Goal: Use online tool/utility: Utilize a website feature to perform a specific function

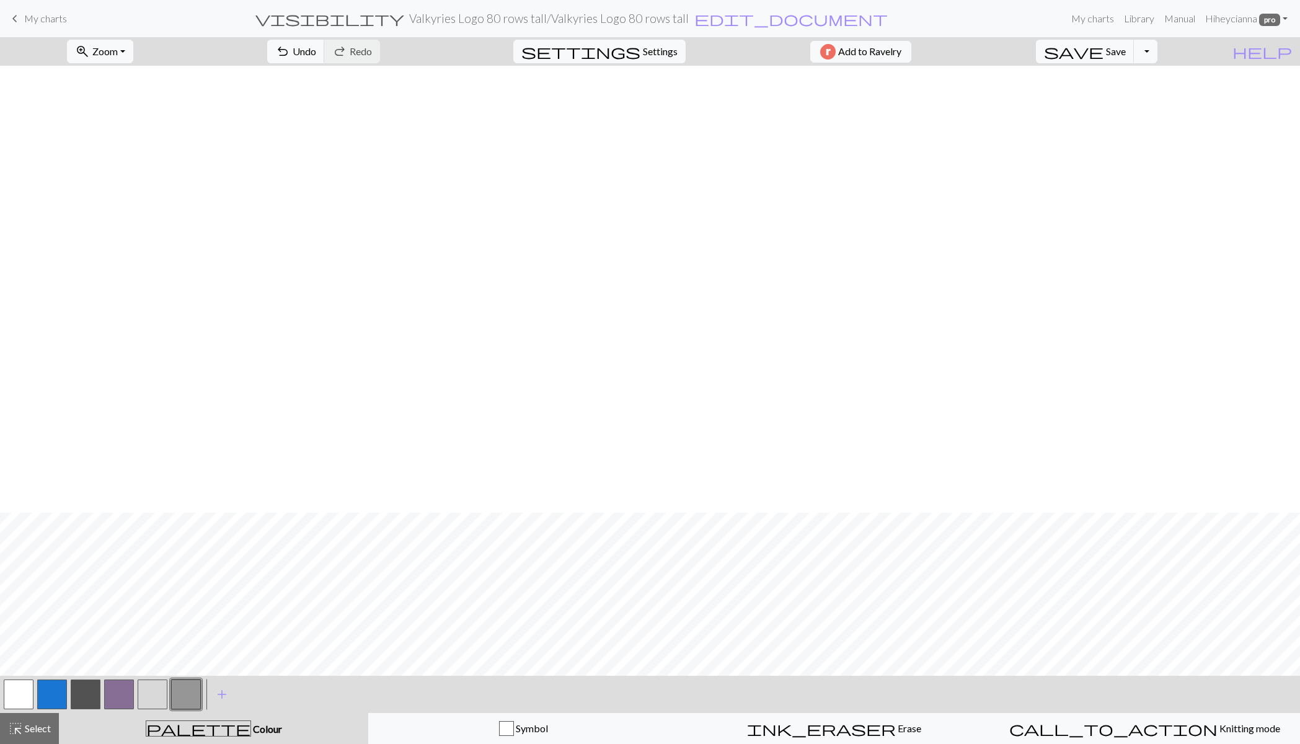
scroll to position [447, 0]
click at [35, 728] on span "Select" at bounding box center [37, 728] width 28 height 12
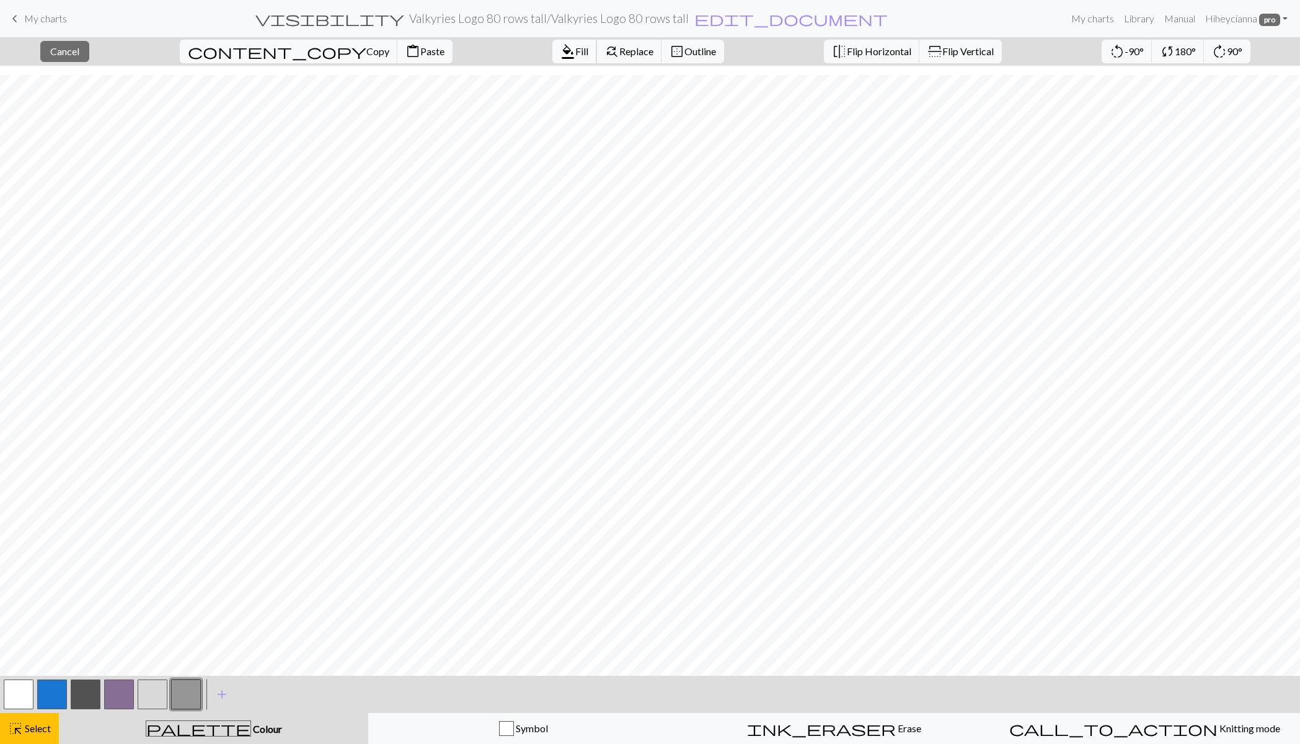
click at [575, 50] on span "Fill" at bounding box center [581, 51] width 13 height 12
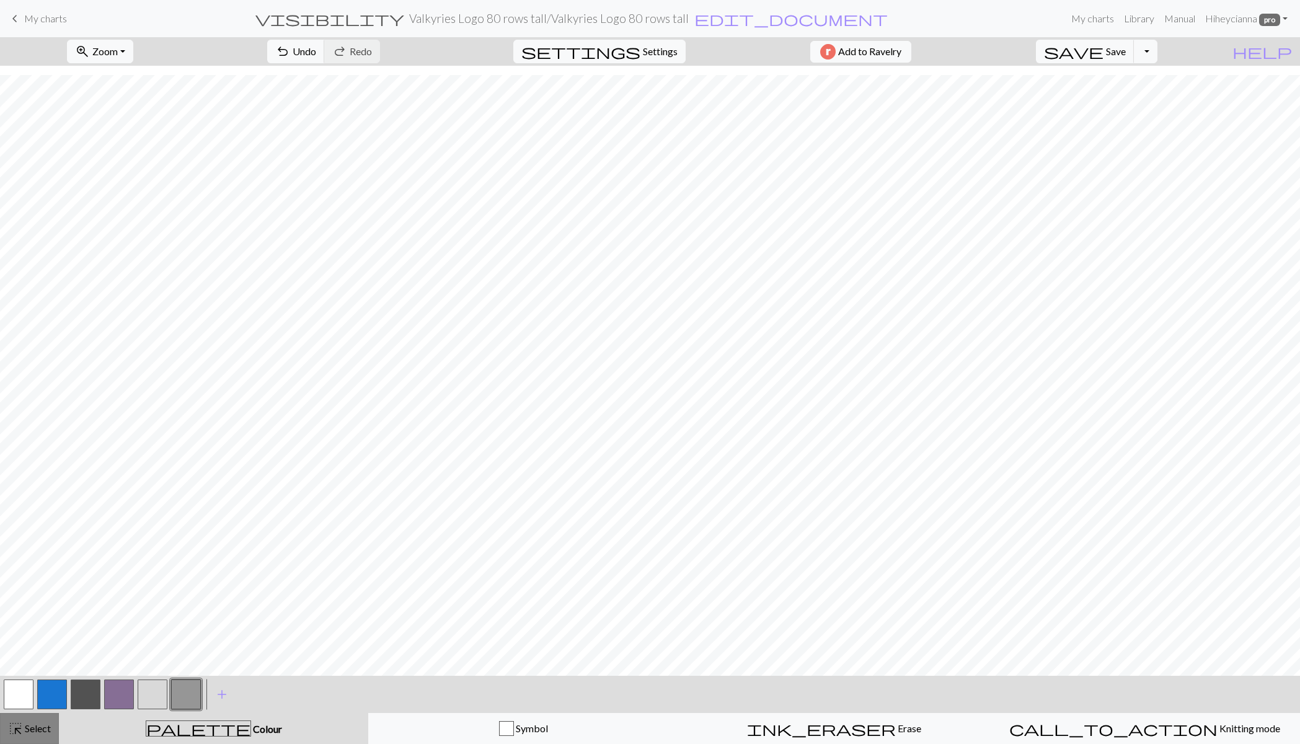
click at [37, 727] on span "Select" at bounding box center [37, 728] width 28 height 12
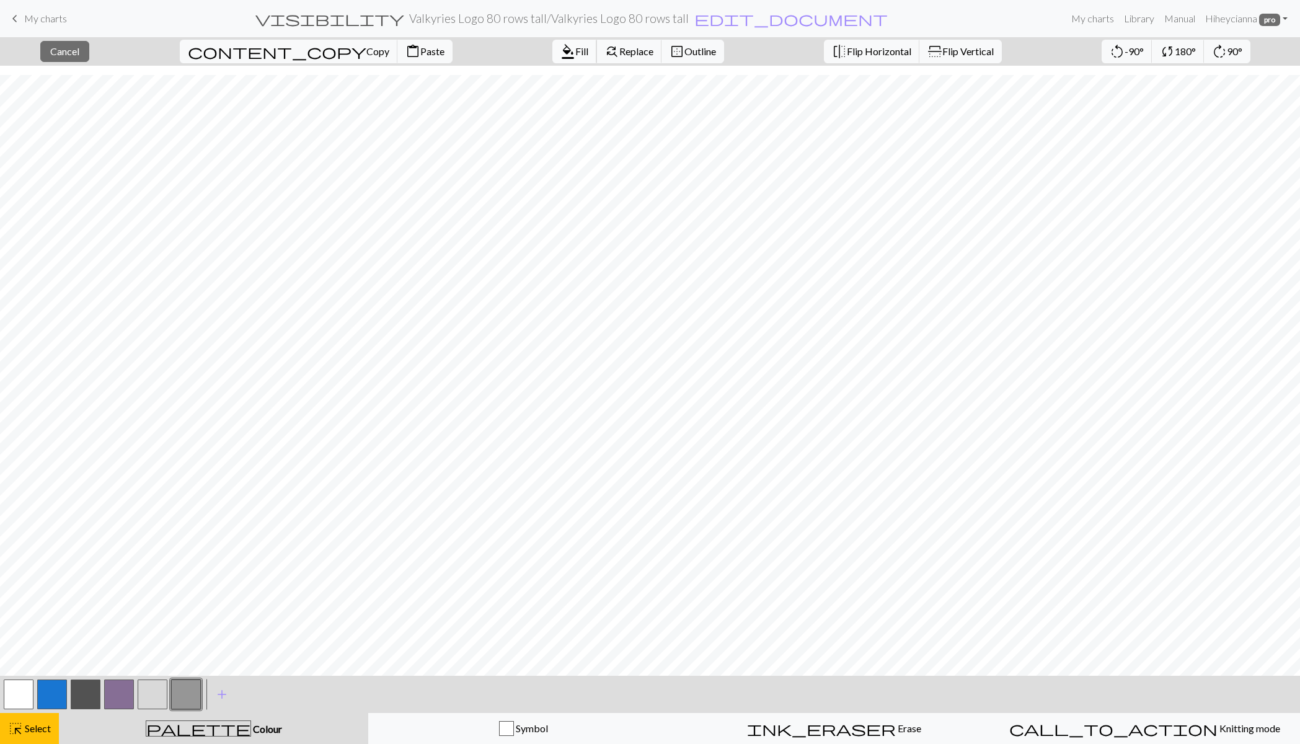
click at [575, 50] on span "Fill" at bounding box center [581, 51] width 13 height 12
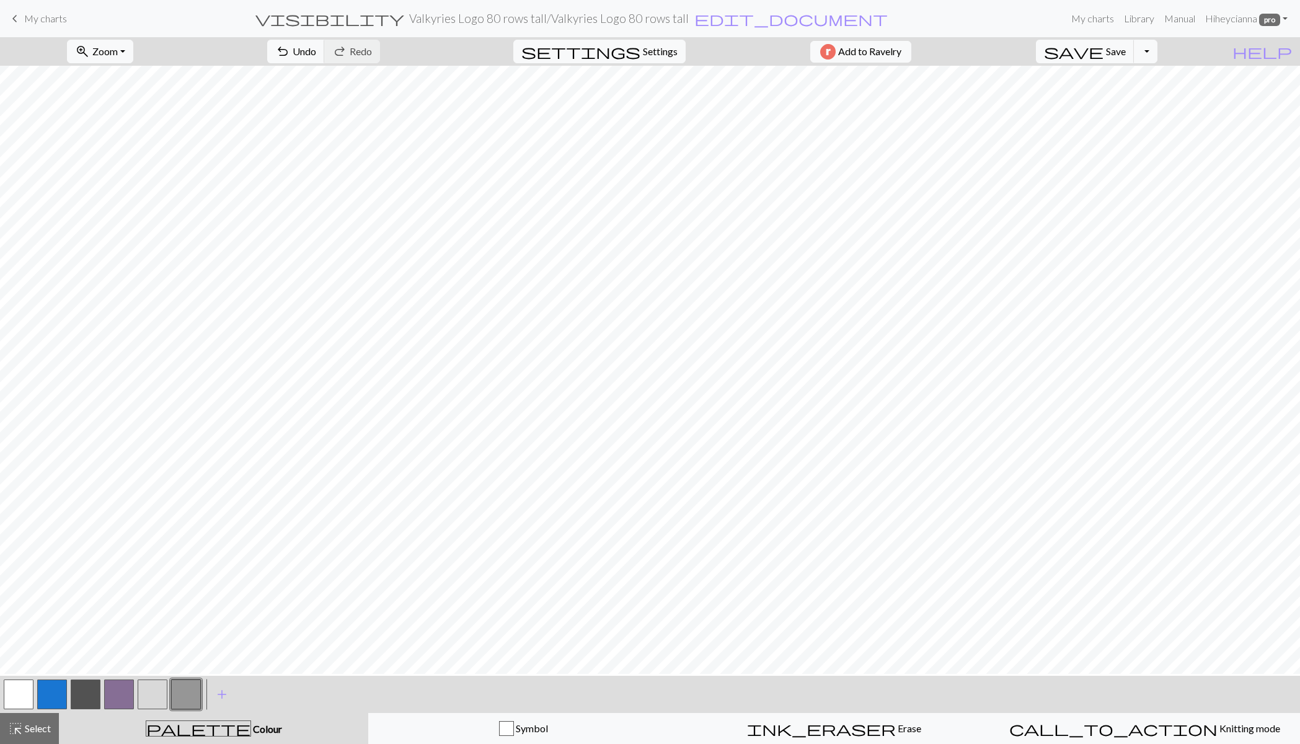
scroll to position [156, 0]
drag, startPoint x: 45, startPoint y: 728, endPoint x: 62, endPoint y: 671, distance: 59.6
click at [45, 729] on span "Select" at bounding box center [37, 728] width 28 height 12
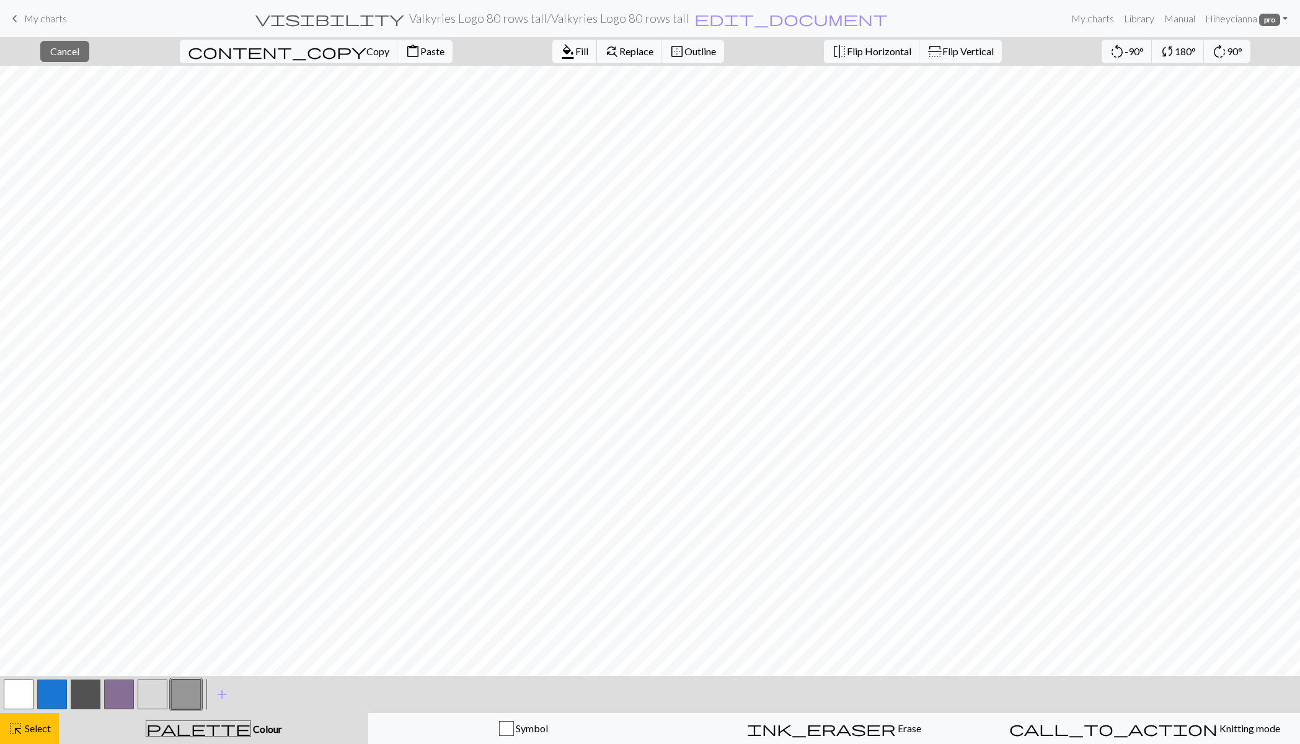
click at [561, 52] on span "format_color_fill" at bounding box center [568, 51] width 15 height 17
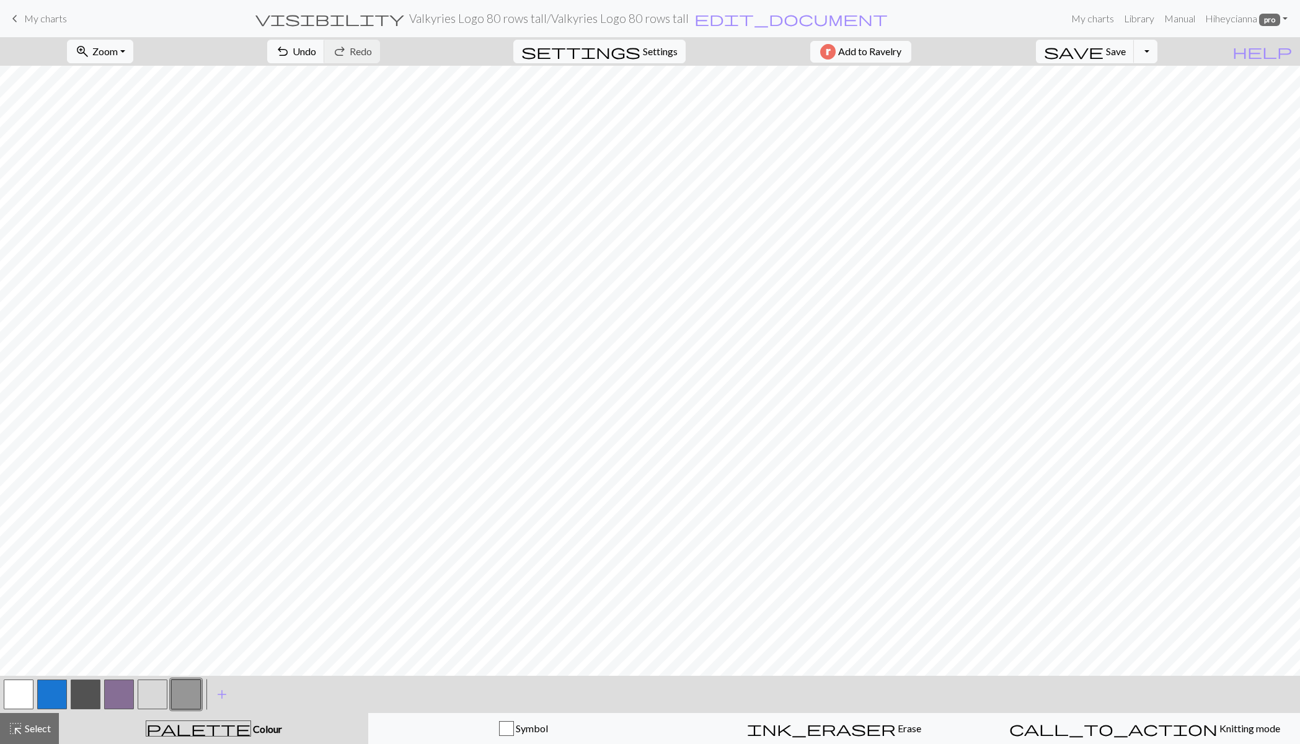
click at [44, 729] on span "Select" at bounding box center [37, 728] width 28 height 12
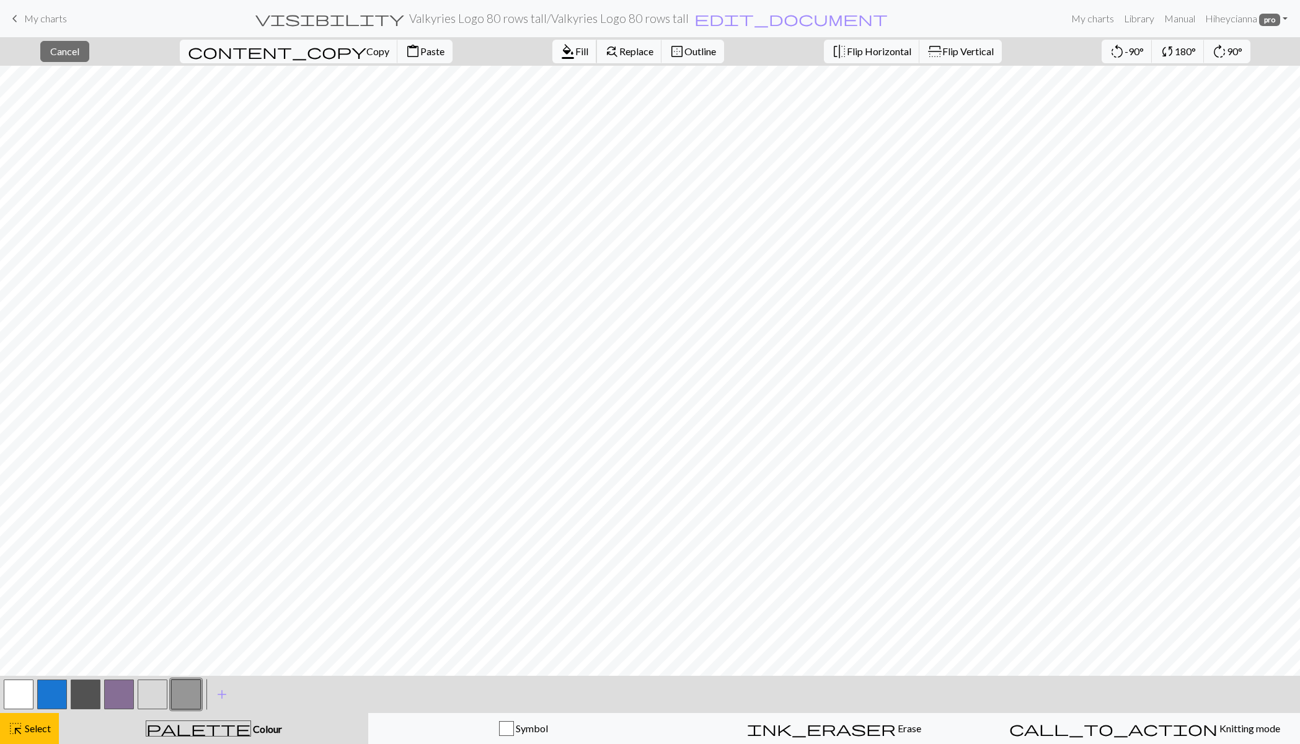
click at [561, 51] on span "format_color_fill" at bounding box center [568, 51] width 15 height 17
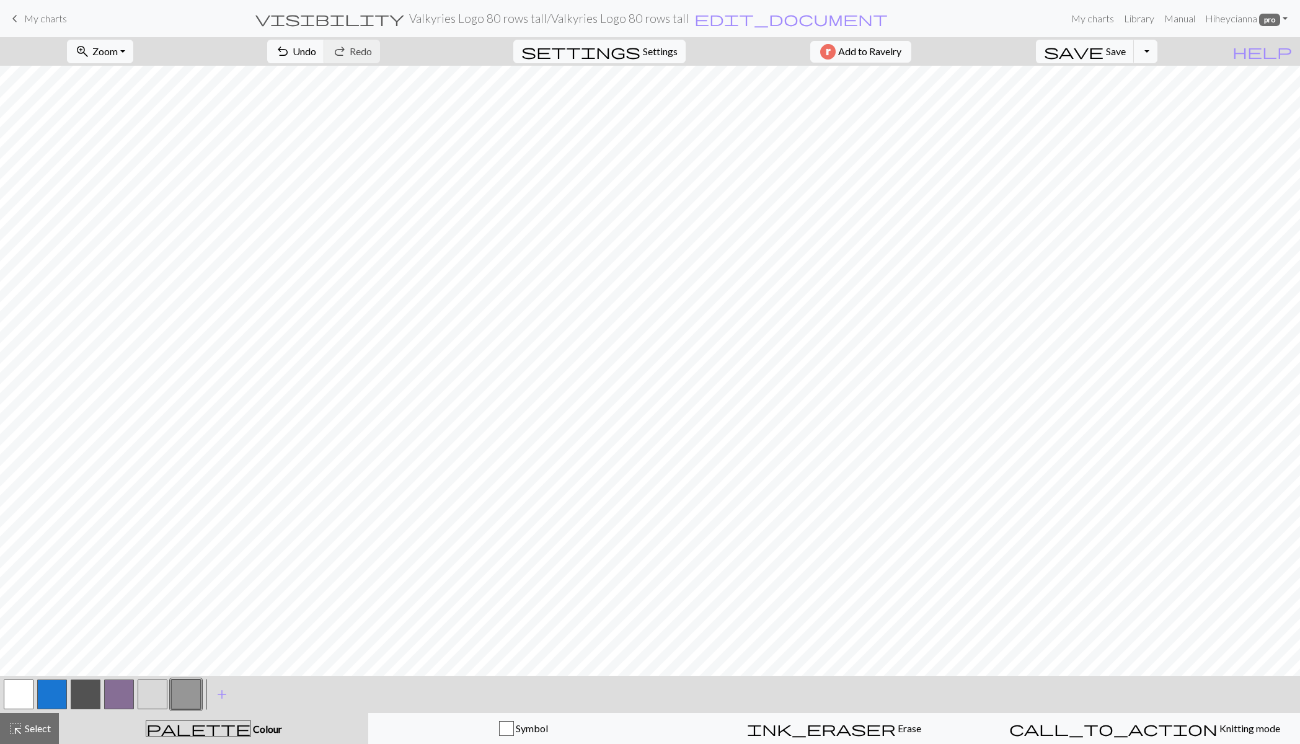
click at [29, 729] on span "Select" at bounding box center [37, 728] width 28 height 12
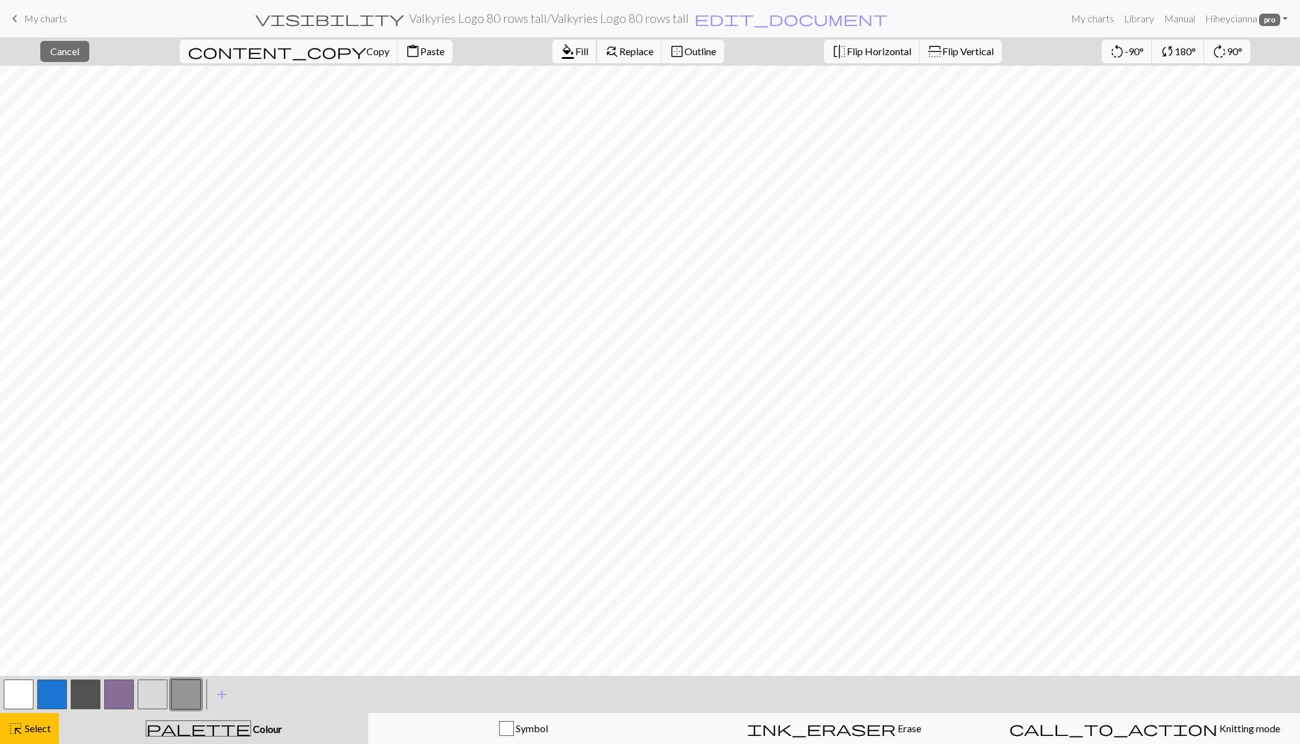
click at [561, 53] on span "format_color_fill" at bounding box center [568, 51] width 15 height 17
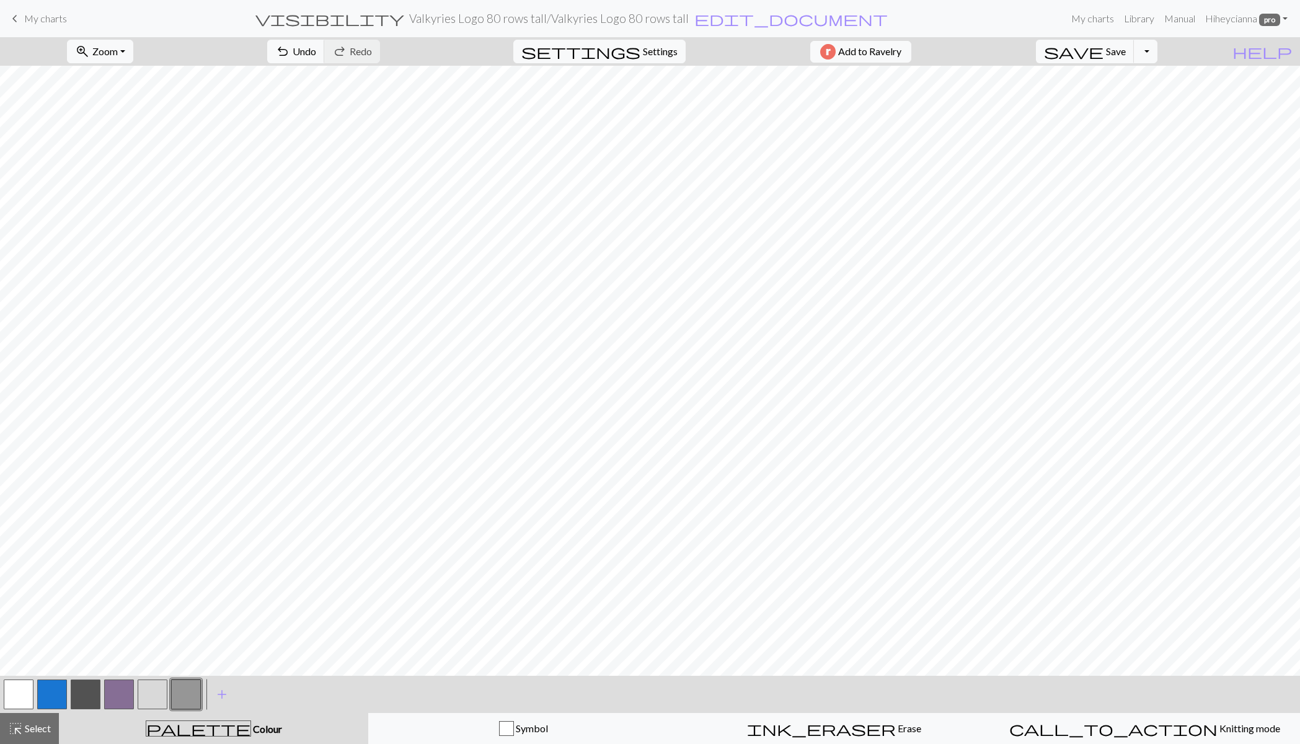
drag, startPoint x: 44, startPoint y: 731, endPoint x: 91, endPoint y: 687, distance: 63.6
click at [44, 731] on span "Select" at bounding box center [37, 728] width 28 height 12
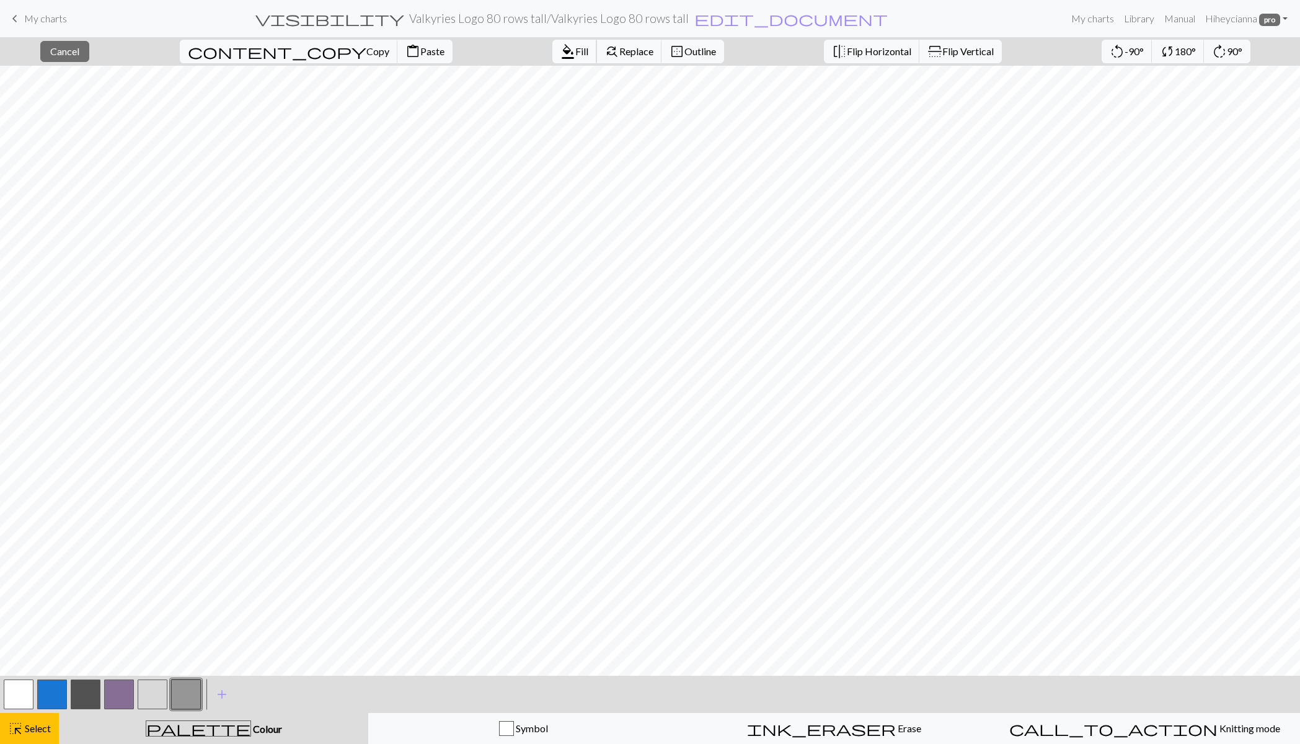
click at [553, 44] on button "format_color_fill Fill" at bounding box center [575, 52] width 45 height 24
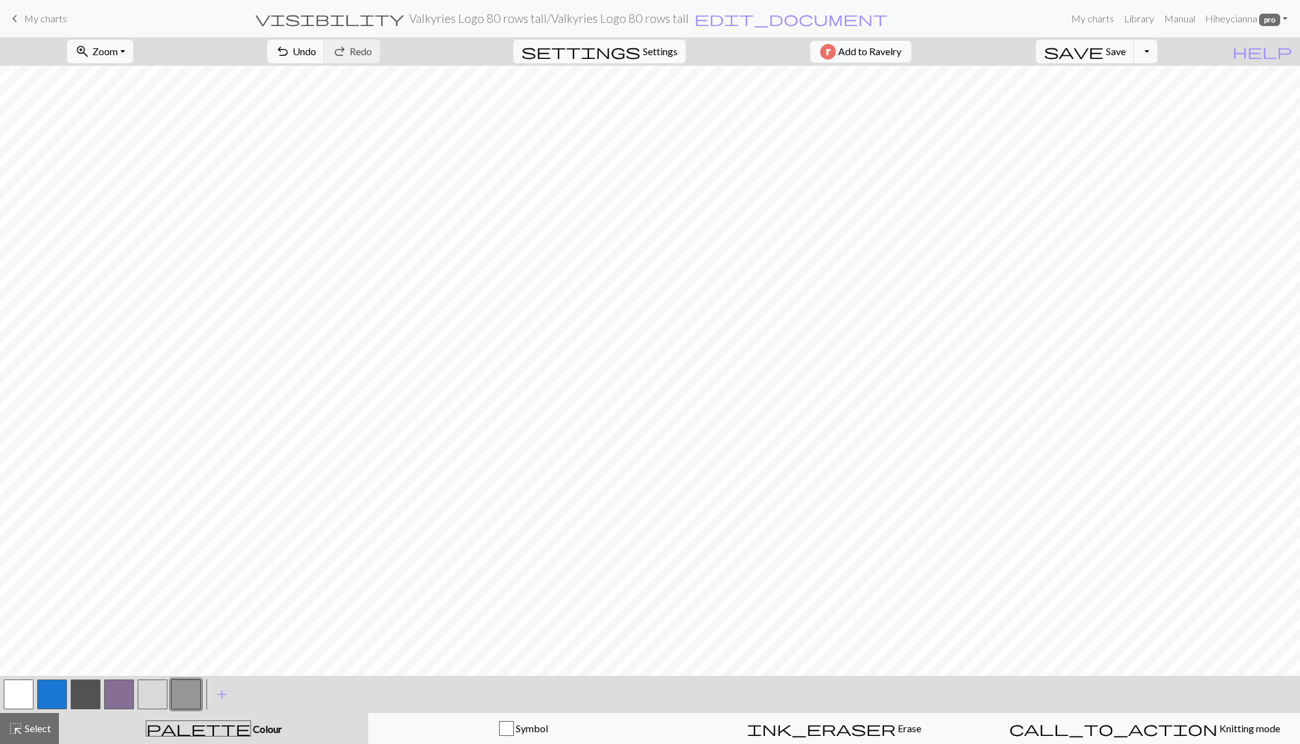
drag, startPoint x: 40, startPoint y: 726, endPoint x: 79, endPoint y: 678, distance: 62.2
click at [42, 726] on span "Select" at bounding box center [37, 728] width 28 height 12
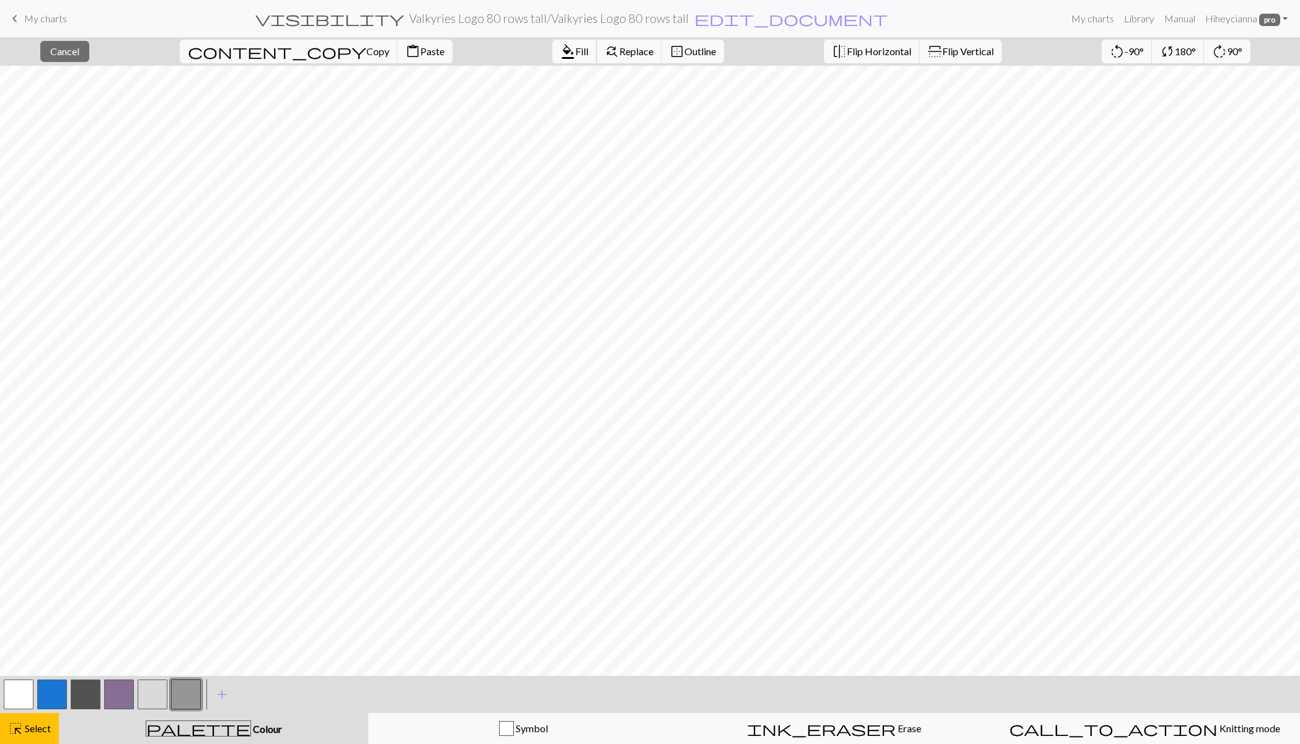
click at [575, 50] on span "Fill" at bounding box center [581, 51] width 13 height 12
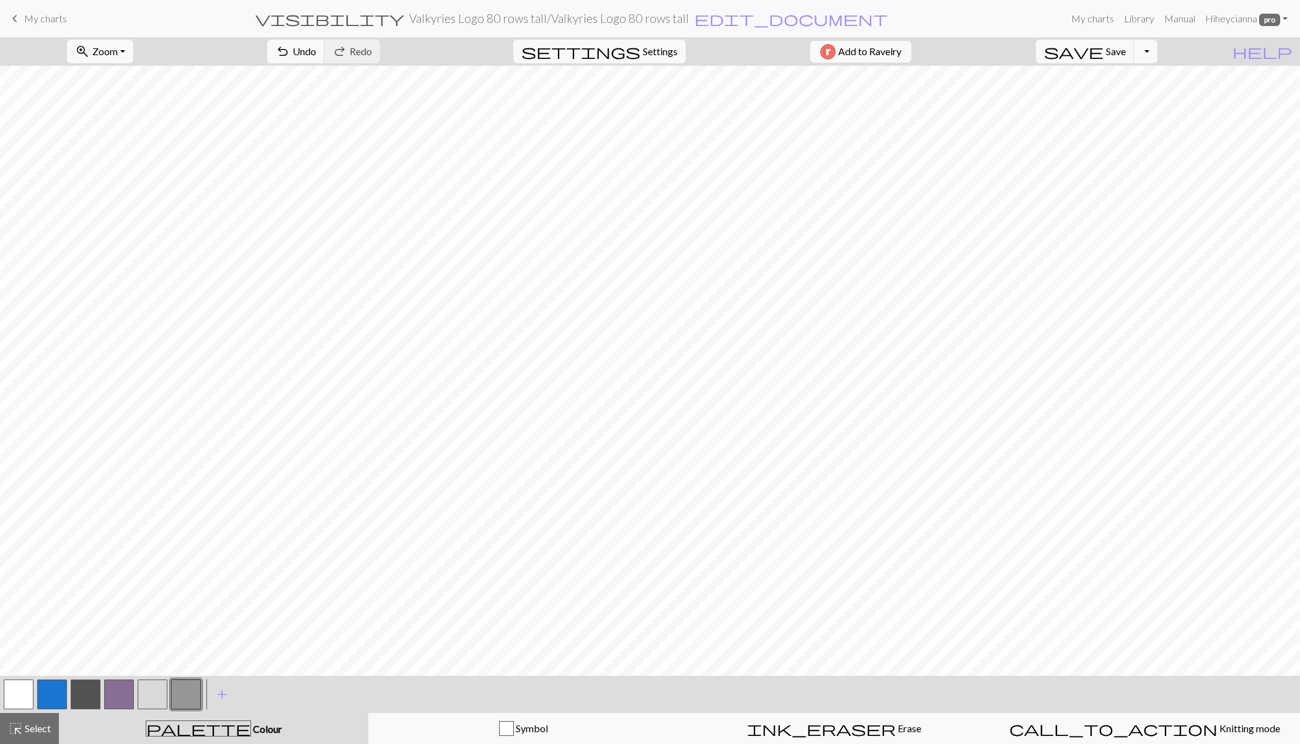
click at [40, 729] on span "Select" at bounding box center [37, 728] width 28 height 12
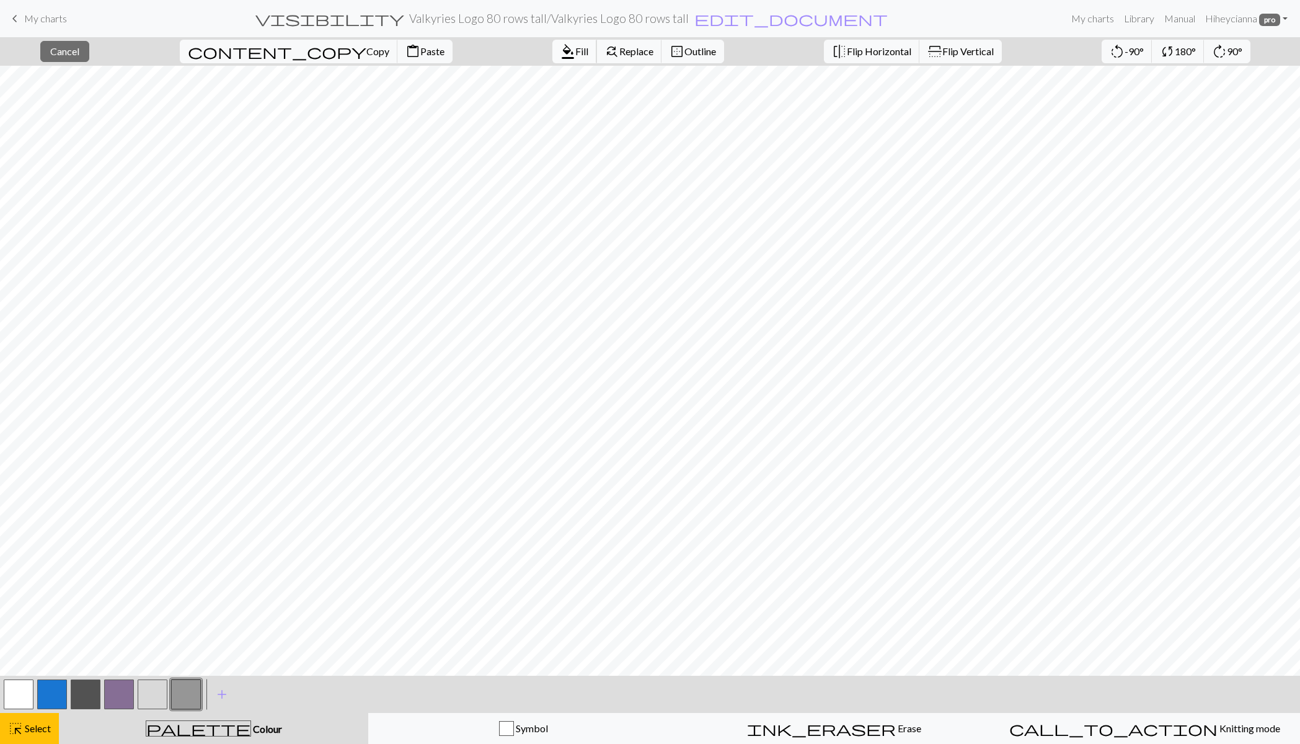
click at [575, 50] on span "Fill" at bounding box center [581, 51] width 13 height 12
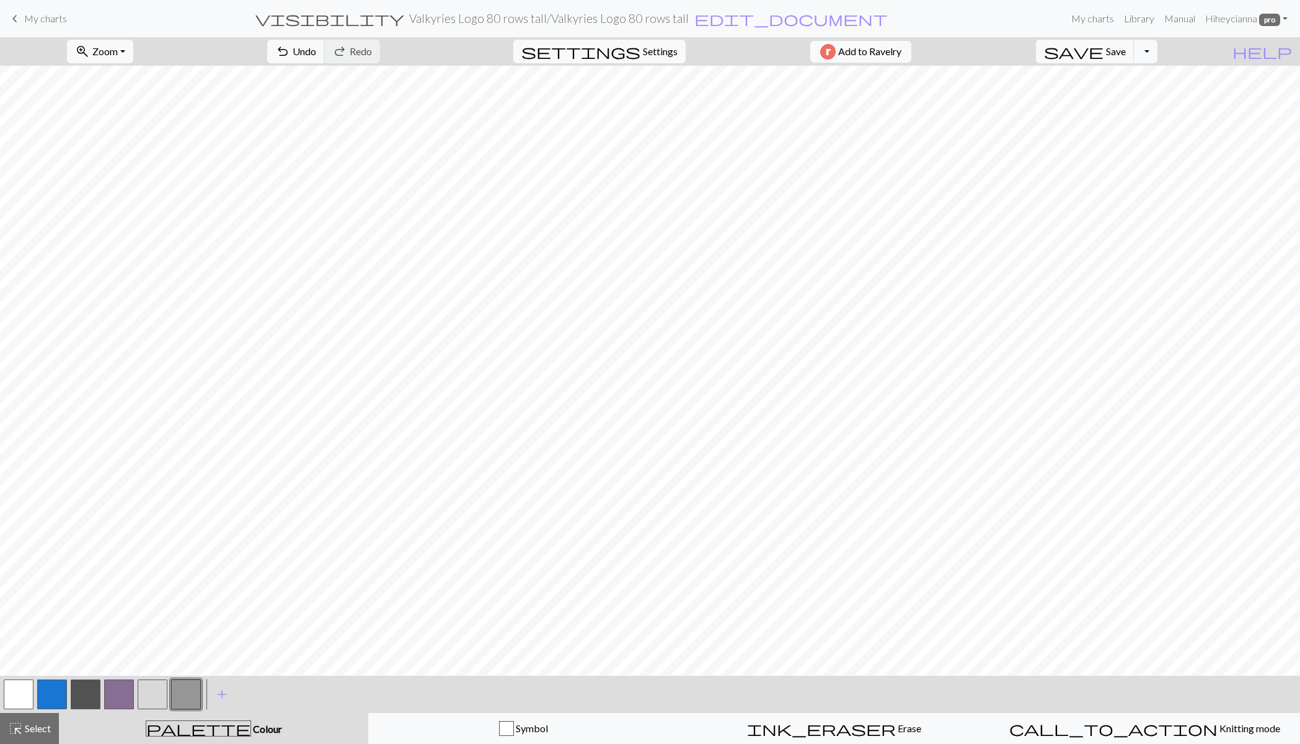
drag, startPoint x: 44, startPoint y: 732, endPoint x: 66, endPoint y: 706, distance: 34.4
click at [43, 732] on span "Select" at bounding box center [37, 728] width 28 height 12
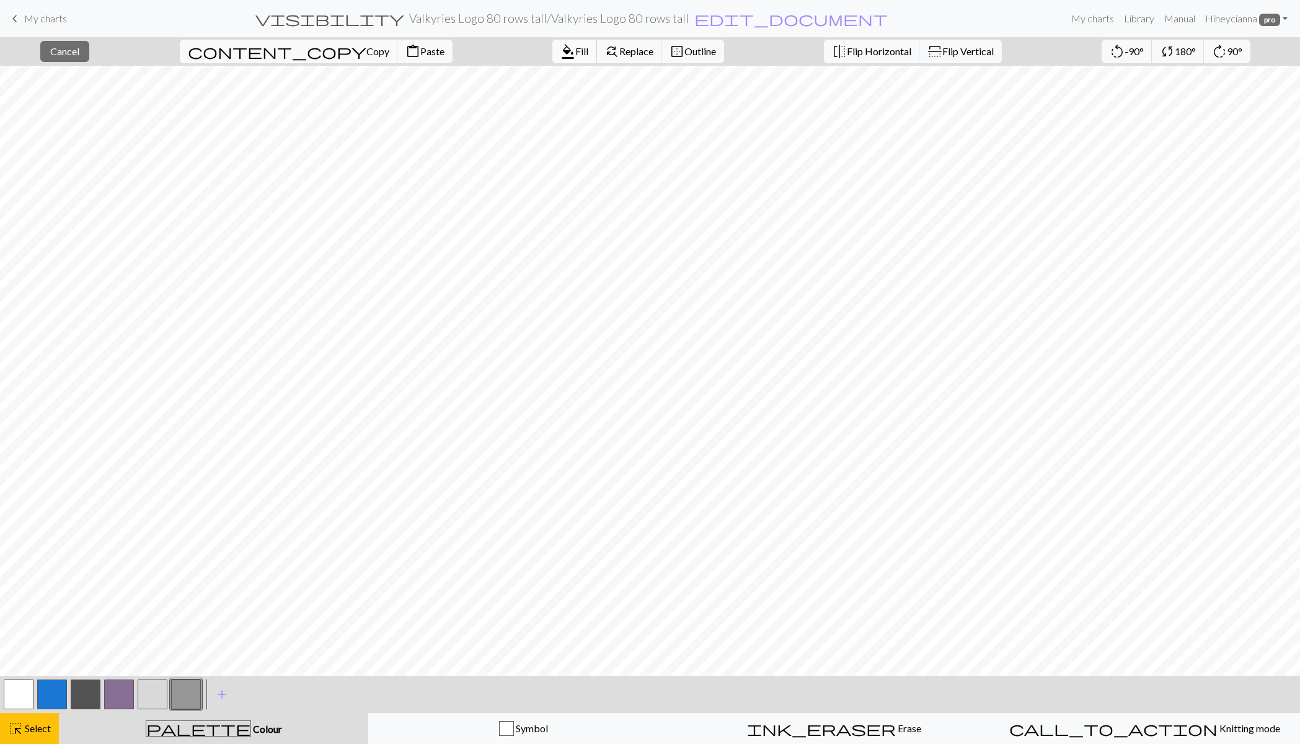
click at [575, 47] on span "Fill" at bounding box center [581, 51] width 13 height 12
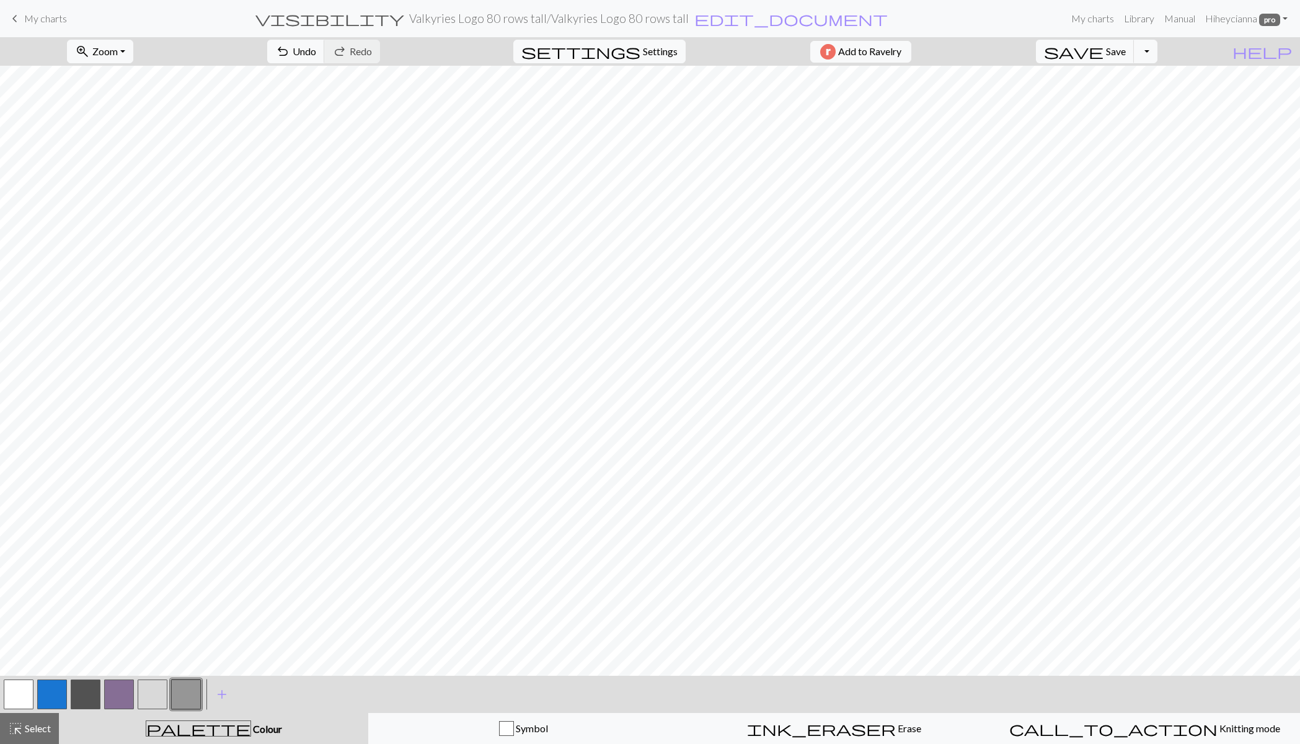
drag, startPoint x: 46, startPoint y: 727, endPoint x: 67, endPoint y: 708, distance: 28.5
click at [46, 727] on span "Select" at bounding box center [37, 728] width 28 height 12
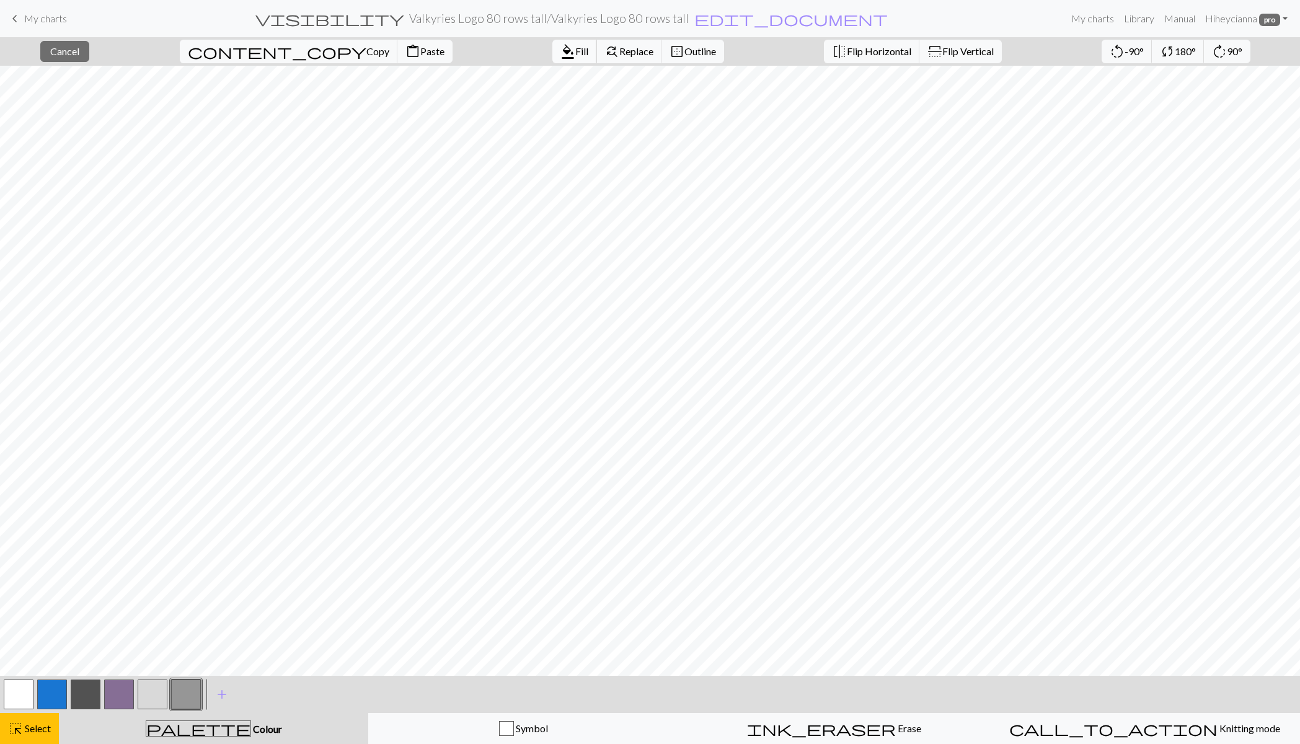
click at [561, 48] on span "format_color_fill" at bounding box center [568, 51] width 15 height 17
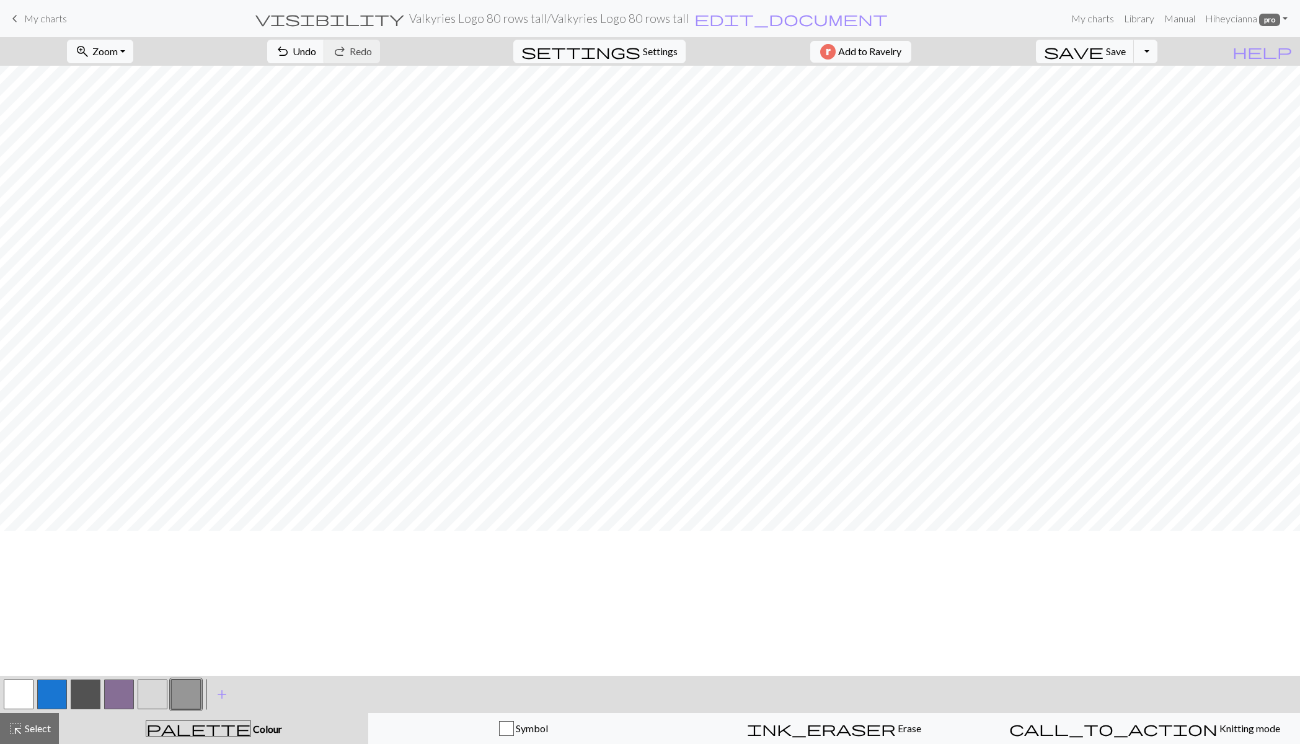
scroll to position [0, 0]
drag, startPoint x: 29, startPoint y: 732, endPoint x: 45, endPoint y: 687, distance: 48.3
click at [29, 732] on span "Select" at bounding box center [37, 728] width 28 height 12
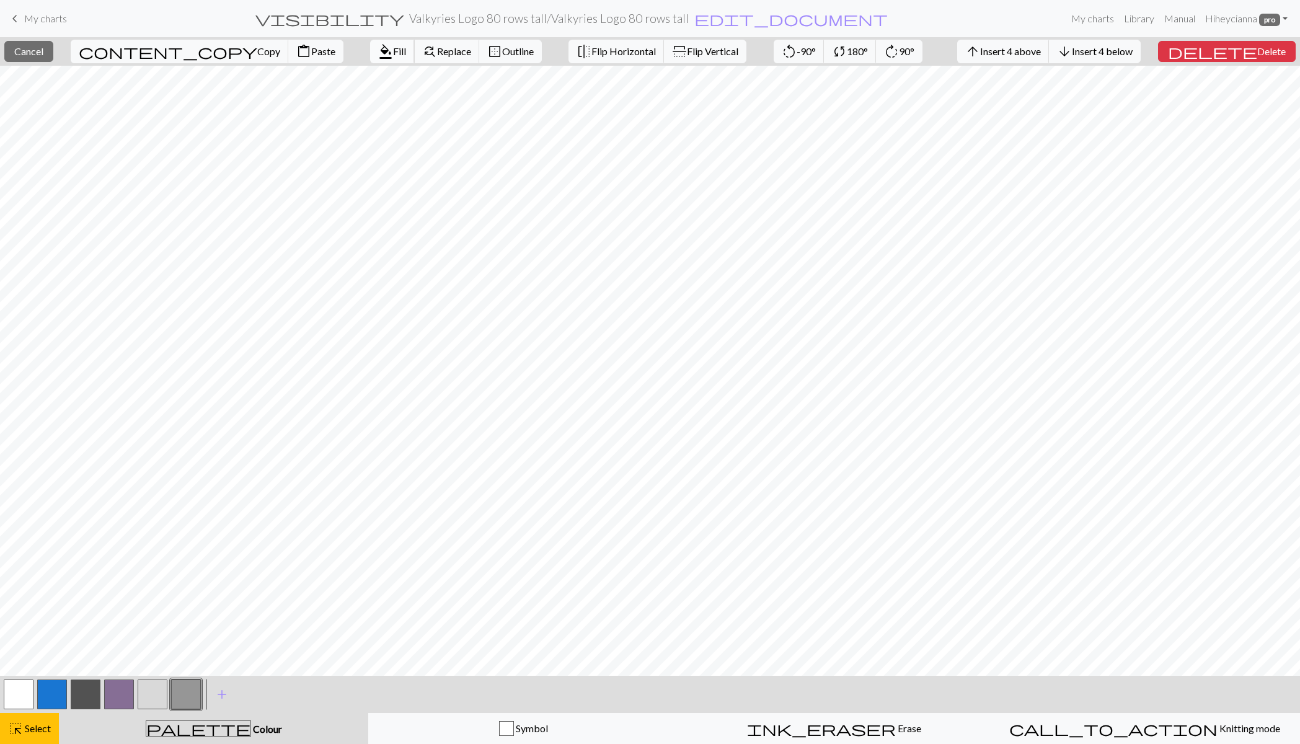
click at [370, 57] on button "format_color_fill Fill" at bounding box center [392, 52] width 45 height 24
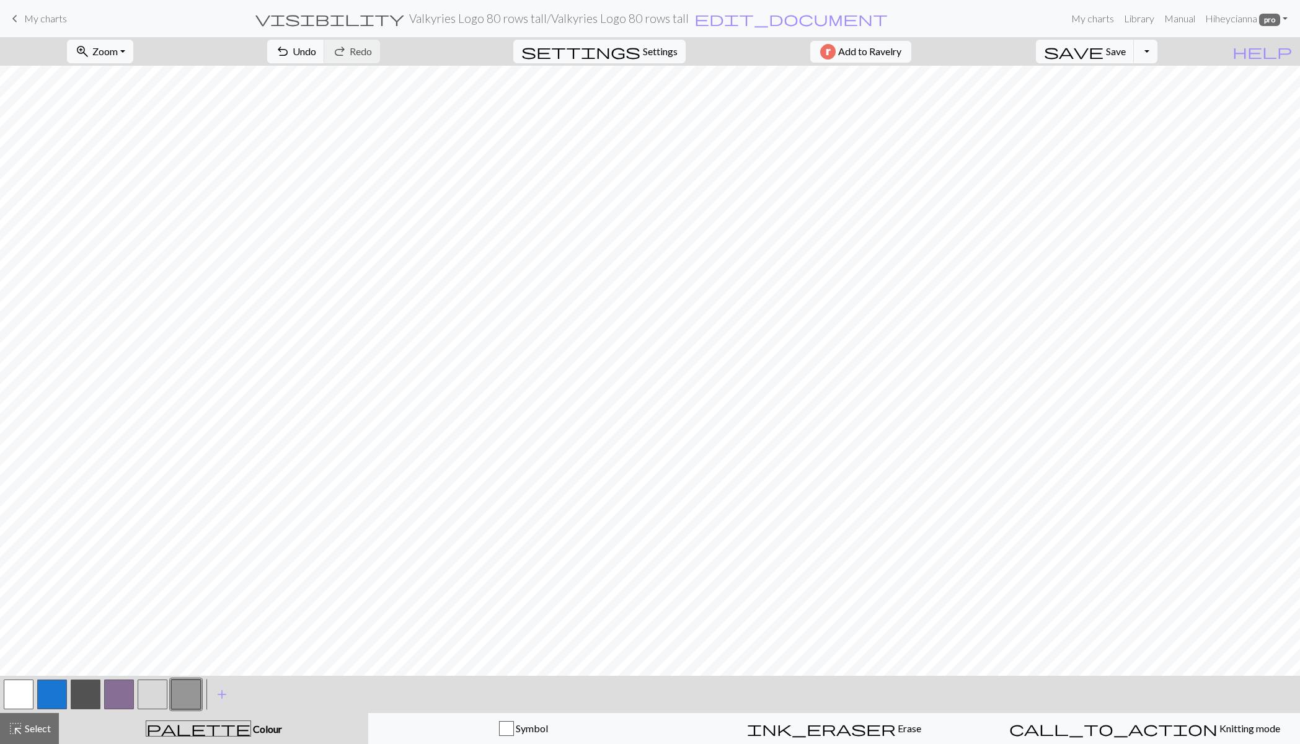
click at [36, 724] on span "Select" at bounding box center [37, 728] width 28 height 12
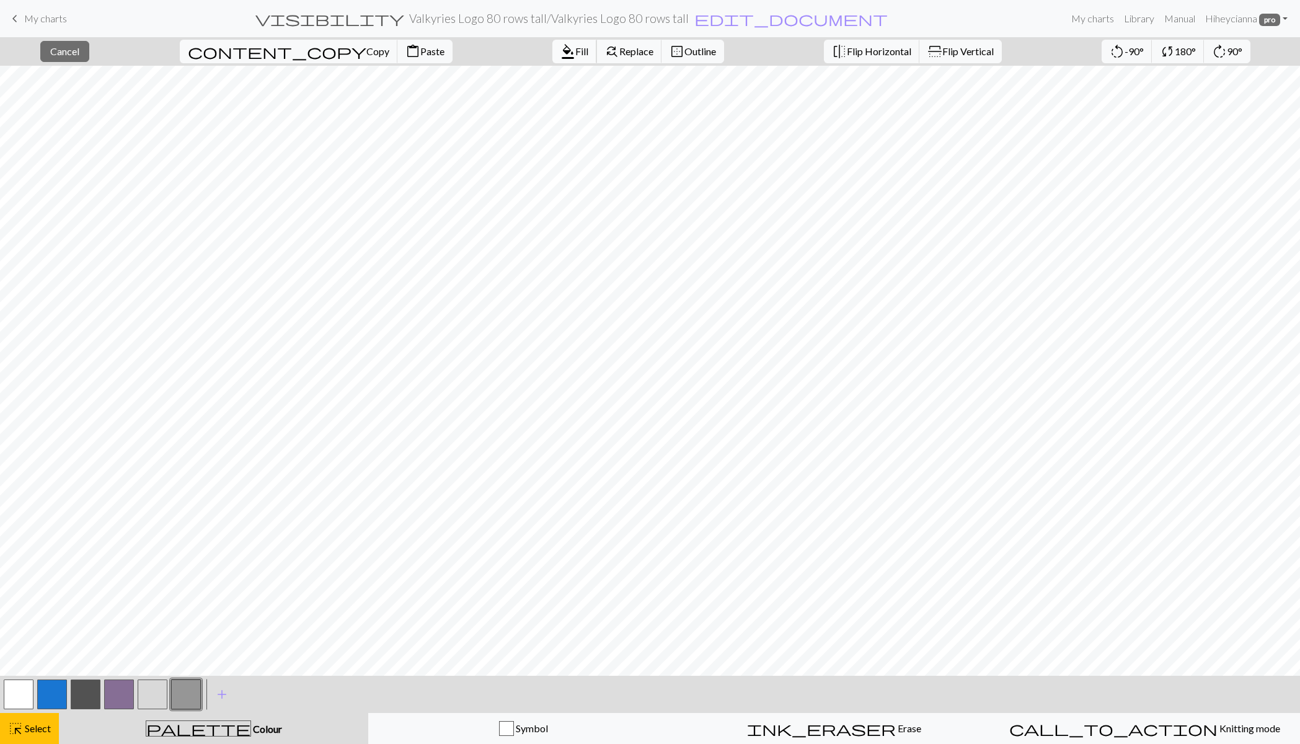
click at [575, 45] on span "Fill" at bounding box center [581, 51] width 13 height 12
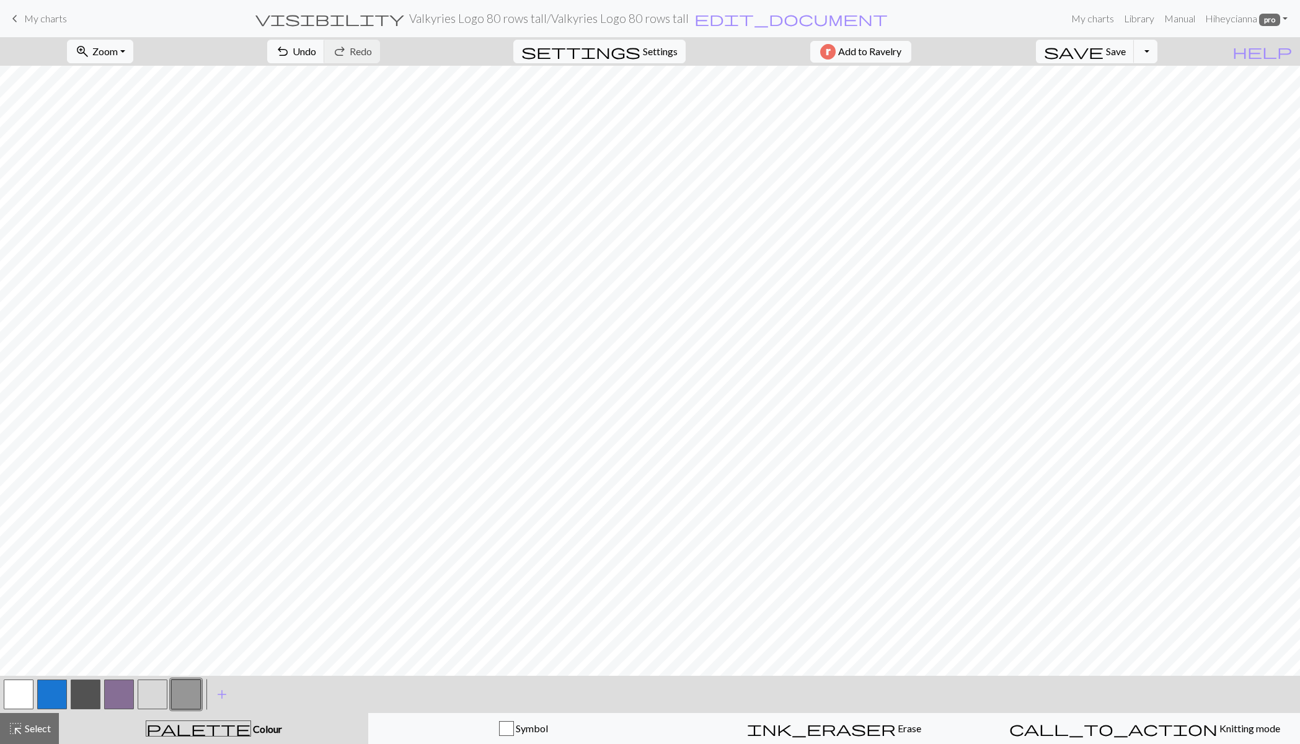
drag, startPoint x: 38, startPoint y: 730, endPoint x: 47, endPoint y: 683, distance: 48.0
click at [38, 730] on span "Select" at bounding box center [37, 728] width 28 height 12
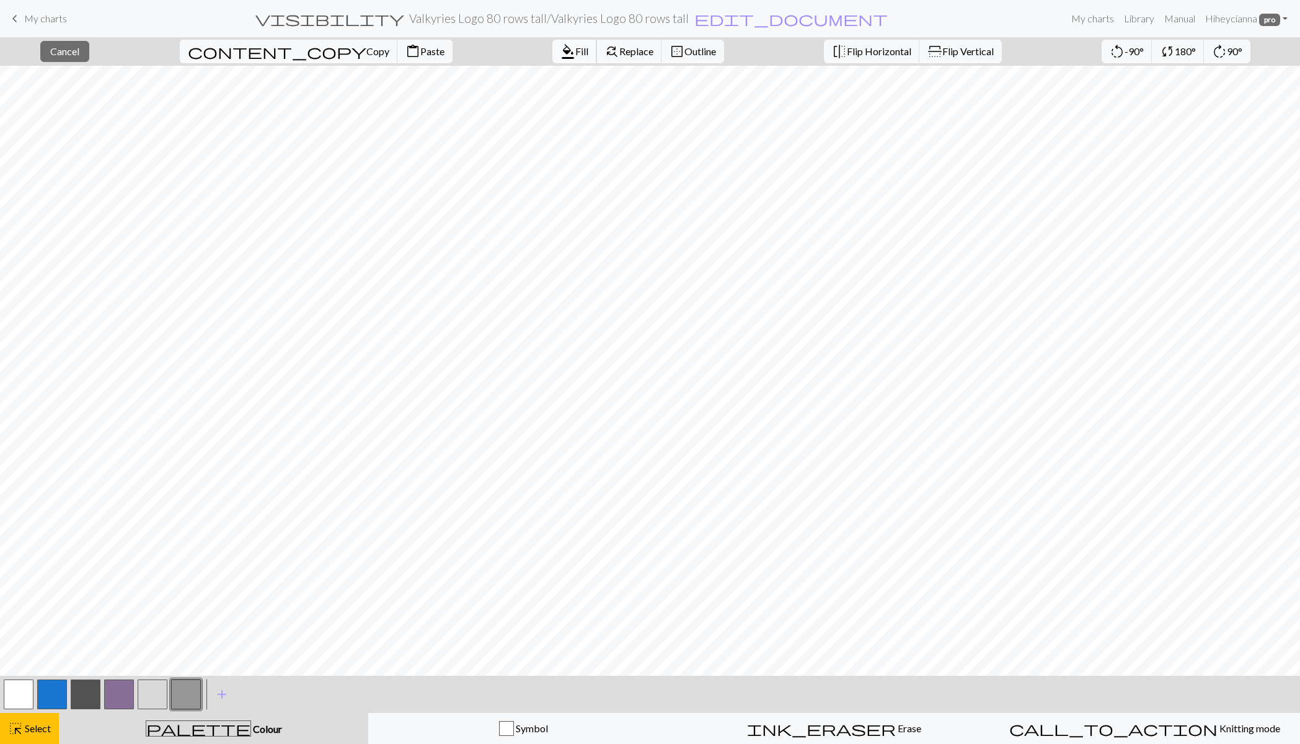
click at [553, 44] on button "format_color_fill Fill" at bounding box center [575, 52] width 45 height 24
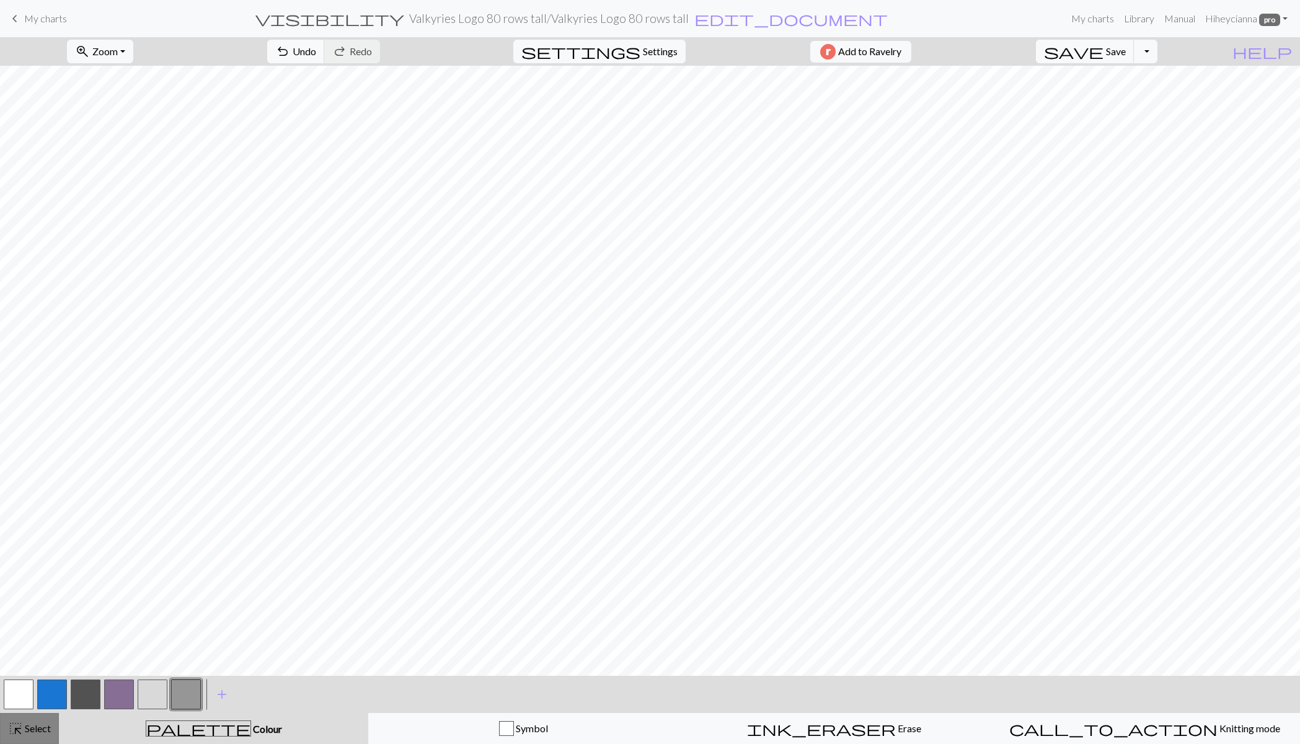
drag, startPoint x: 43, startPoint y: 727, endPoint x: 70, endPoint y: 690, distance: 46.1
click at [45, 727] on span "Select" at bounding box center [37, 728] width 28 height 12
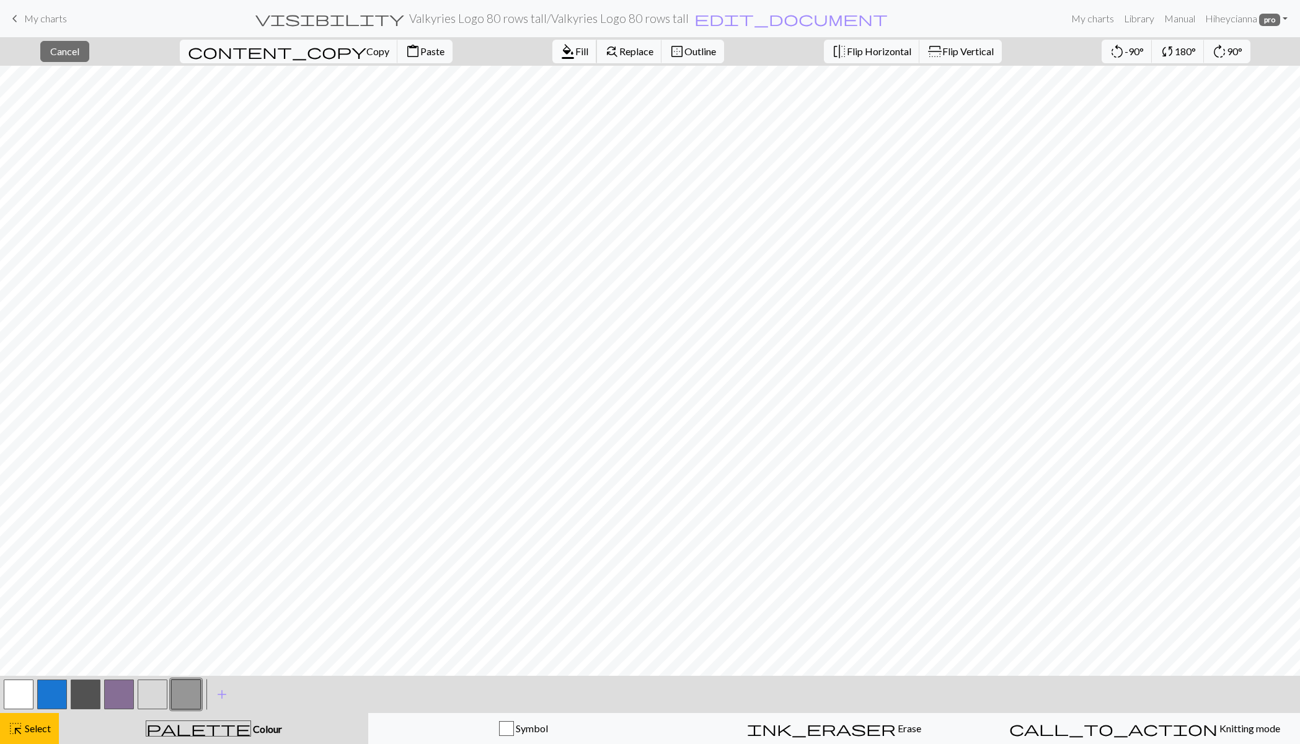
click at [561, 50] on span "format_color_fill" at bounding box center [568, 51] width 15 height 17
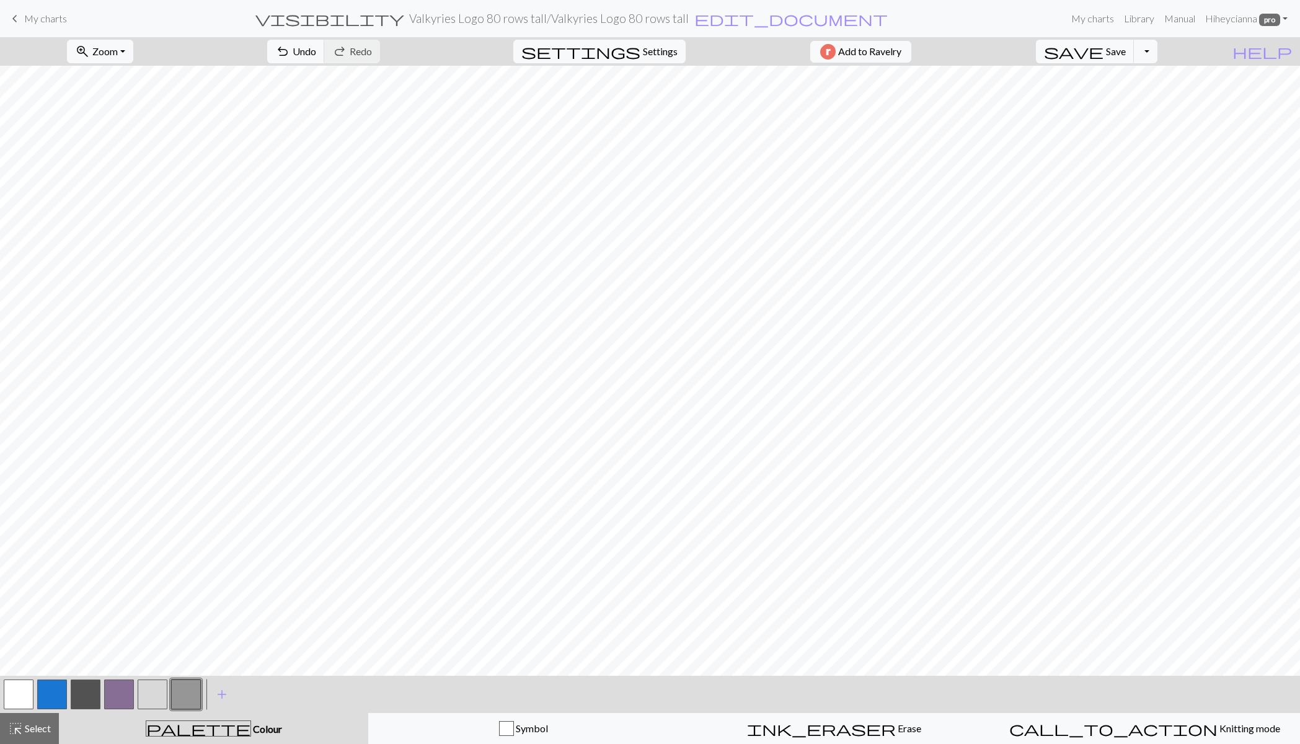
drag, startPoint x: 40, startPoint y: 724, endPoint x: 48, endPoint y: 674, distance: 50.9
click at [40, 724] on span "Select" at bounding box center [37, 728] width 28 height 12
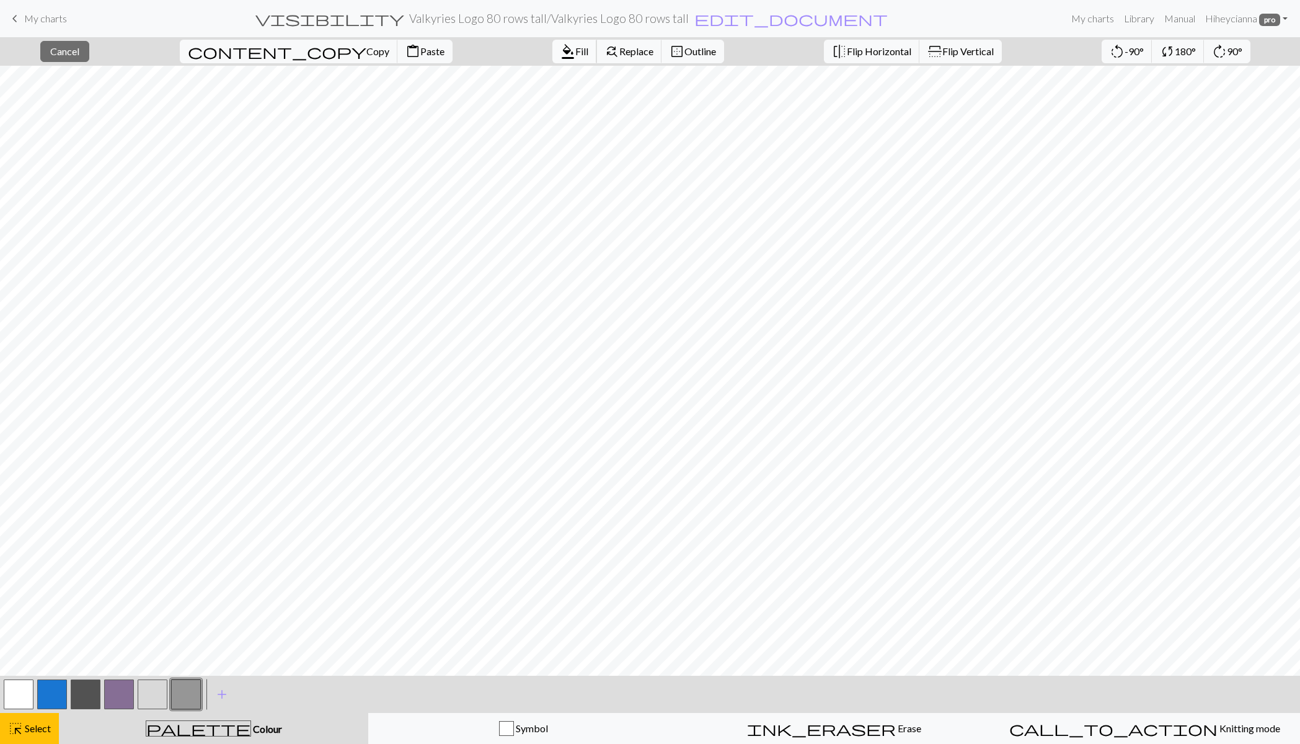
click at [575, 47] on span "Fill" at bounding box center [581, 51] width 13 height 12
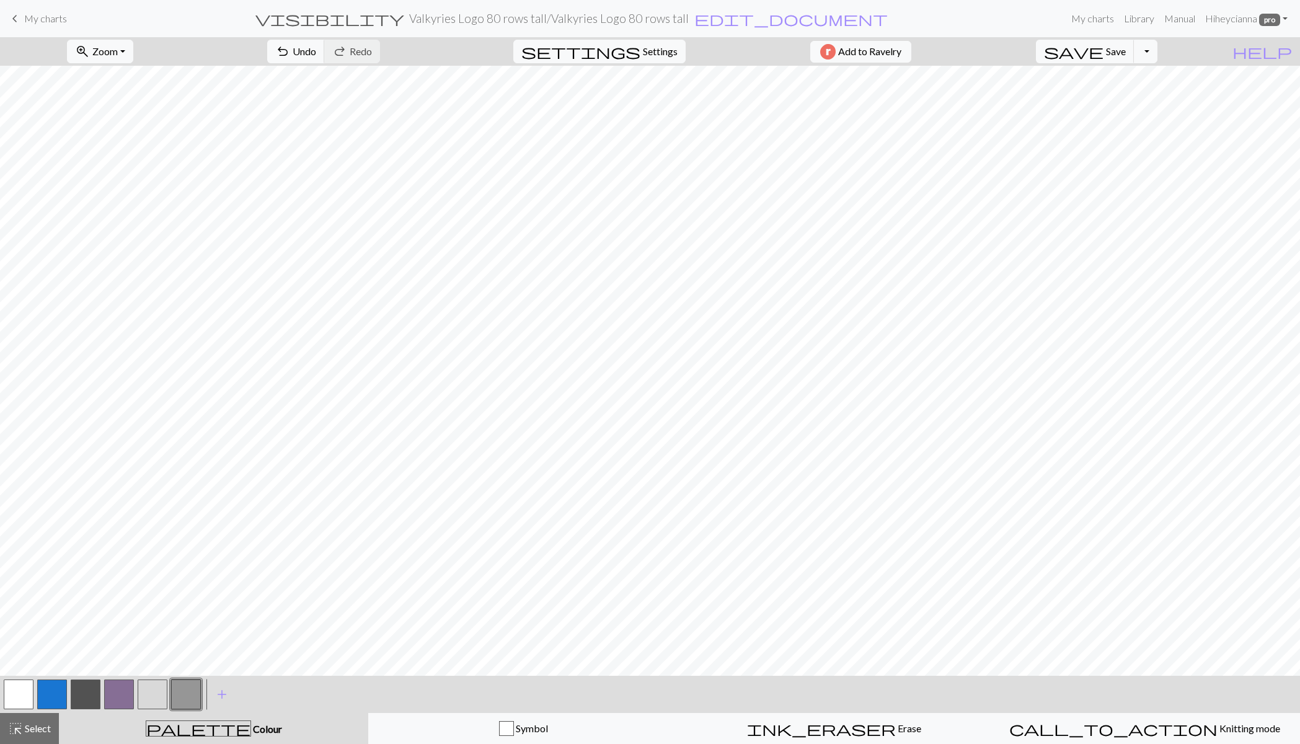
click at [37, 729] on span "Select" at bounding box center [37, 728] width 28 height 12
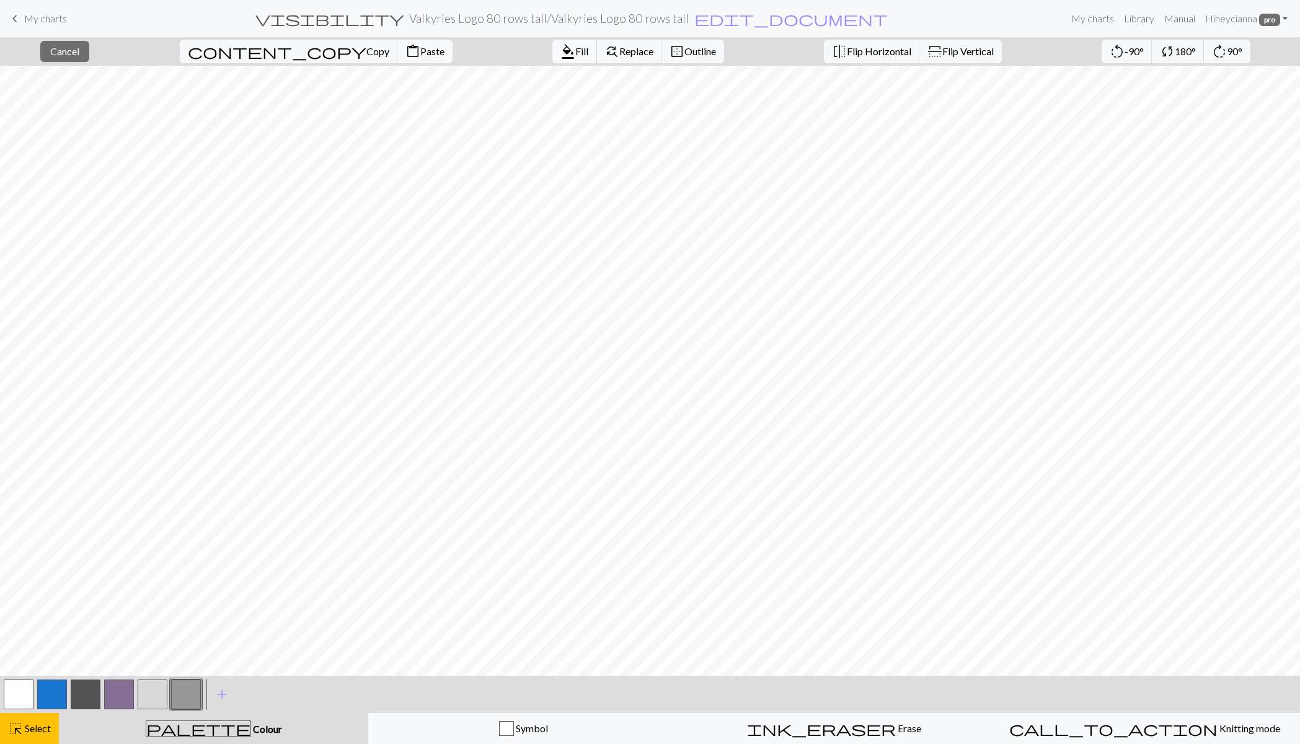
click at [561, 50] on span "format_color_fill" at bounding box center [568, 51] width 15 height 17
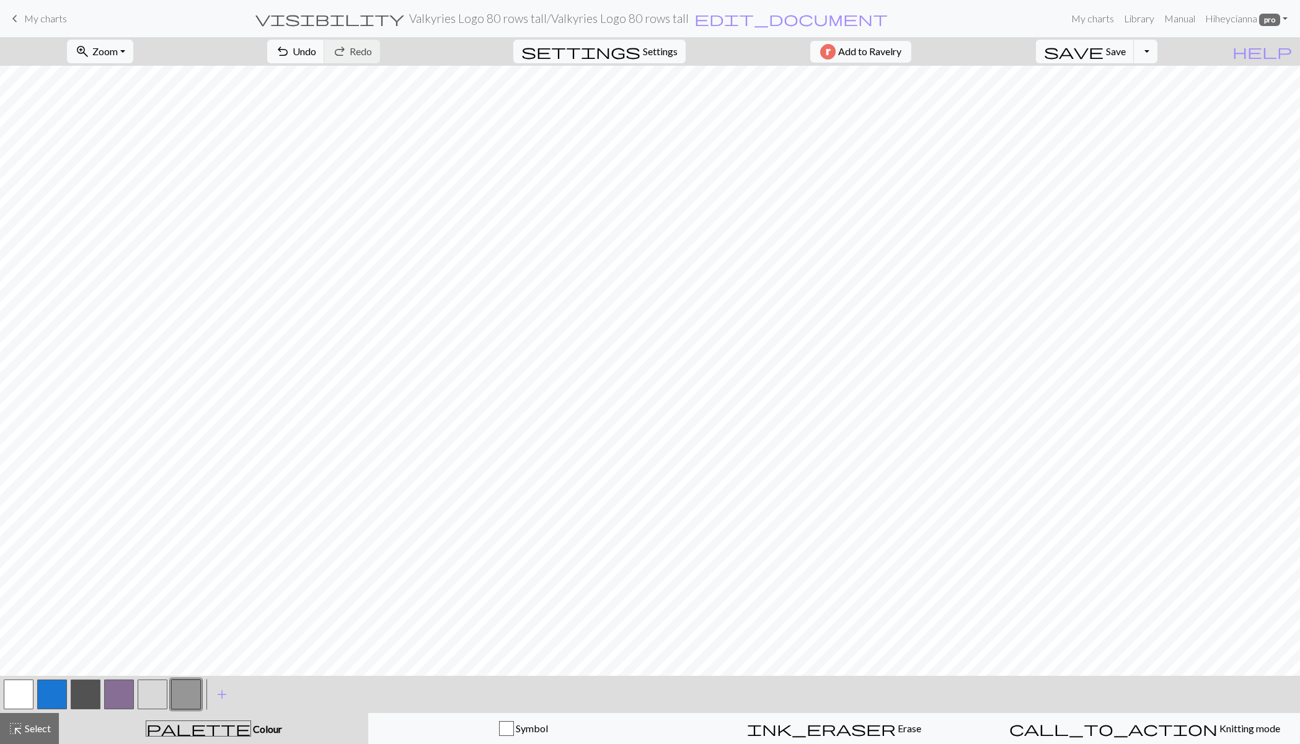
click at [20, 737] on span "highlight_alt" at bounding box center [15, 728] width 15 height 17
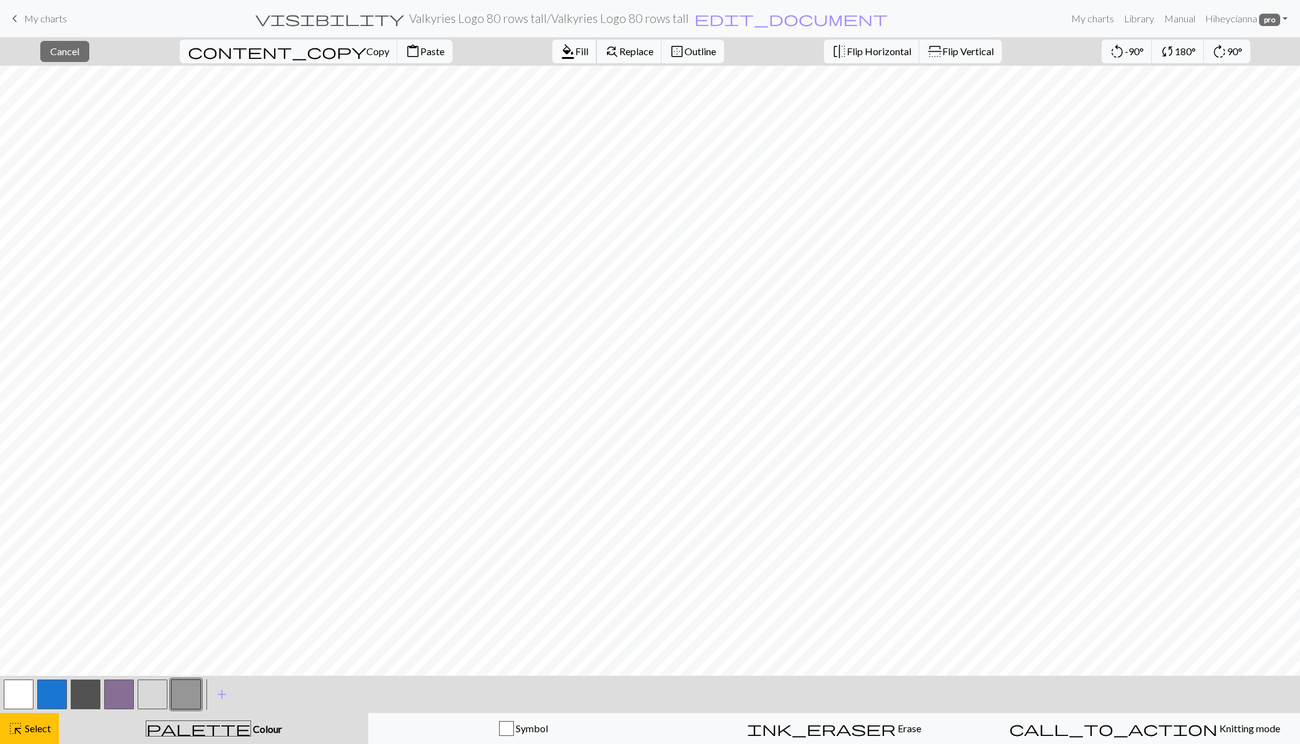
click at [575, 47] on span "Fill" at bounding box center [581, 51] width 13 height 12
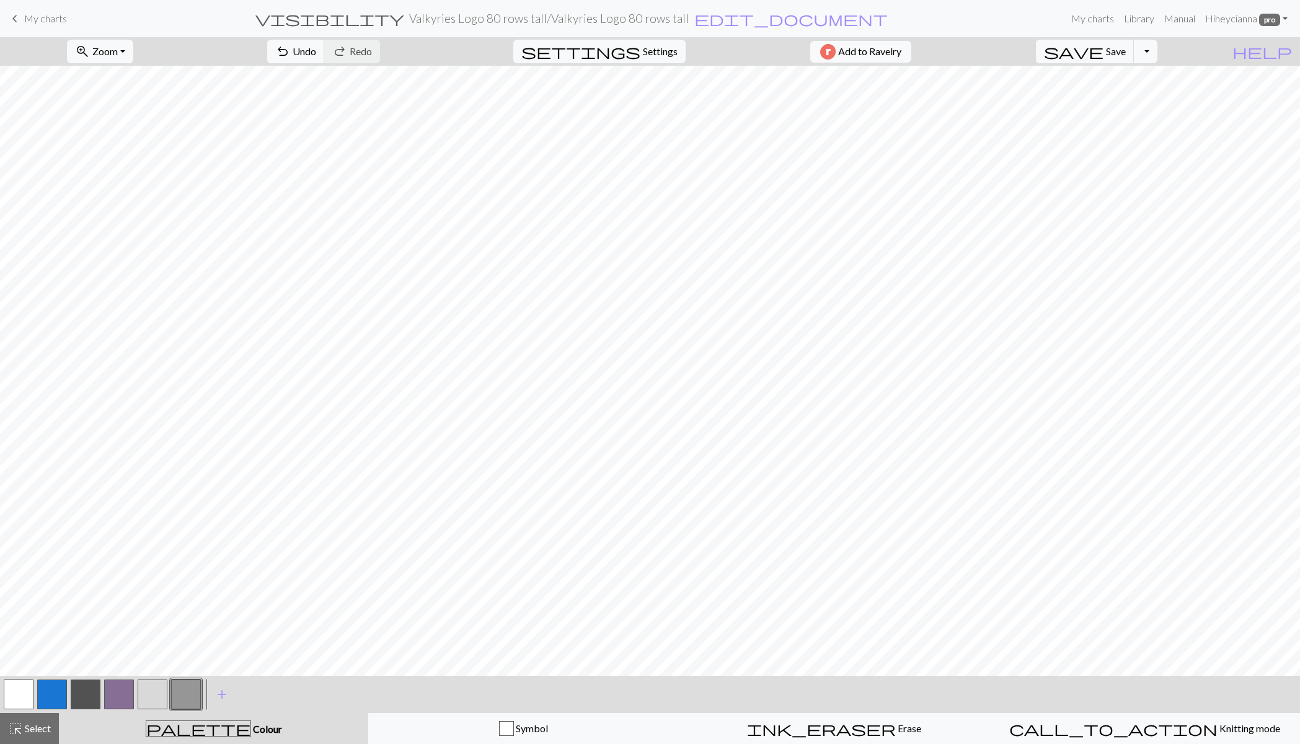
drag, startPoint x: 45, startPoint y: 724, endPoint x: 75, endPoint y: 675, distance: 56.8
click at [47, 724] on span "Select" at bounding box center [37, 728] width 28 height 12
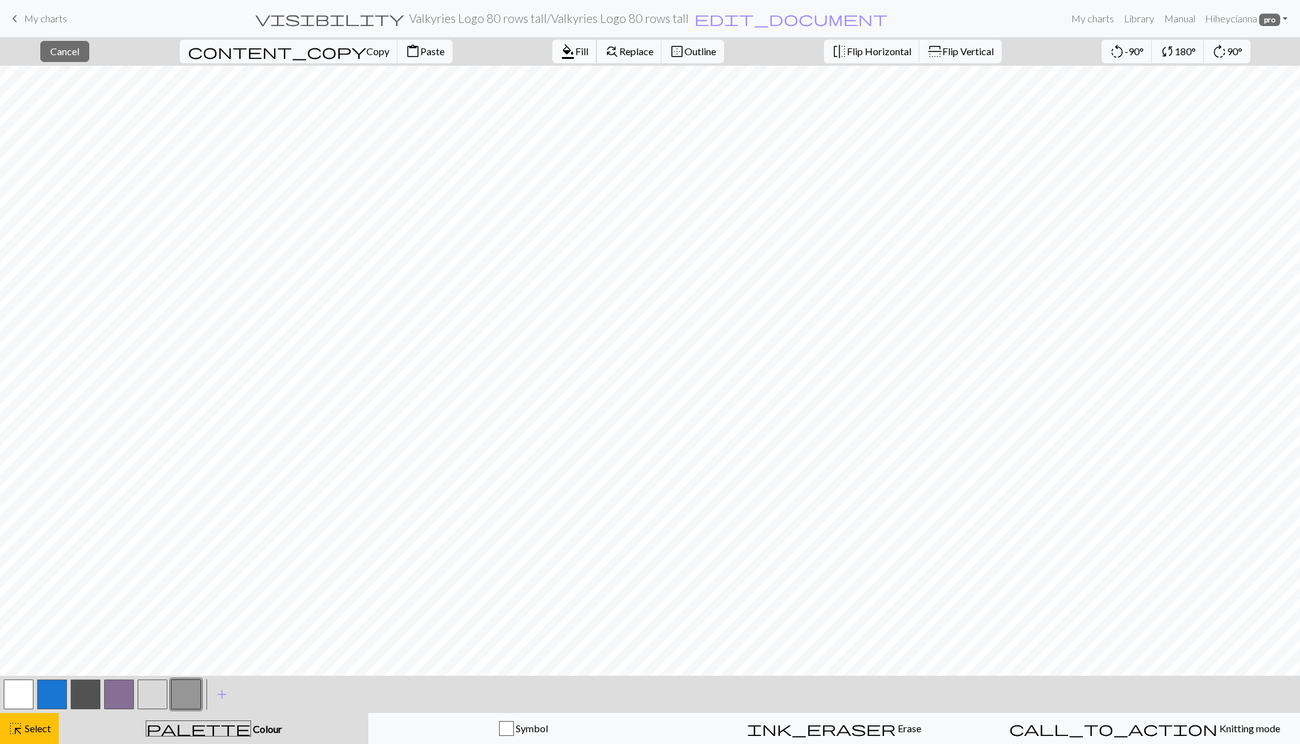
click at [561, 50] on span "format_color_fill" at bounding box center [568, 51] width 15 height 17
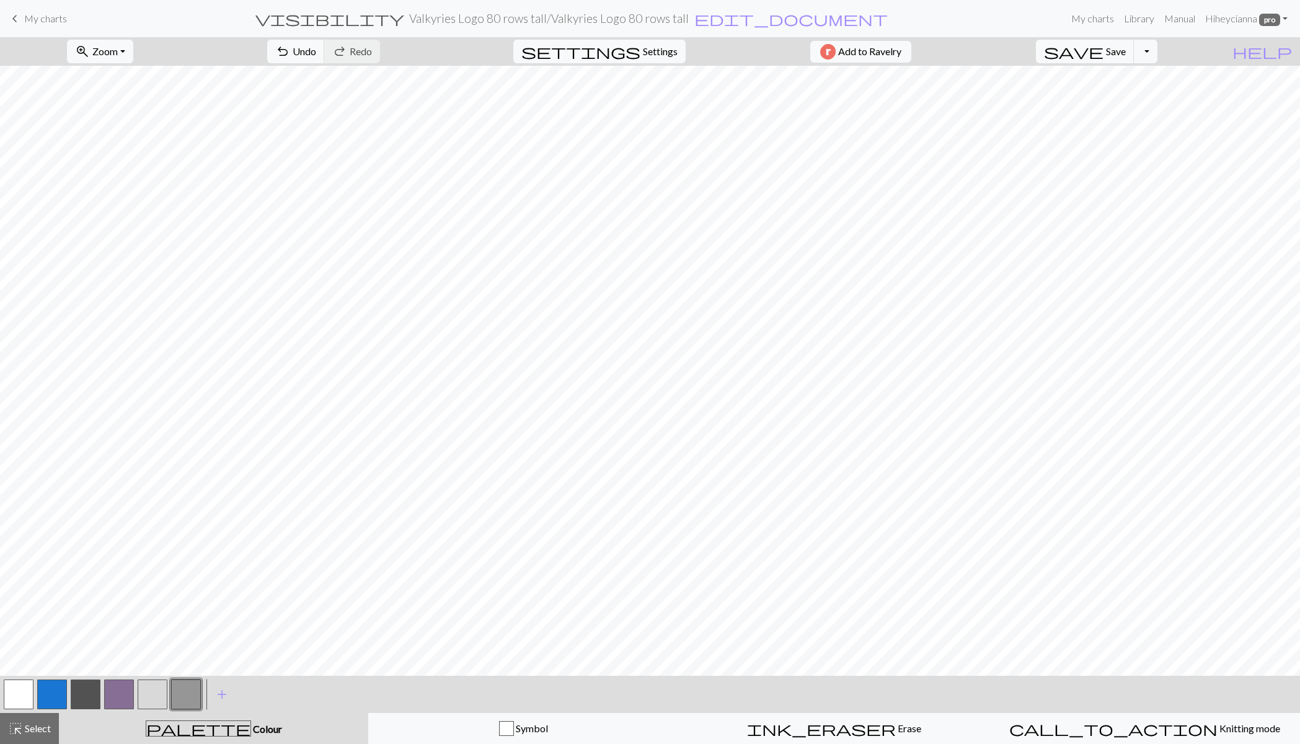
drag, startPoint x: 35, startPoint y: 729, endPoint x: 48, endPoint y: 675, distance: 54.8
click at [35, 729] on span "Select" at bounding box center [37, 728] width 28 height 12
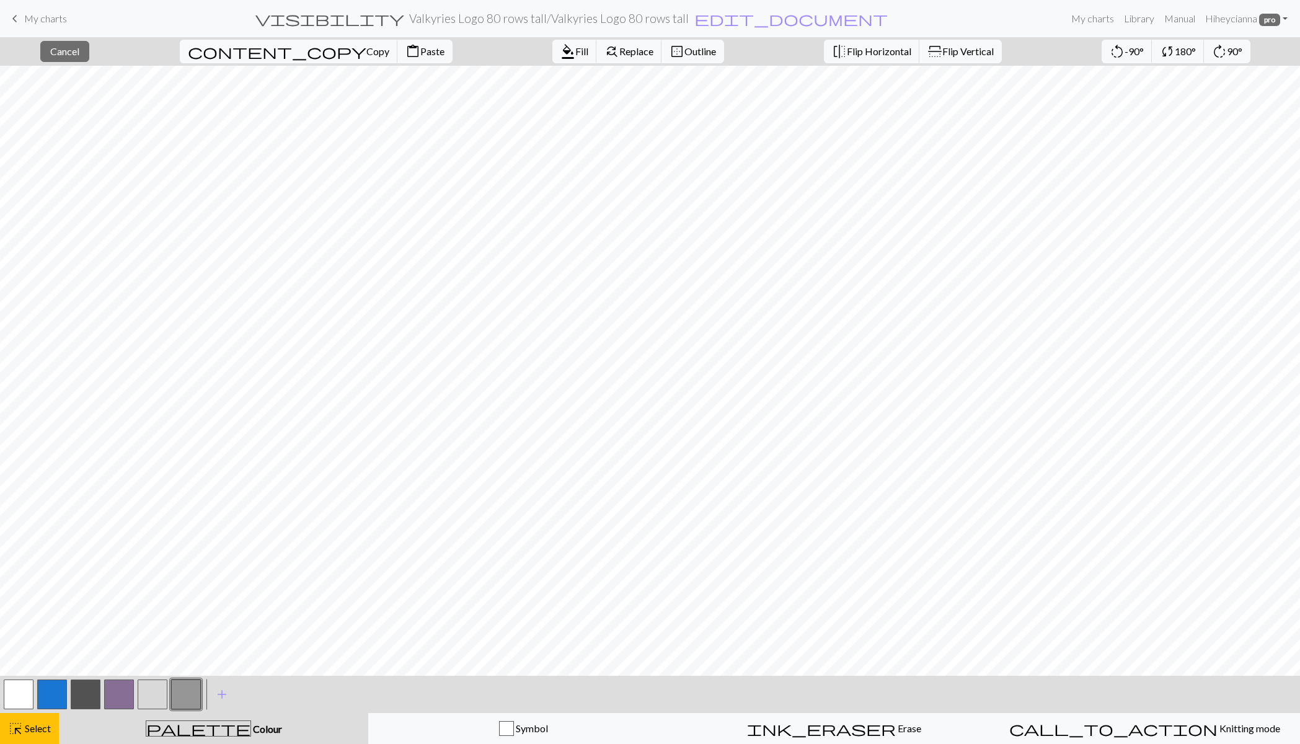
drag, startPoint x: 32, startPoint y: 716, endPoint x: 40, endPoint y: 698, distance: 19.7
click at [33, 716] on button "highlight_alt Select Select" at bounding box center [29, 728] width 59 height 31
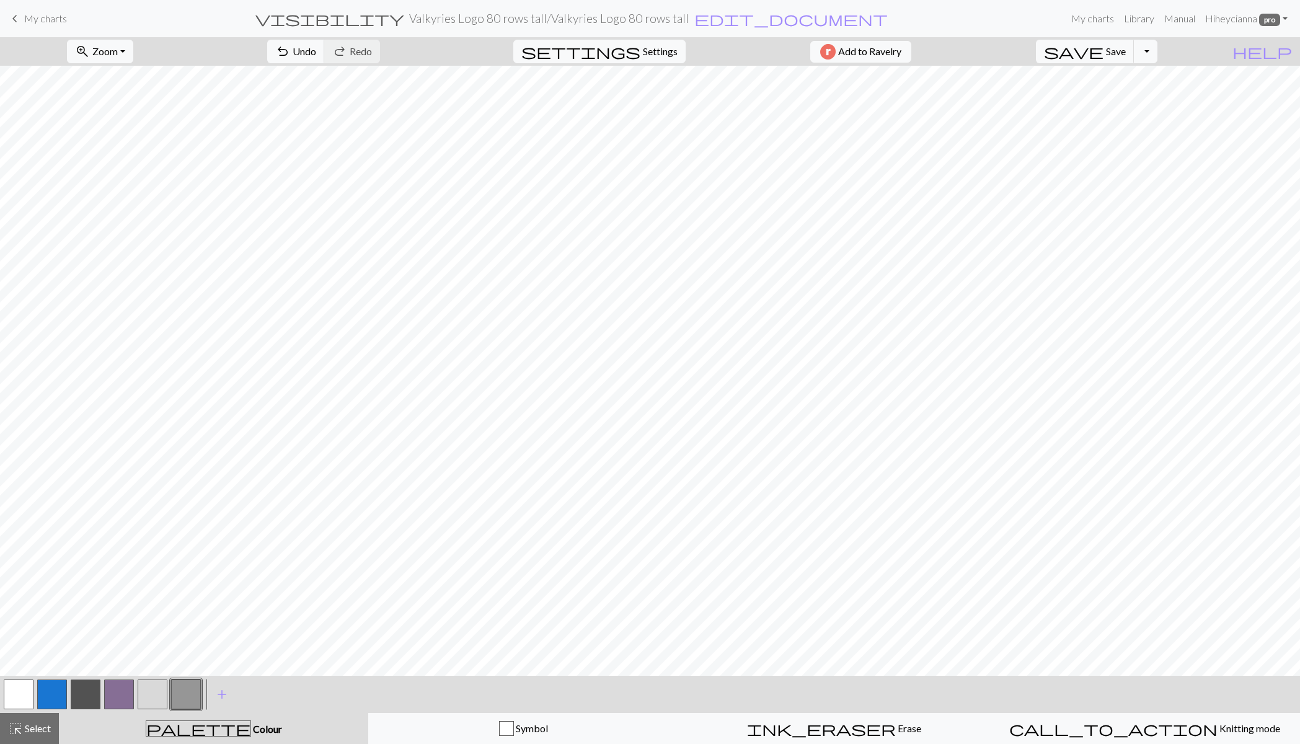
drag, startPoint x: 45, startPoint y: 722, endPoint x: 59, endPoint y: 678, distance: 46.7
click at [45, 722] on span "Select" at bounding box center [37, 728] width 28 height 12
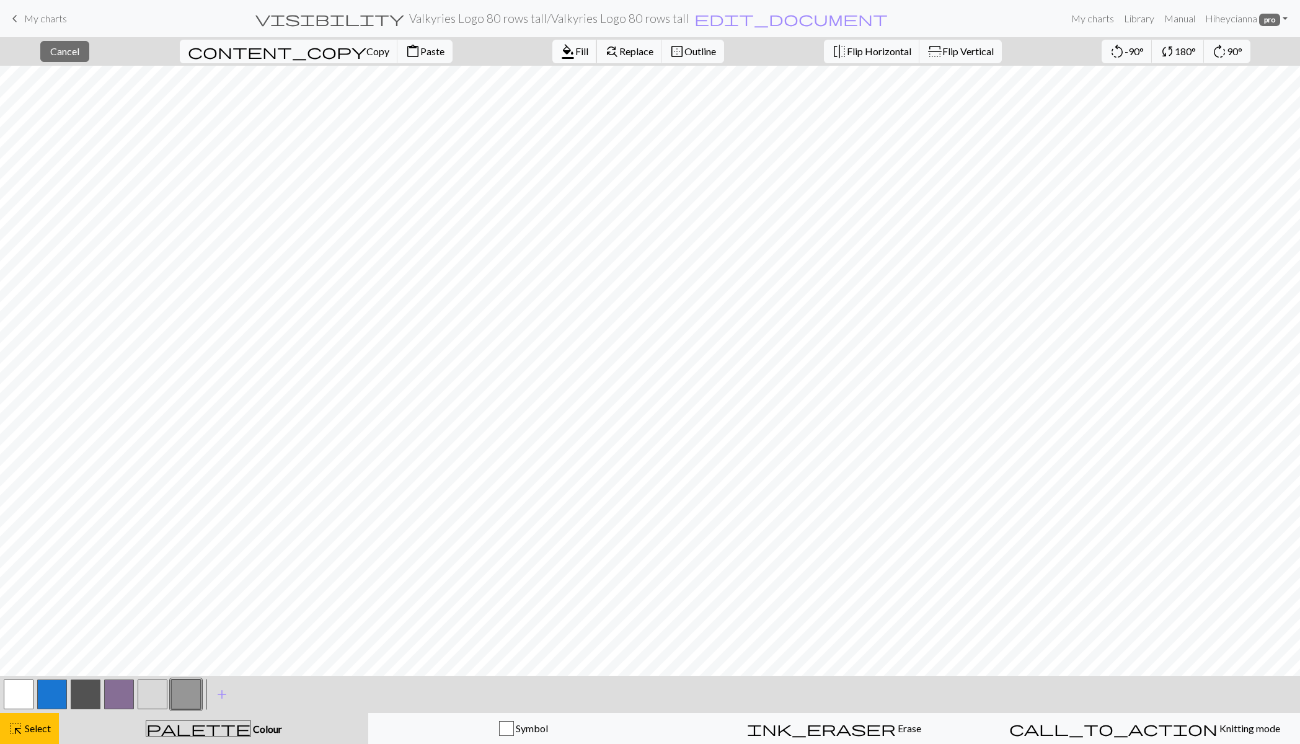
click at [561, 53] on span "format_color_fill" at bounding box center [568, 51] width 15 height 17
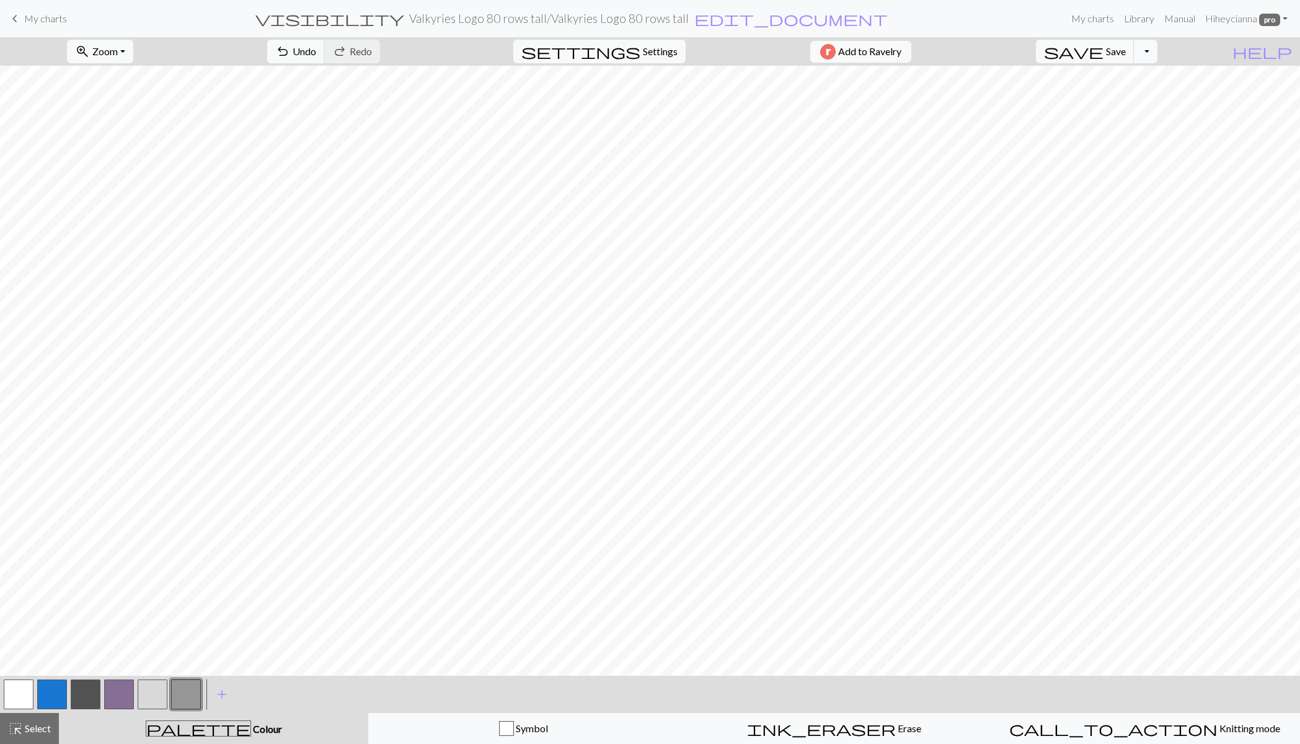
drag, startPoint x: 32, startPoint y: 732, endPoint x: 53, endPoint y: 702, distance: 36.6
click at [35, 731] on span "Select" at bounding box center [37, 728] width 28 height 12
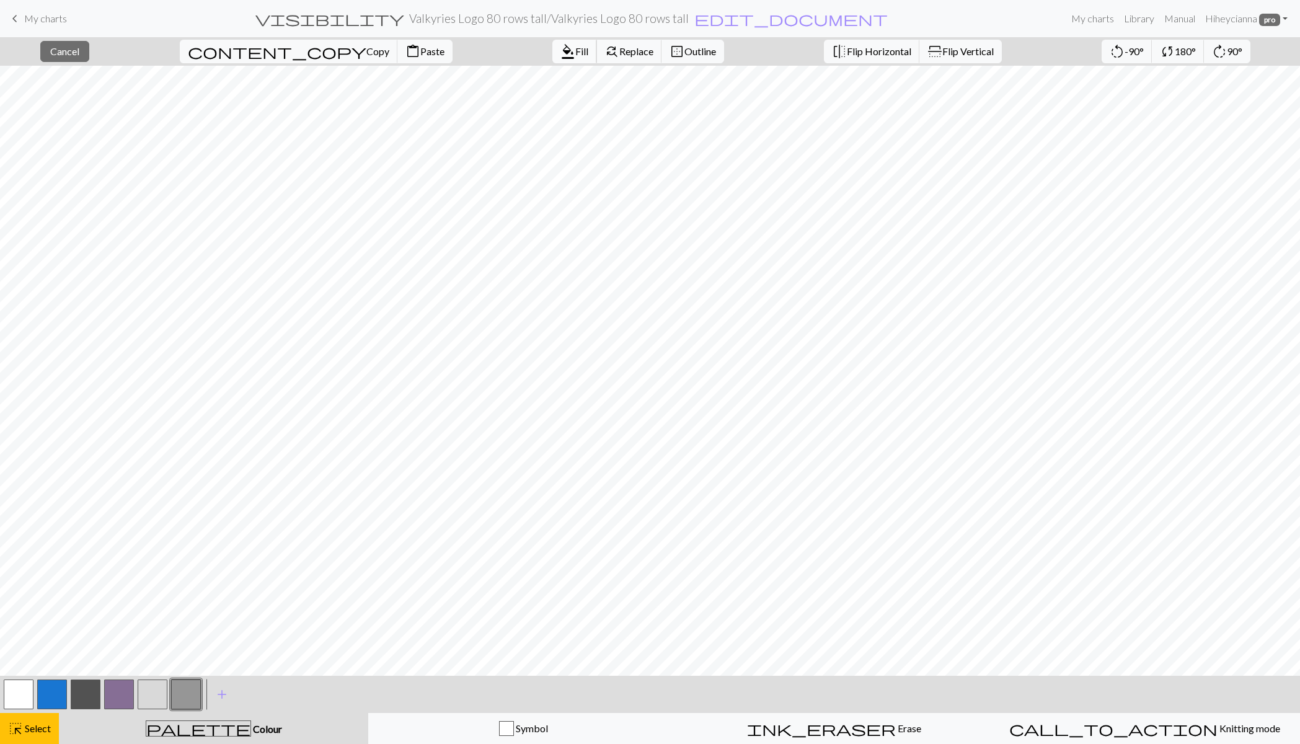
click at [575, 51] on span "Fill" at bounding box center [581, 51] width 13 height 12
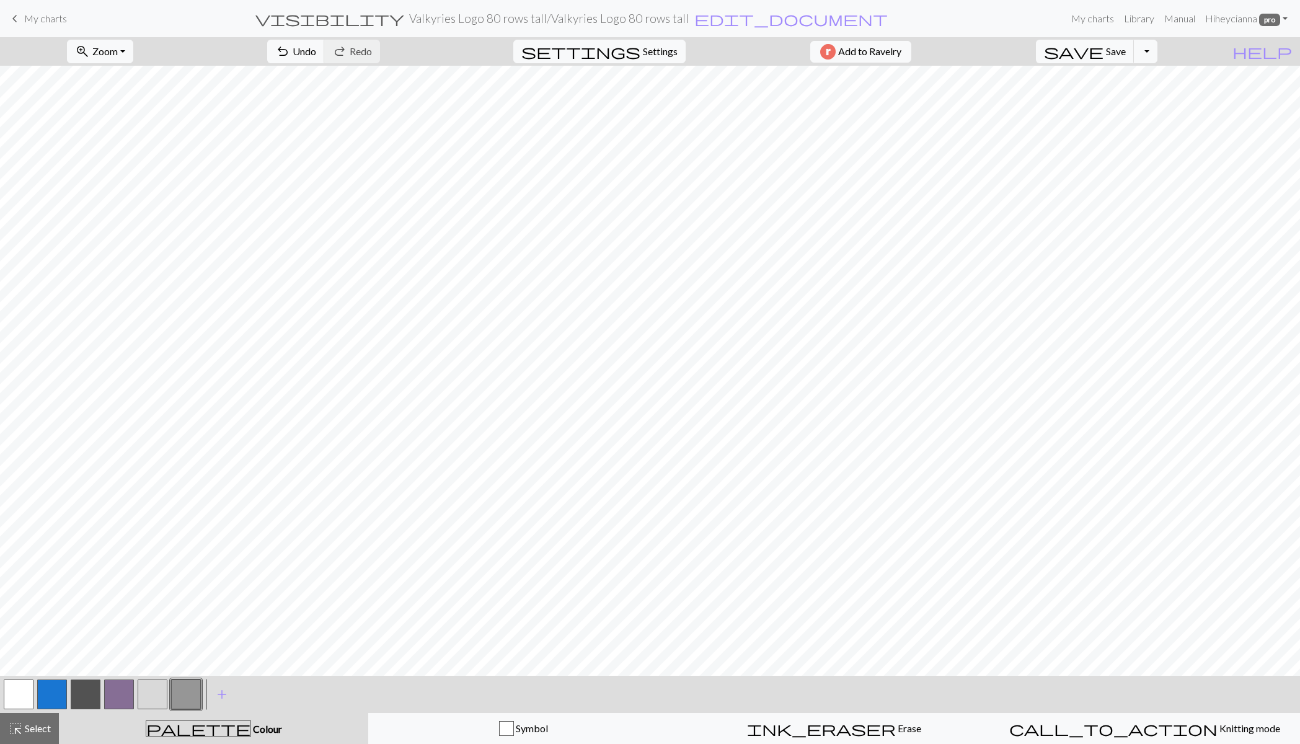
drag, startPoint x: 27, startPoint y: 730, endPoint x: 61, endPoint y: 696, distance: 47.8
click at [27, 731] on span "Select" at bounding box center [37, 728] width 28 height 12
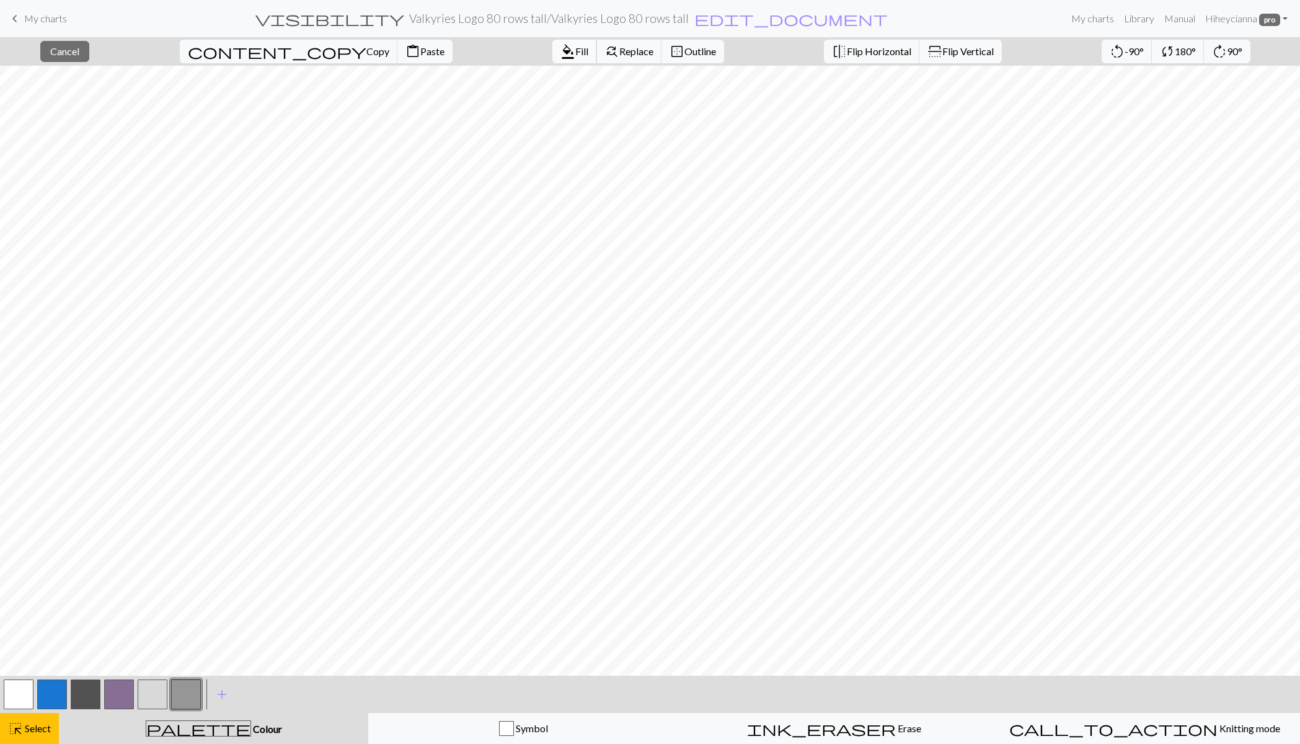
click at [561, 45] on span "format_color_fill" at bounding box center [568, 51] width 15 height 17
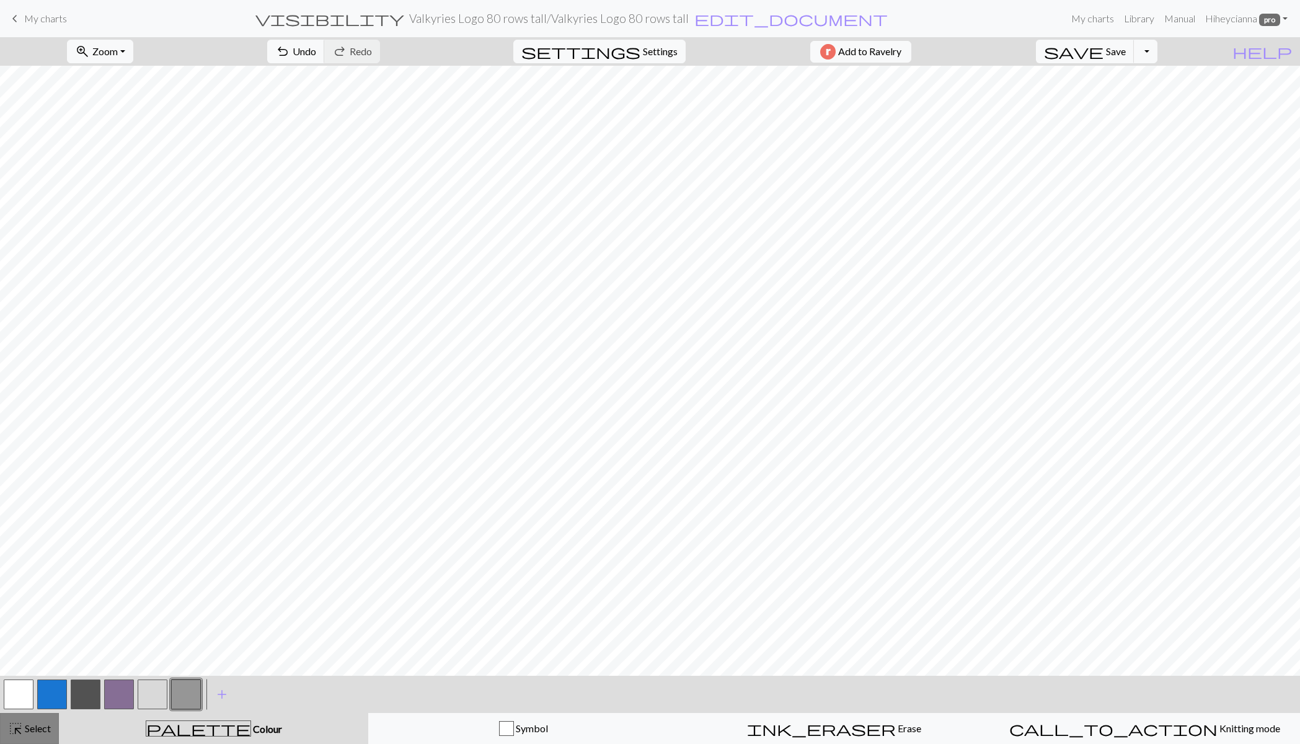
drag, startPoint x: 33, startPoint y: 732, endPoint x: 40, endPoint y: 717, distance: 16.6
click at [33, 732] on span "Select" at bounding box center [37, 728] width 28 height 12
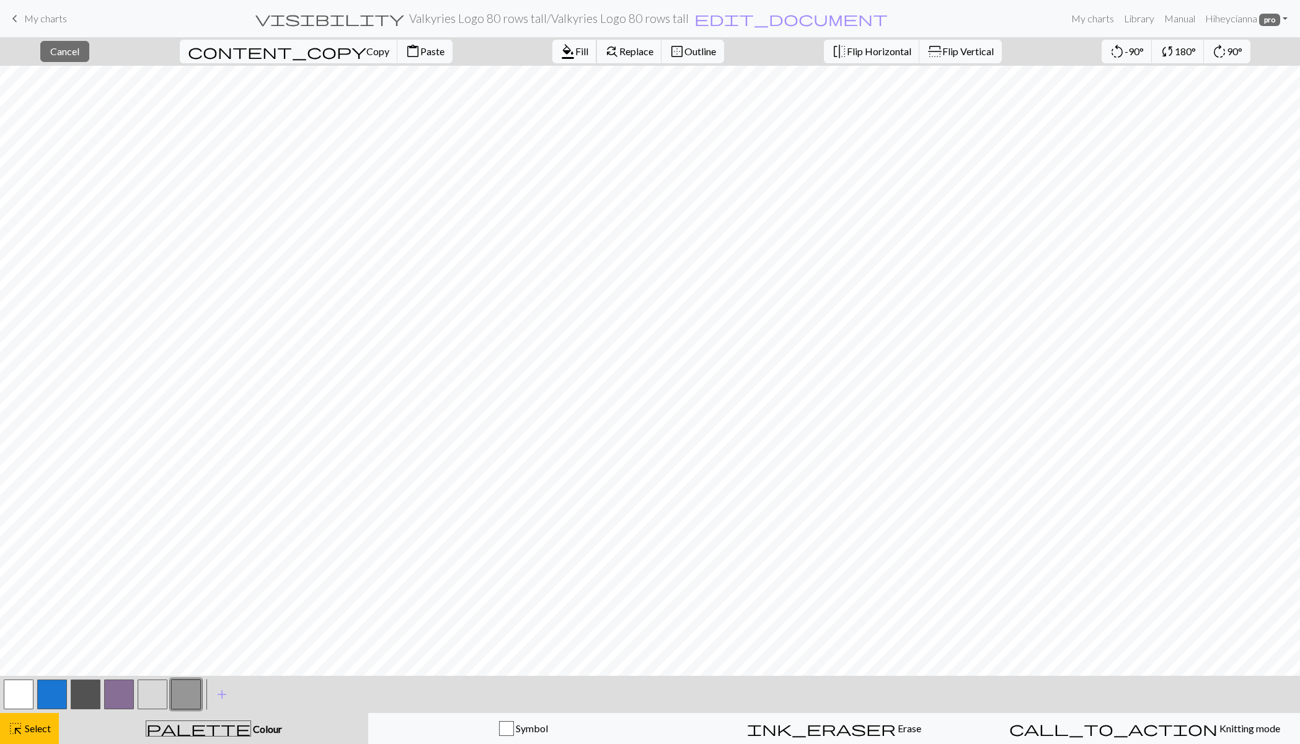
click at [575, 53] on span "Fill" at bounding box center [581, 51] width 13 height 12
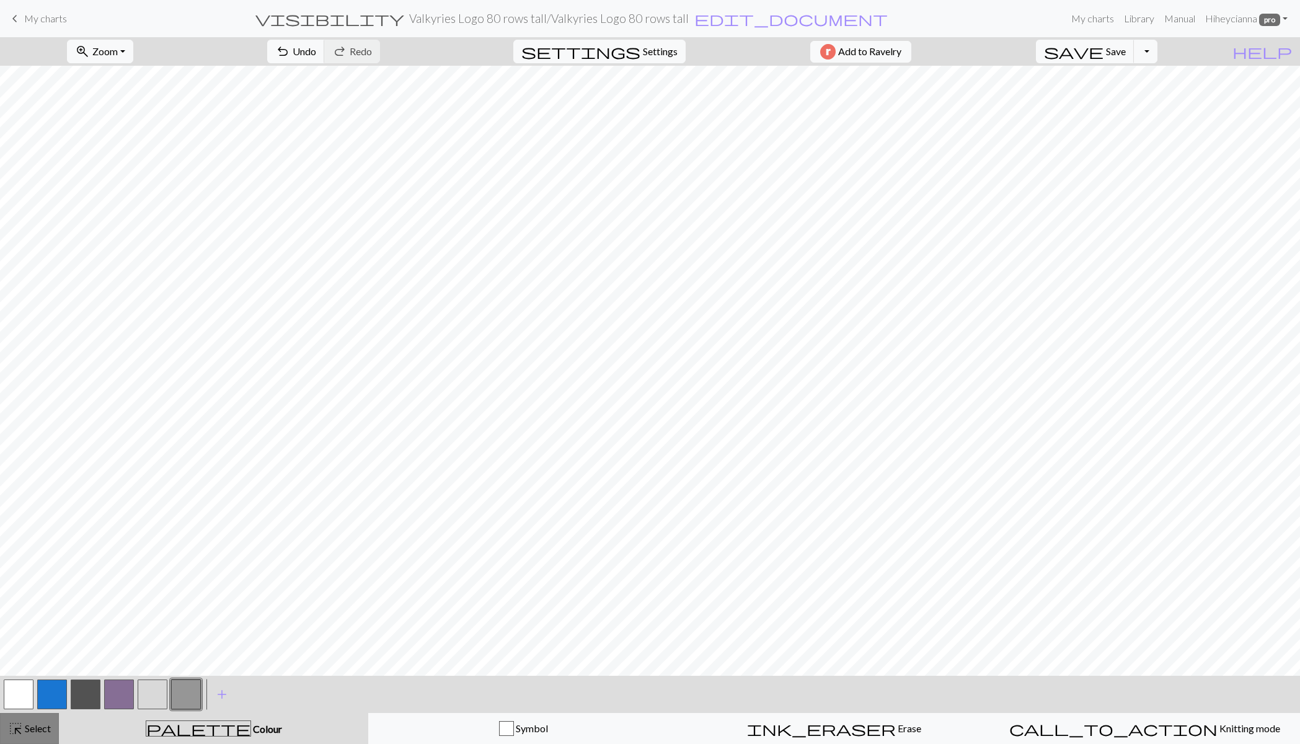
drag, startPoint x: 33, startPoint y: 730, endPoint x: 42, endPoint y: 719, distance: 13.3
click at [33, 730] on span "Select" at bounding box center [37, 728] width 28 height 12
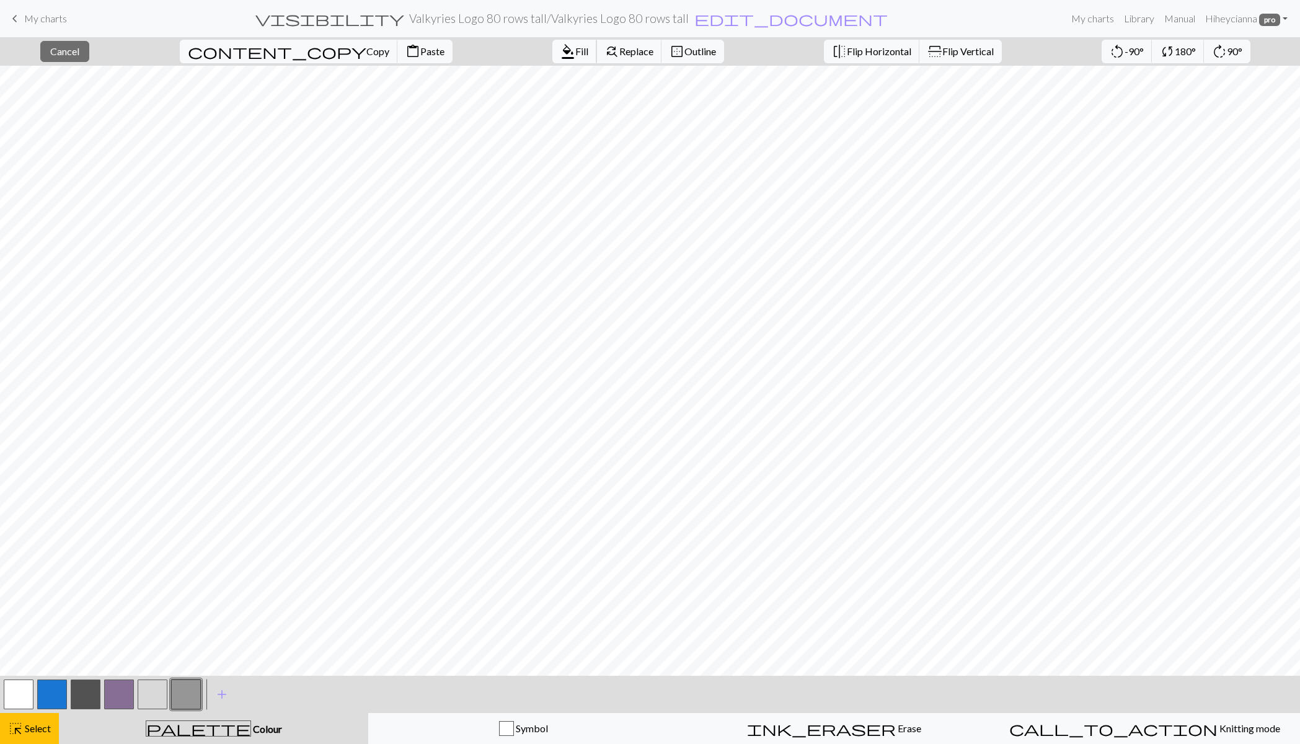
click at [575, 52] on span "Fill" at bounding box center [581, 51] width 13 height 12
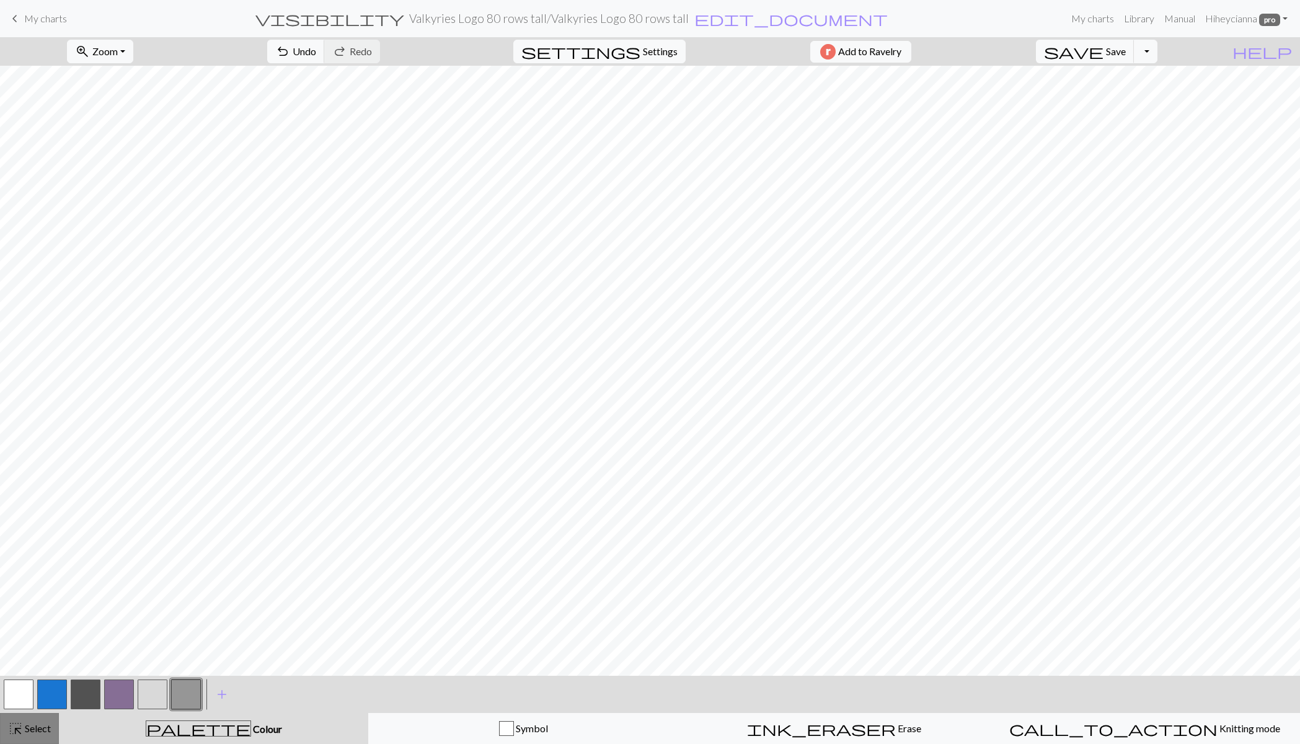
click at [20, 732] on span "highlight_alt" at bounding box center [15, 728] width 15 height 17
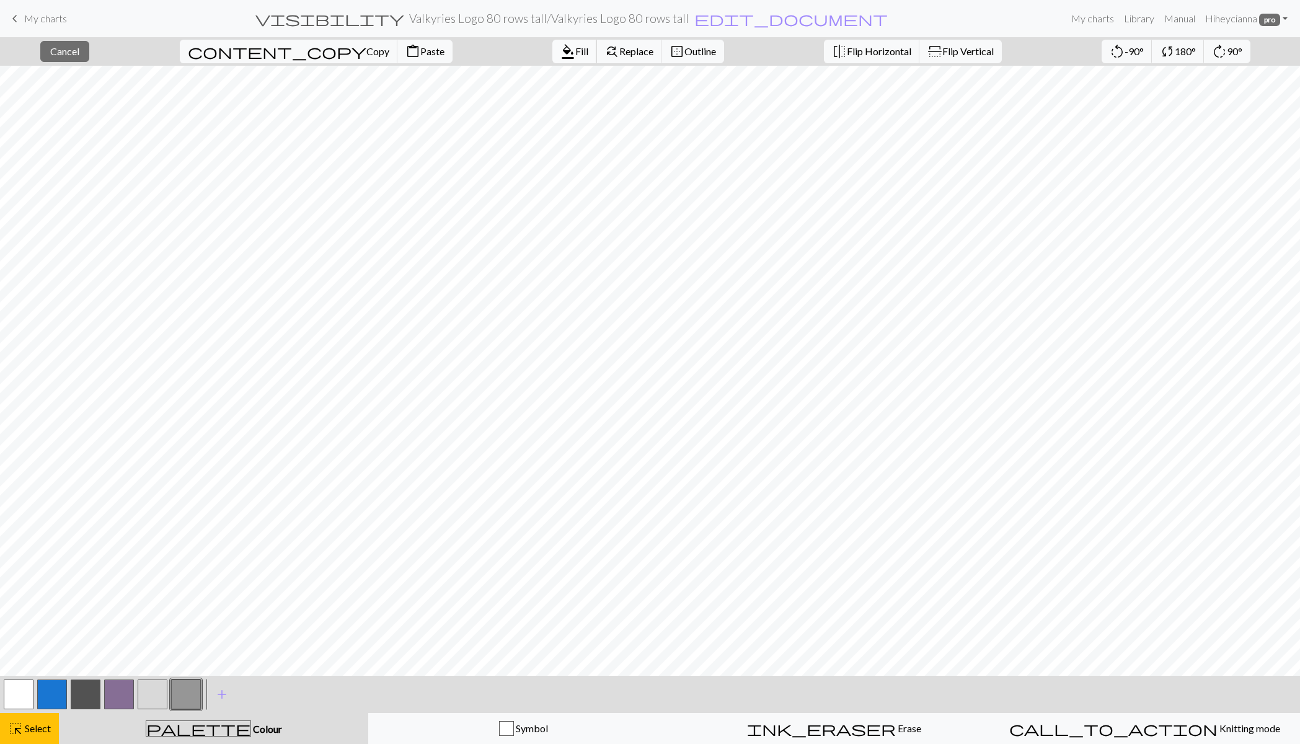
click at [575, 48] on span "Fill" at bounding box center [581, 51] width 13 height 12
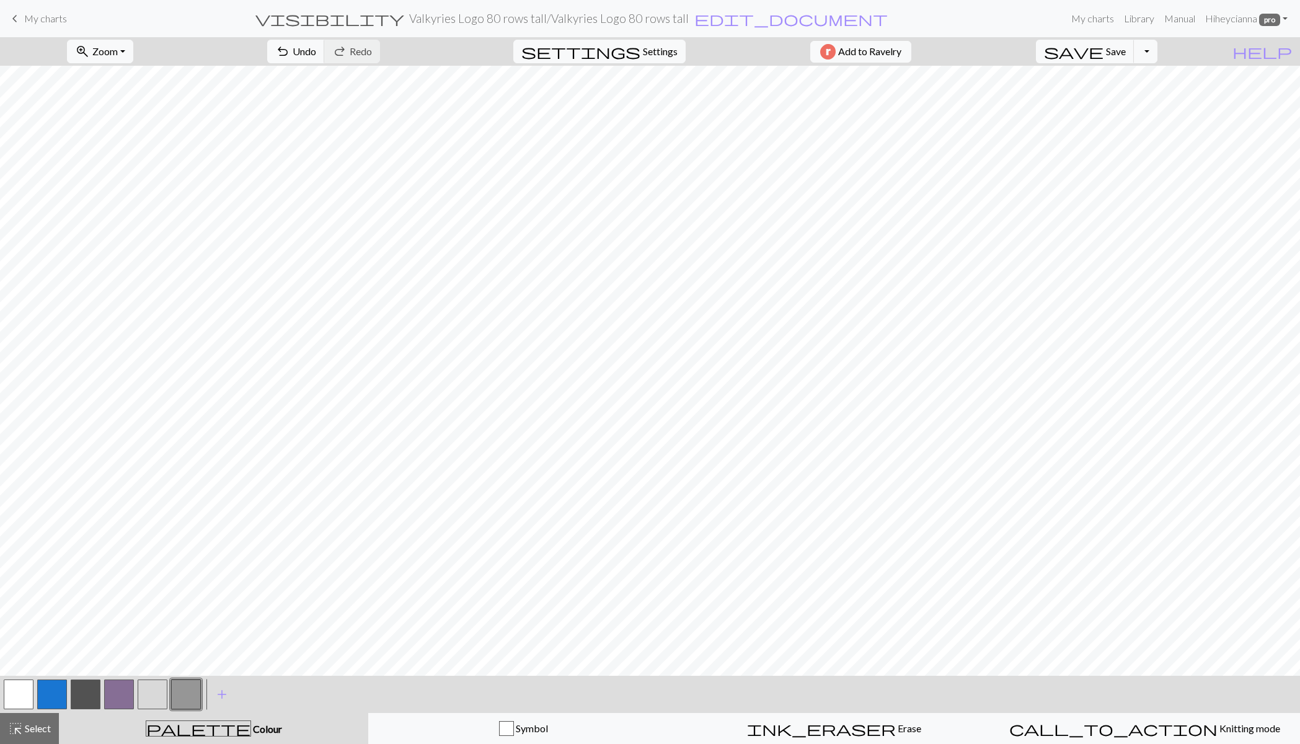
click at [29, 728] on span "Select" at bounding box center [37, 728] width 28 height 12
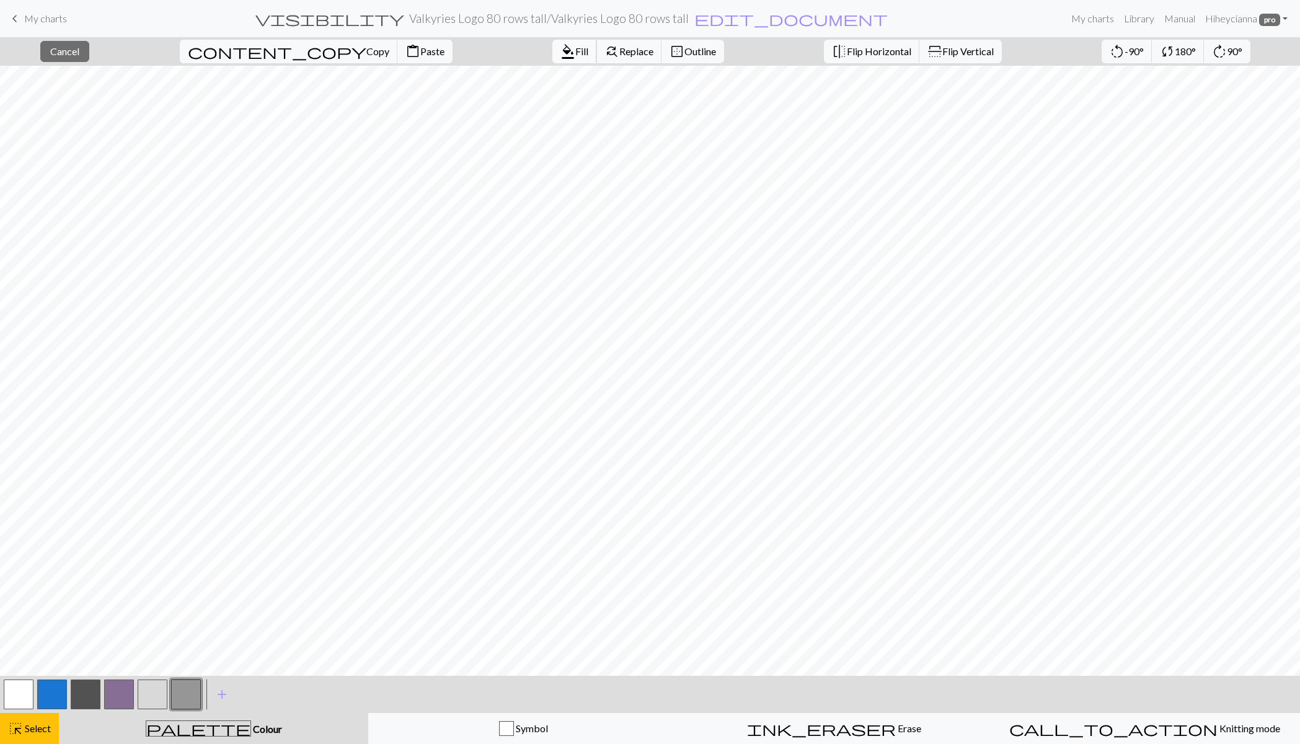
click at [575, 47] on span "Fill" at bounding box center [581, 51] width 13 height 12
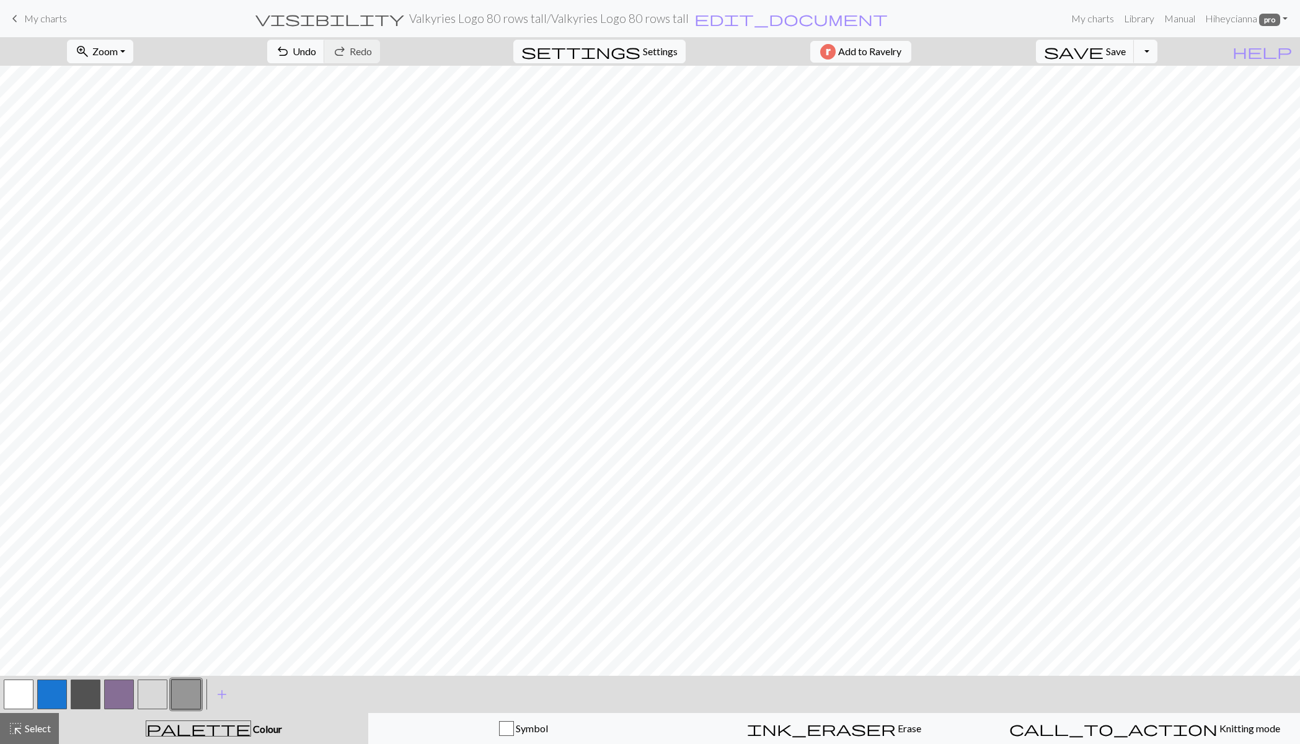
click at [32, 727] on span "Select" at bounding box center [37, 728] width 28 height 12
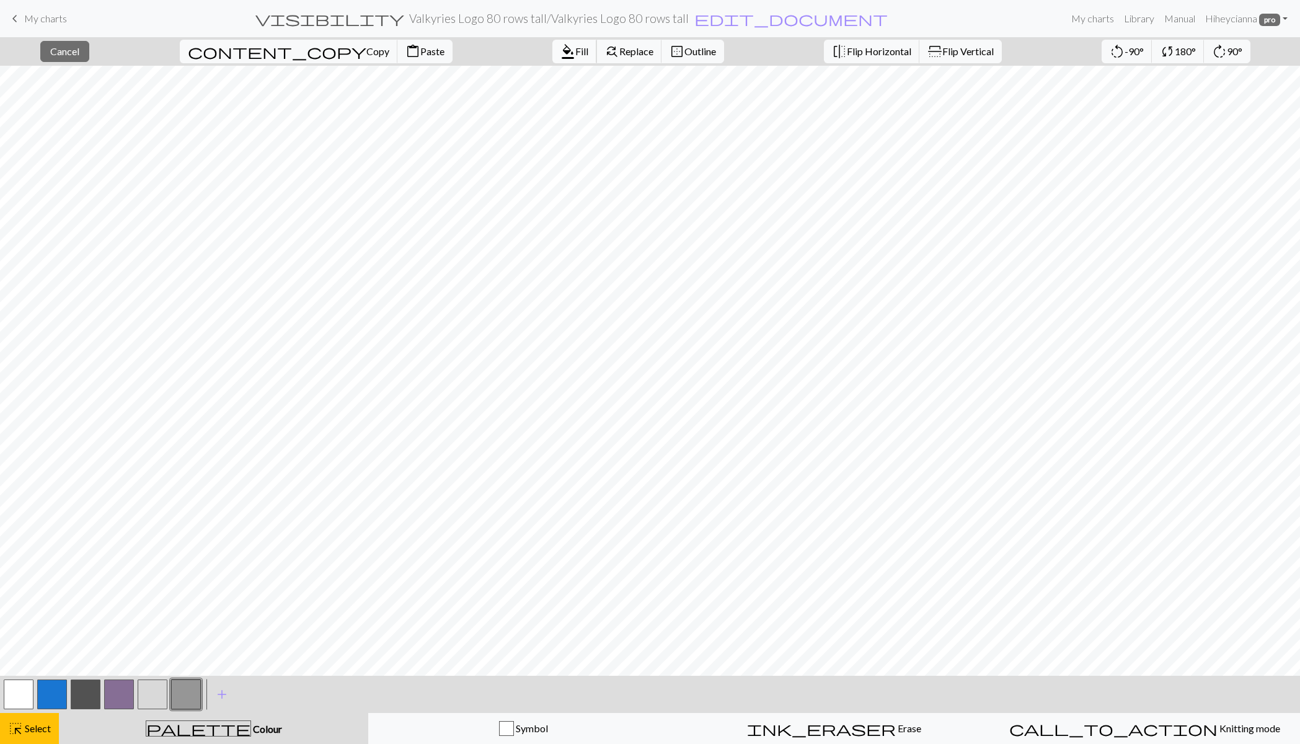
click at [575, 47] on span "Fill" at bounding box center [581, 51] width 13 height 12
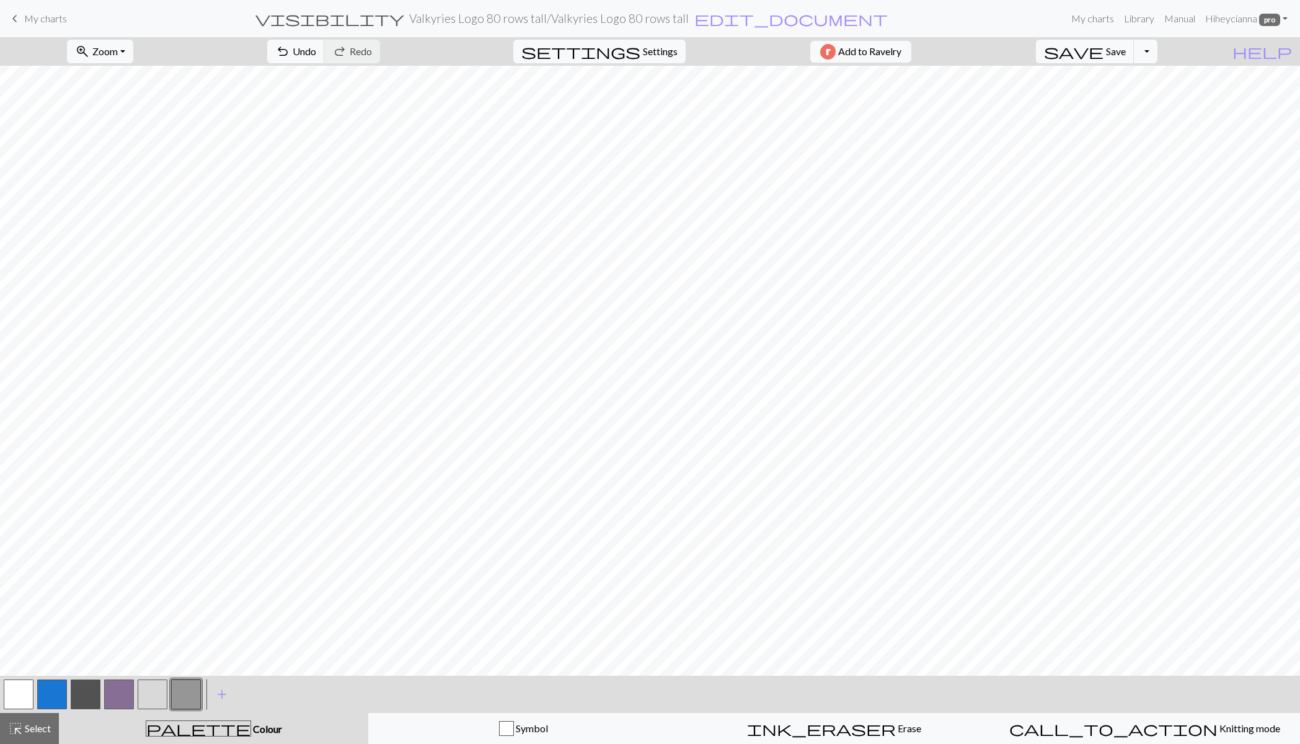
click at [36, 726] on span "Select" at bounding box center [37, 728] width 28 height 12
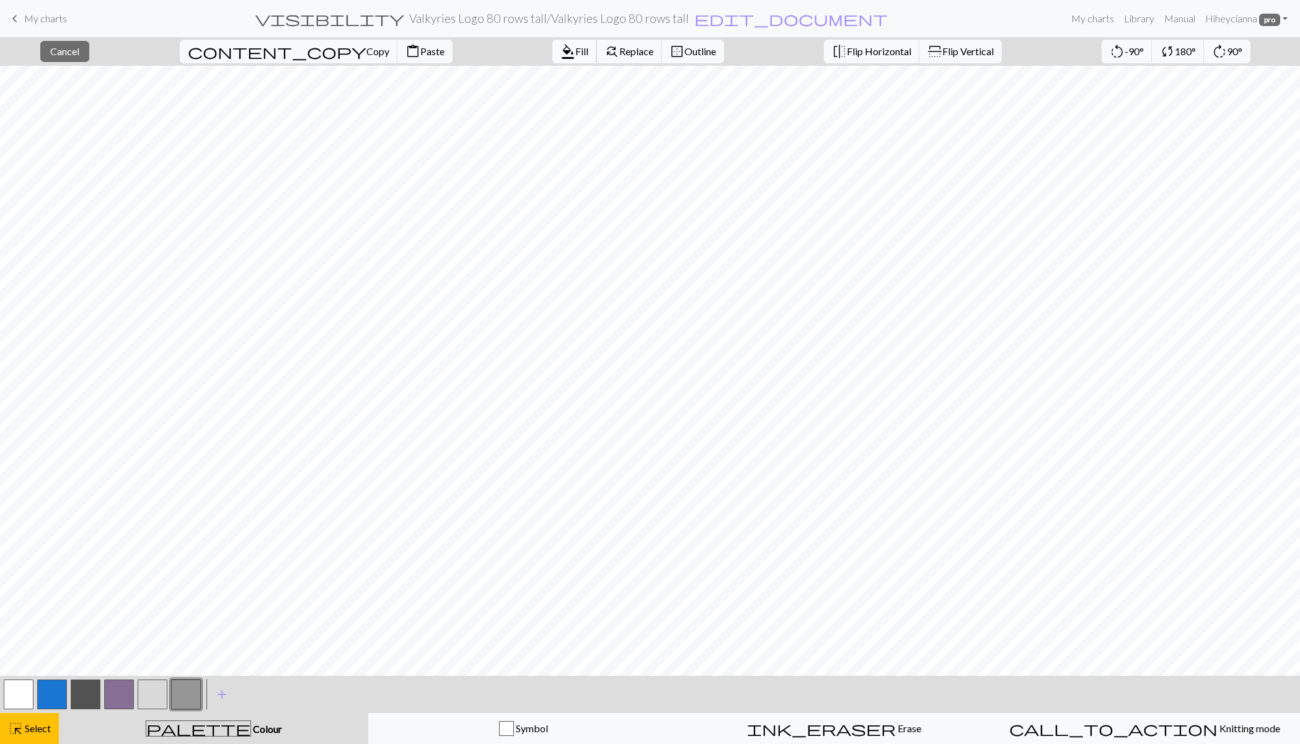
click at [575, 50] on span "Fill" at bounding box center [581, 51] width 13 height 12
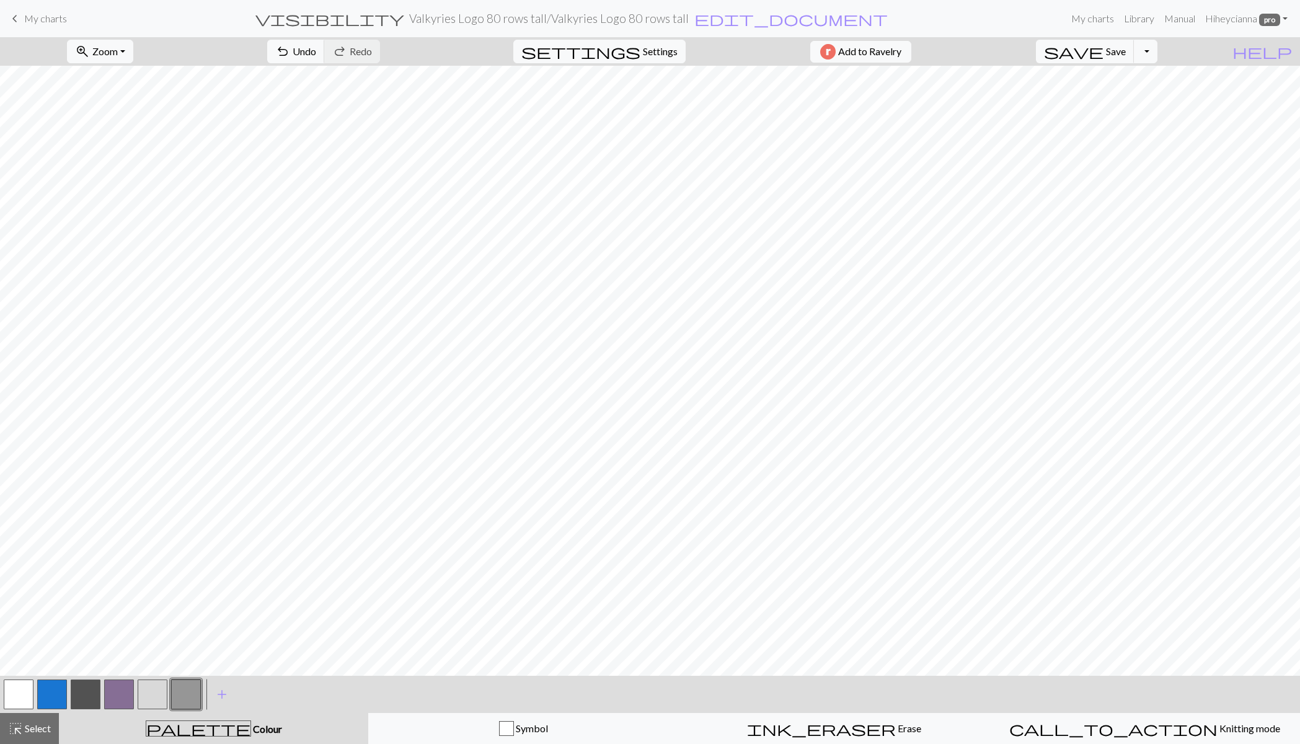
click at [33, 729] on span "Select" at bounding box center [37, 728] width 28 height 12
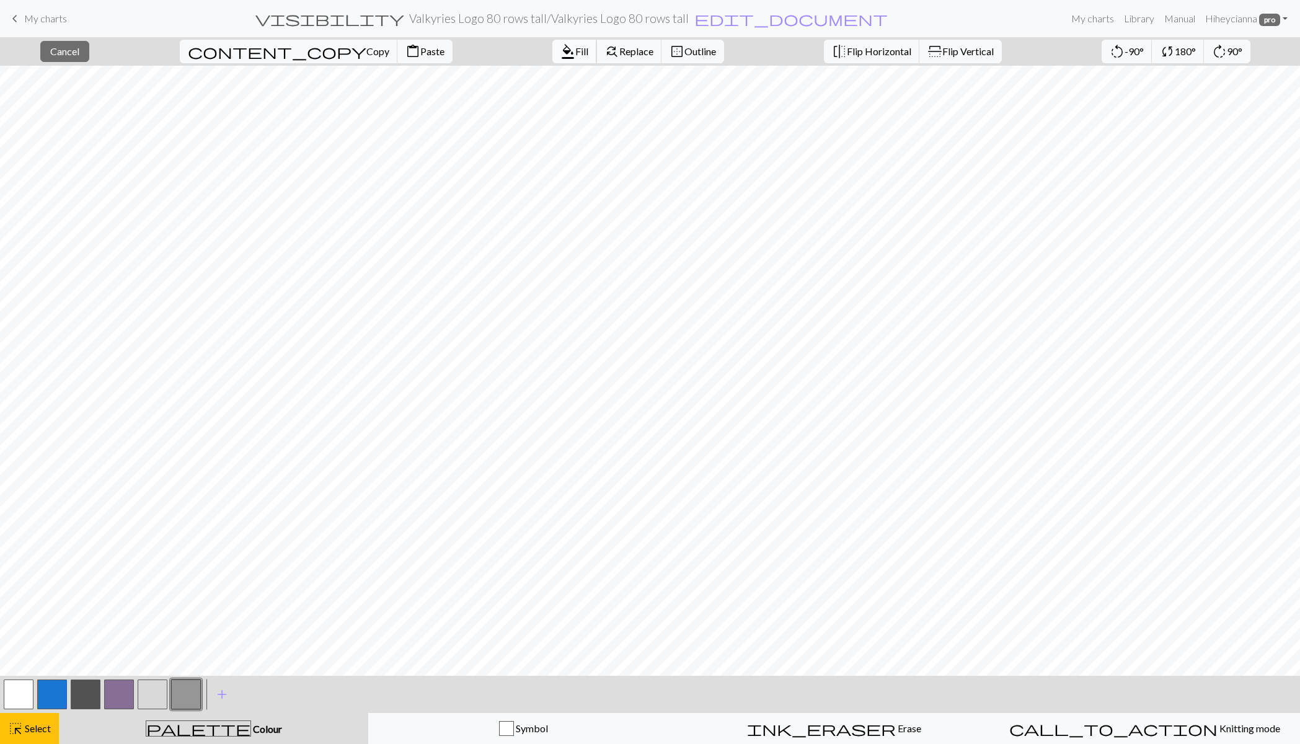
click at [561, 51] on span "format_color_fill" at bounding box center [568, 51] width 15 height 17
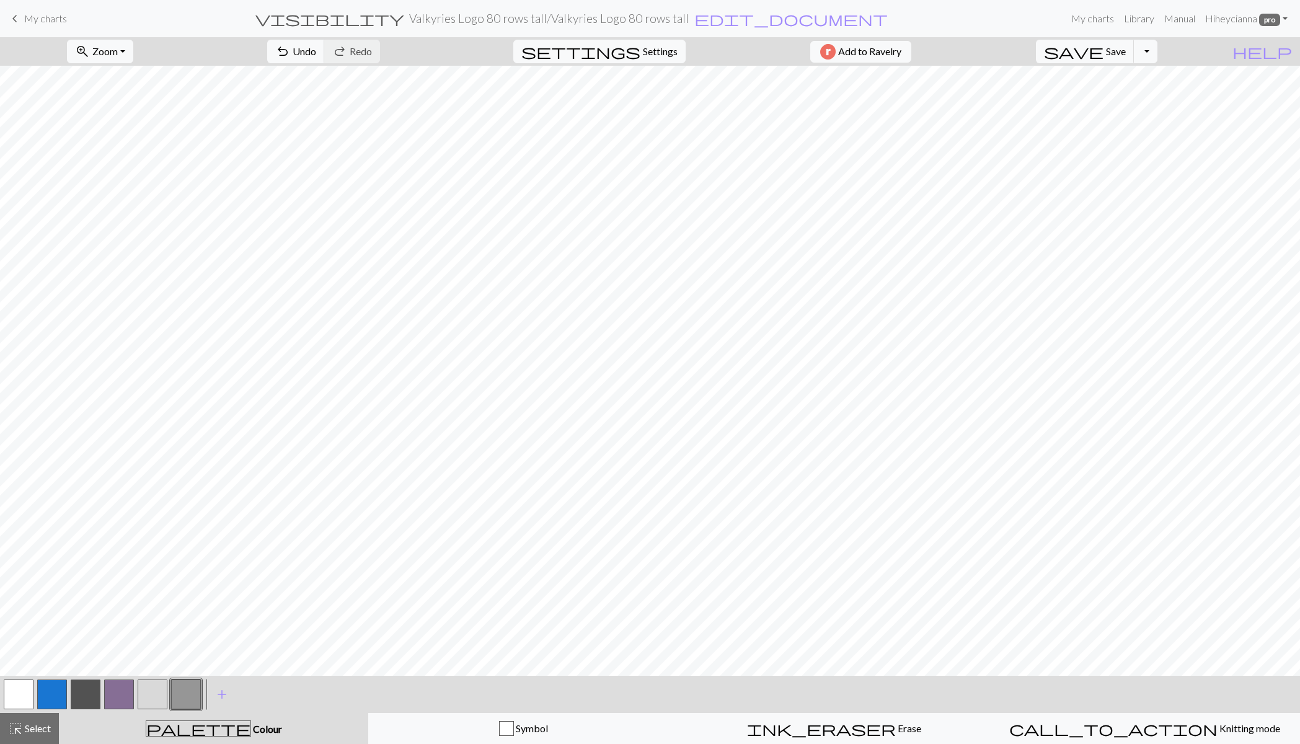
drag, startPoint x: 30, startPoint y: 729, endPoint x: 40, endPoint y: 704, distance: 25.9
click at [32, 729] on span "Select" at bounding box center [37, 728] width 28 height 12
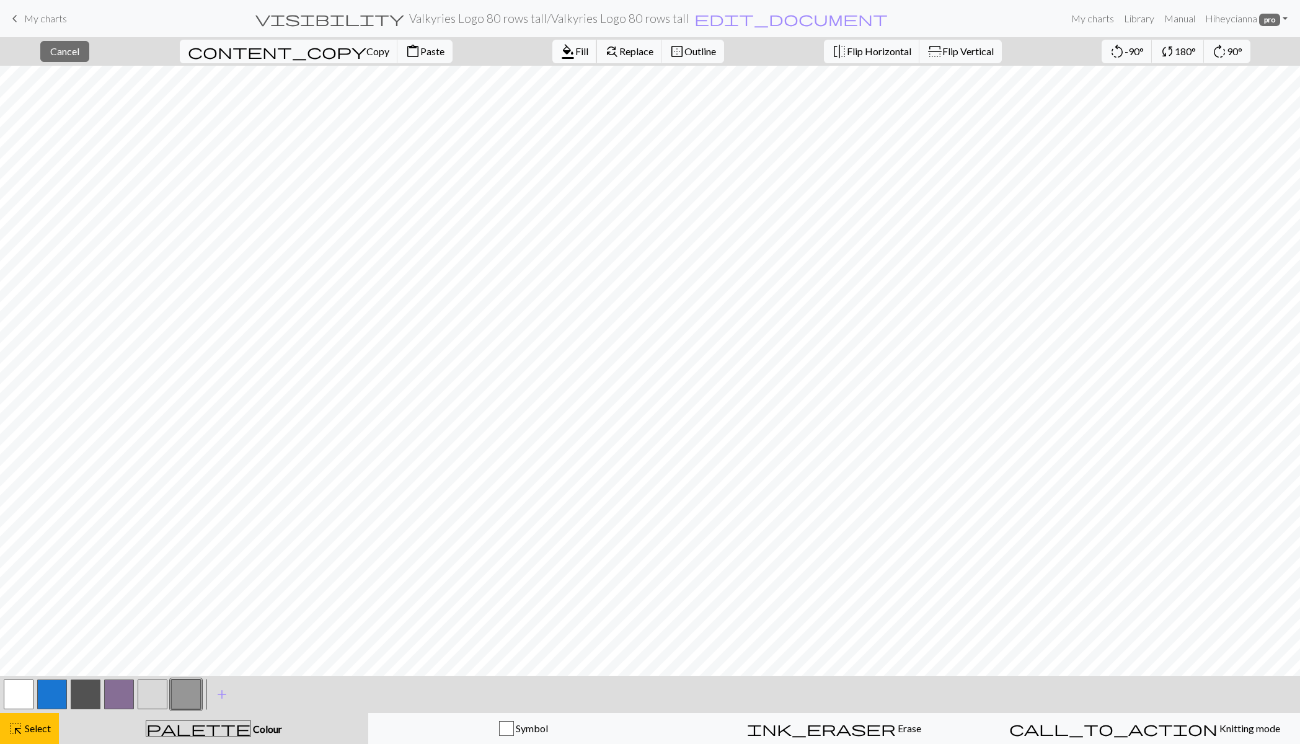
click at [561, 47] on span "format_color_fill" at bounding box center [568, 51] width 15 height 17
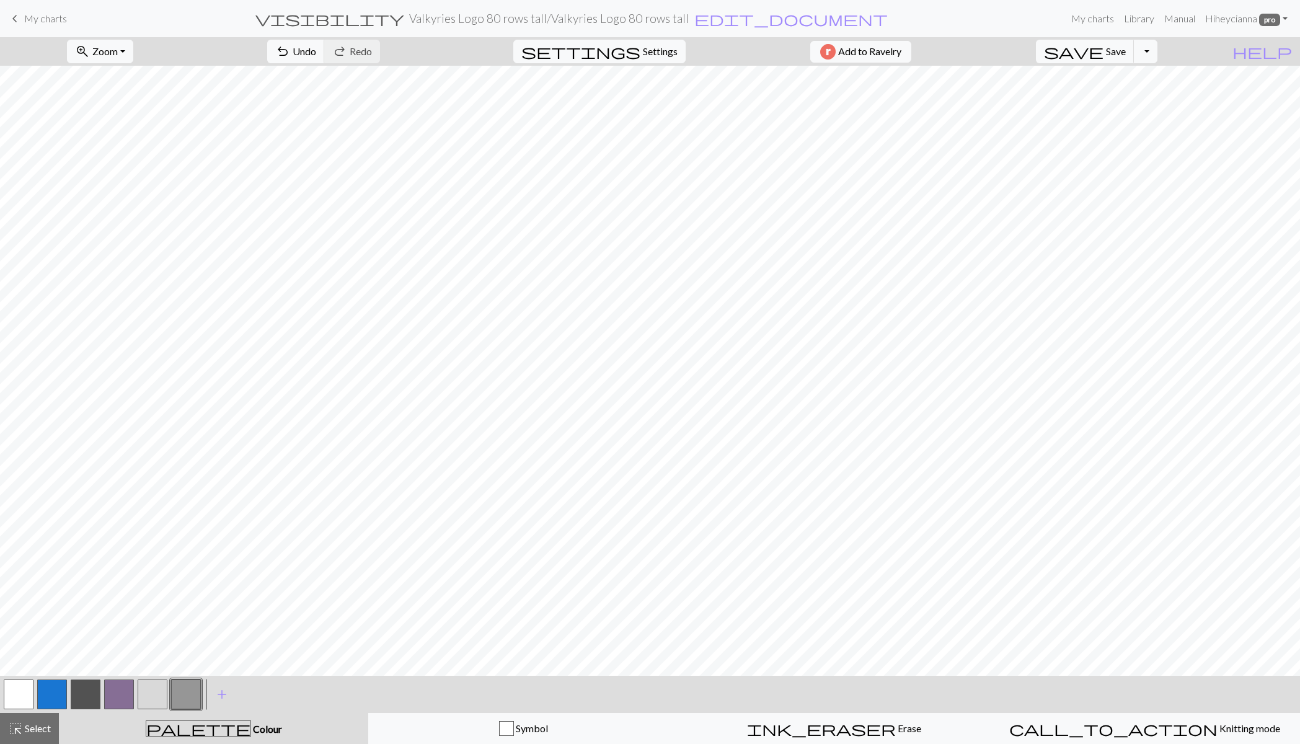
click at [28, 729] on span "Select" at bounding box center [37, 728] width 28 height 12
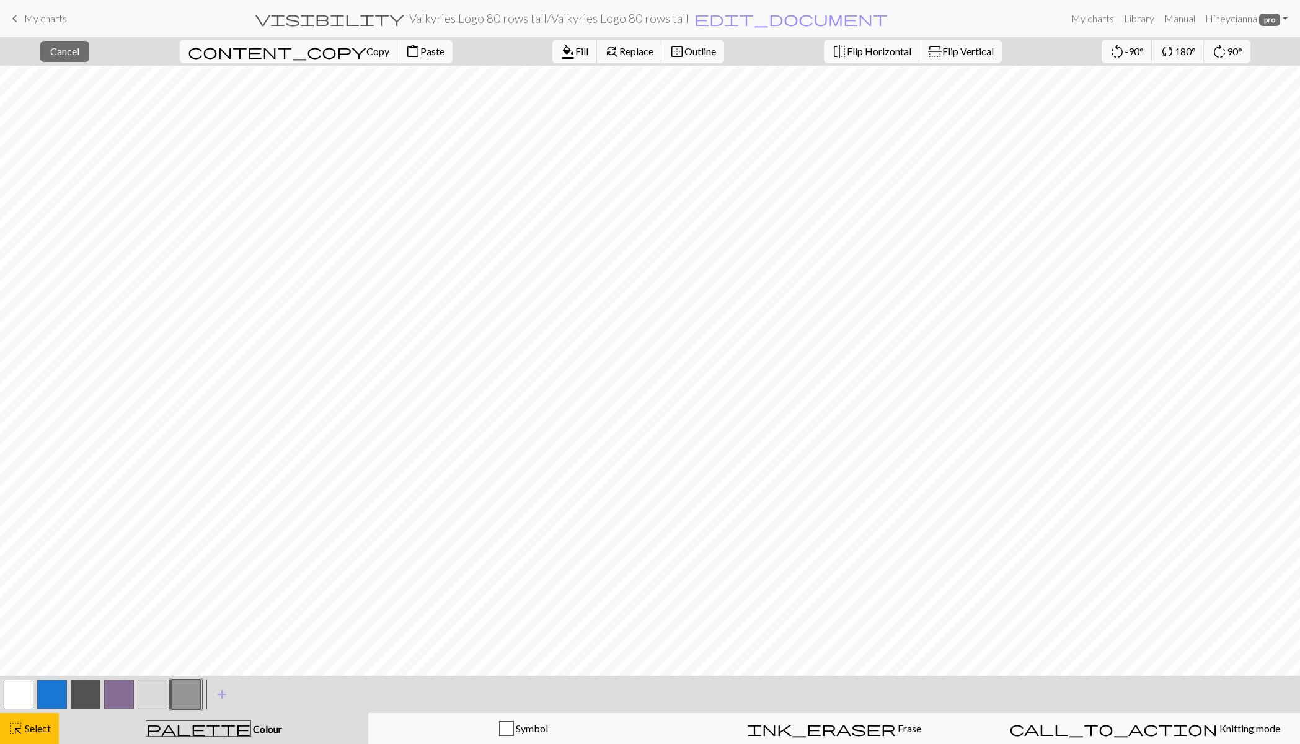
click at [575, 49] on span "Fill" at bounding box center [581, 51] width 13 height 12
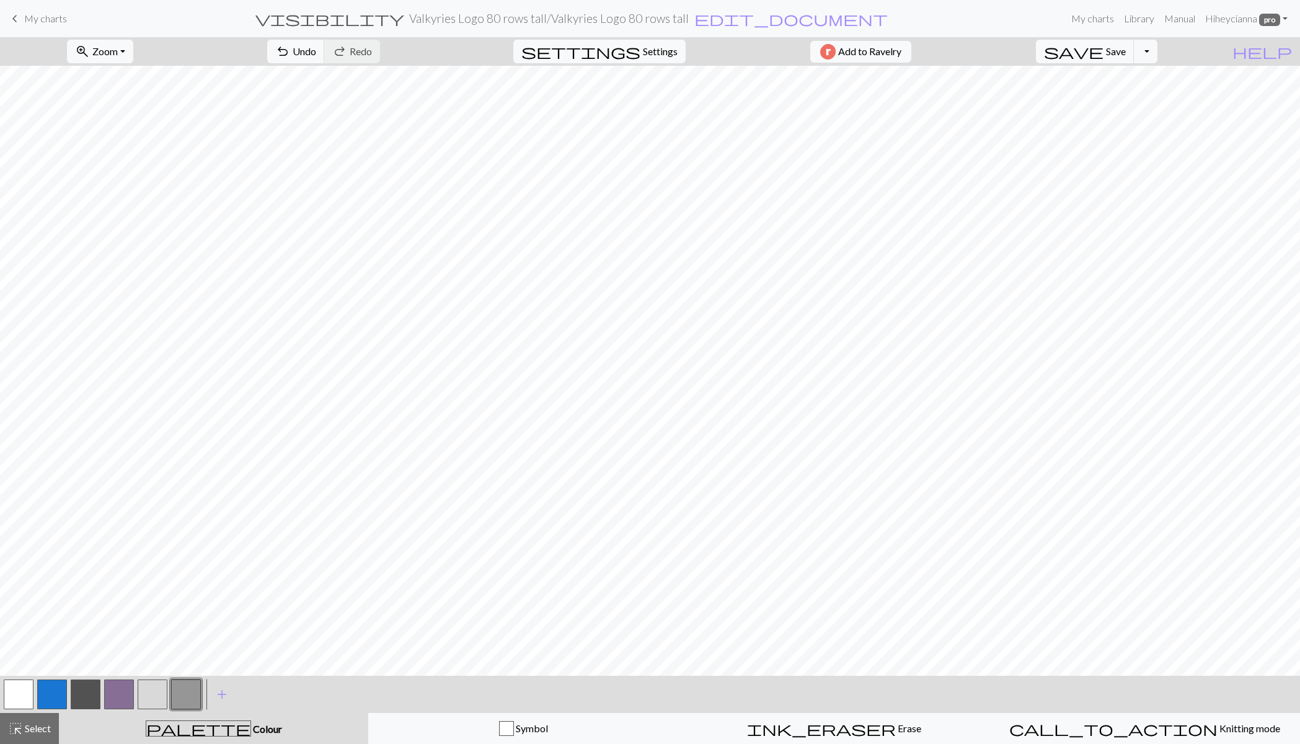
drag, startPoint x: 19, startPoint y: 735, endPoint x: 58, endPoint y: 708, distance: 47.7
click at [19, 735] on span "highlight_alt" at bounding box center [15, 728] width 15 height 17
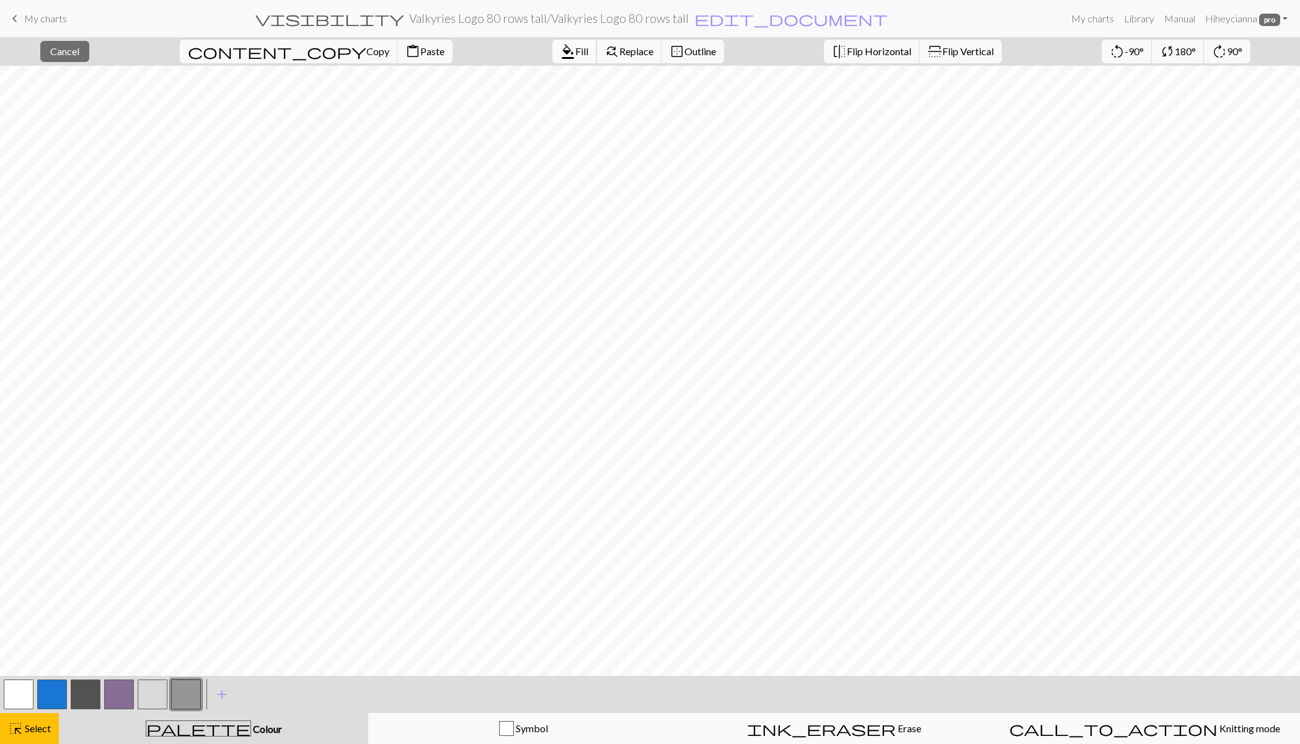
click at [561, 48] on span "format_color_fill" at bounding box center [568, 51] width 15 height 17
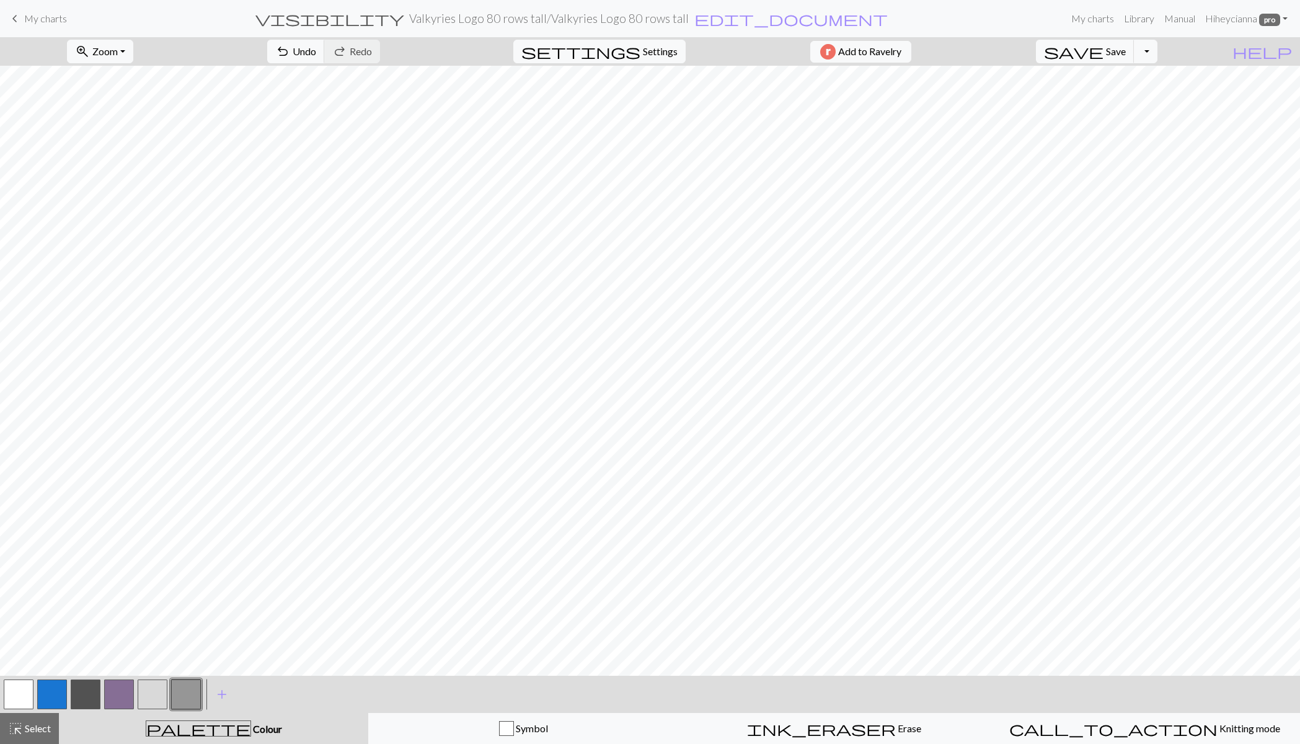
click at [33, 727] on span "Select" at bounding box center [37, 728] width 28 height 12
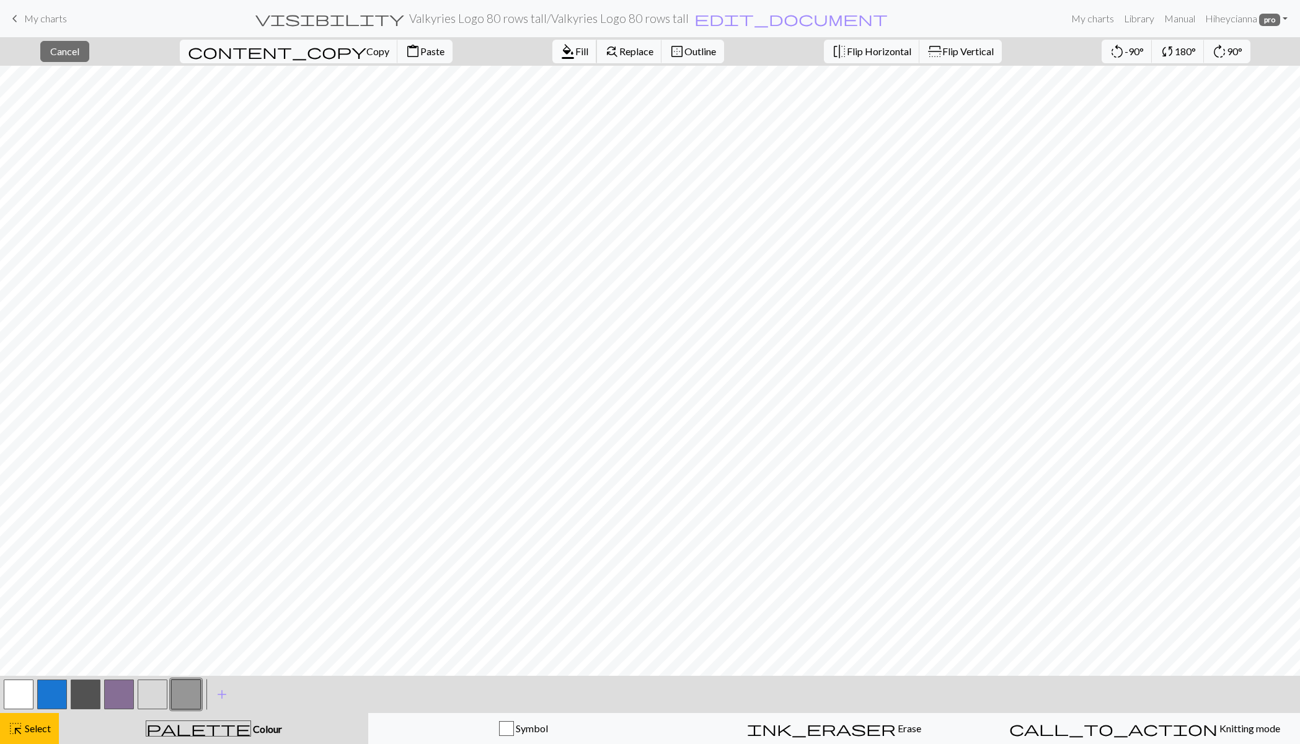
click at [575, 46] on span "Fill" at bounding box center [581, 51] width 13 height 12
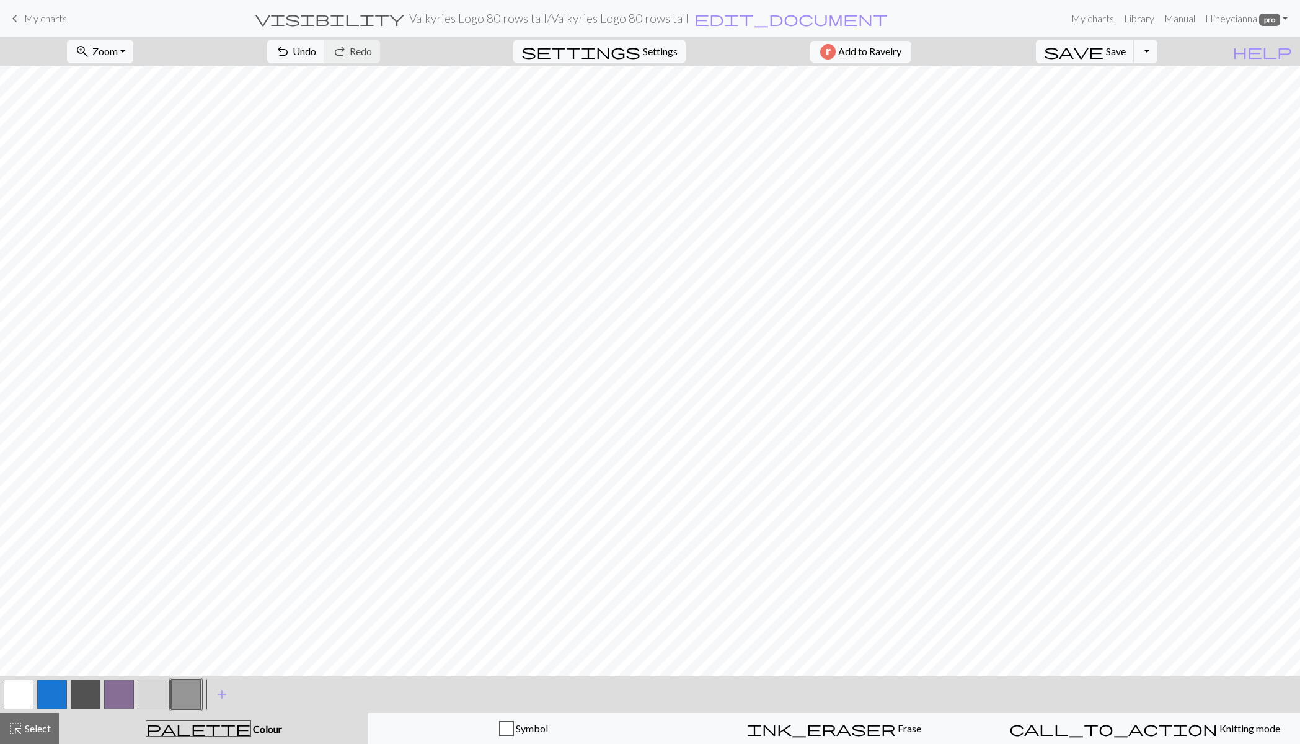
click at [33, 734] on span "Select" at bounding box center [37, 728] width 28 height 12
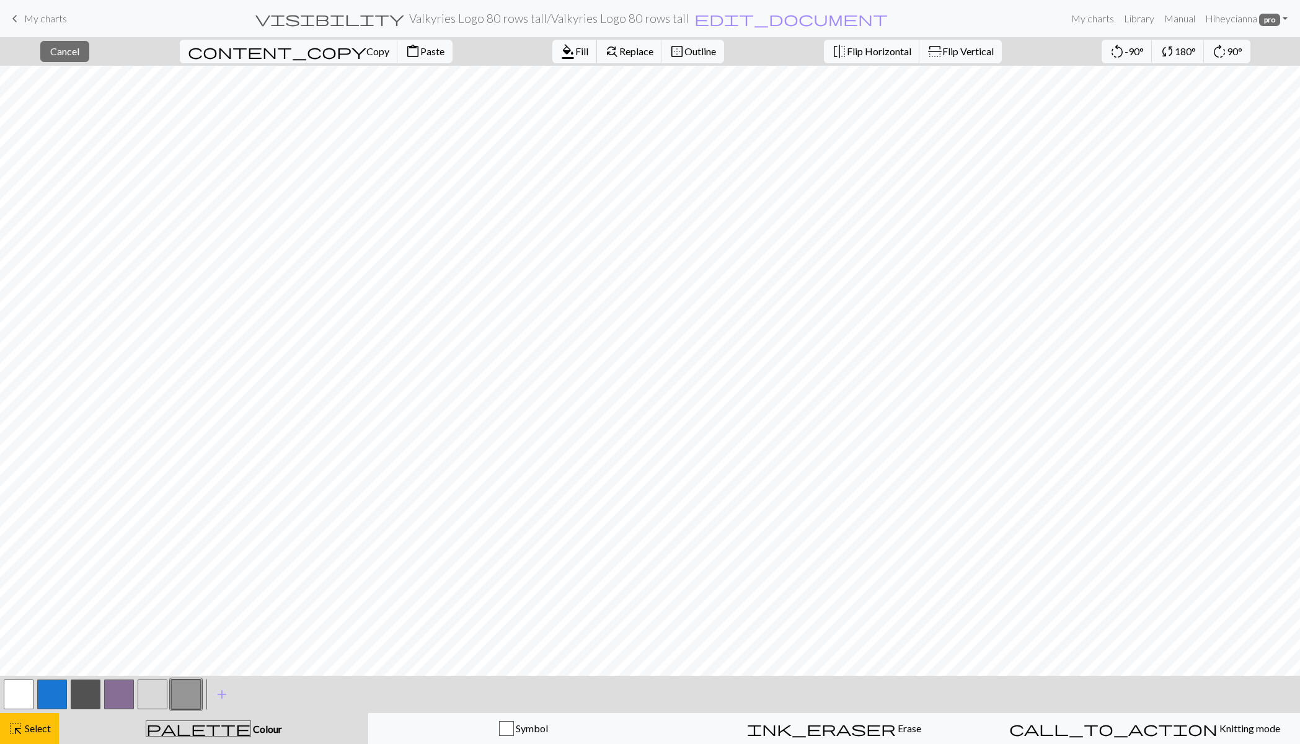
click at [575, 48] on span "Fill" at bounding box center [581, 51] width 13 height 12
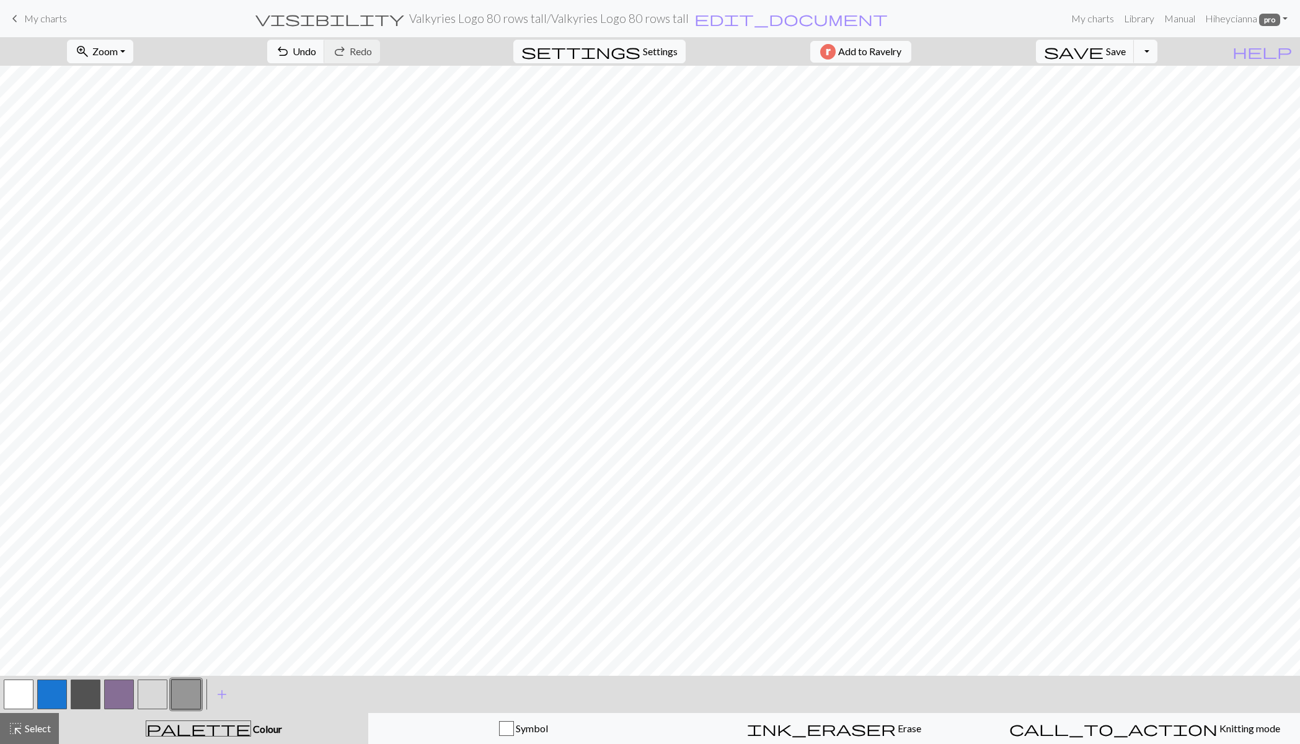
drag, startPoint x: 46, startPoint y: 724, endPoint x: 93, endPoint y: 672, distance: 70.2
click at [46, 724] on span "Select" at bounding box center [37, 728] width 28 height 12
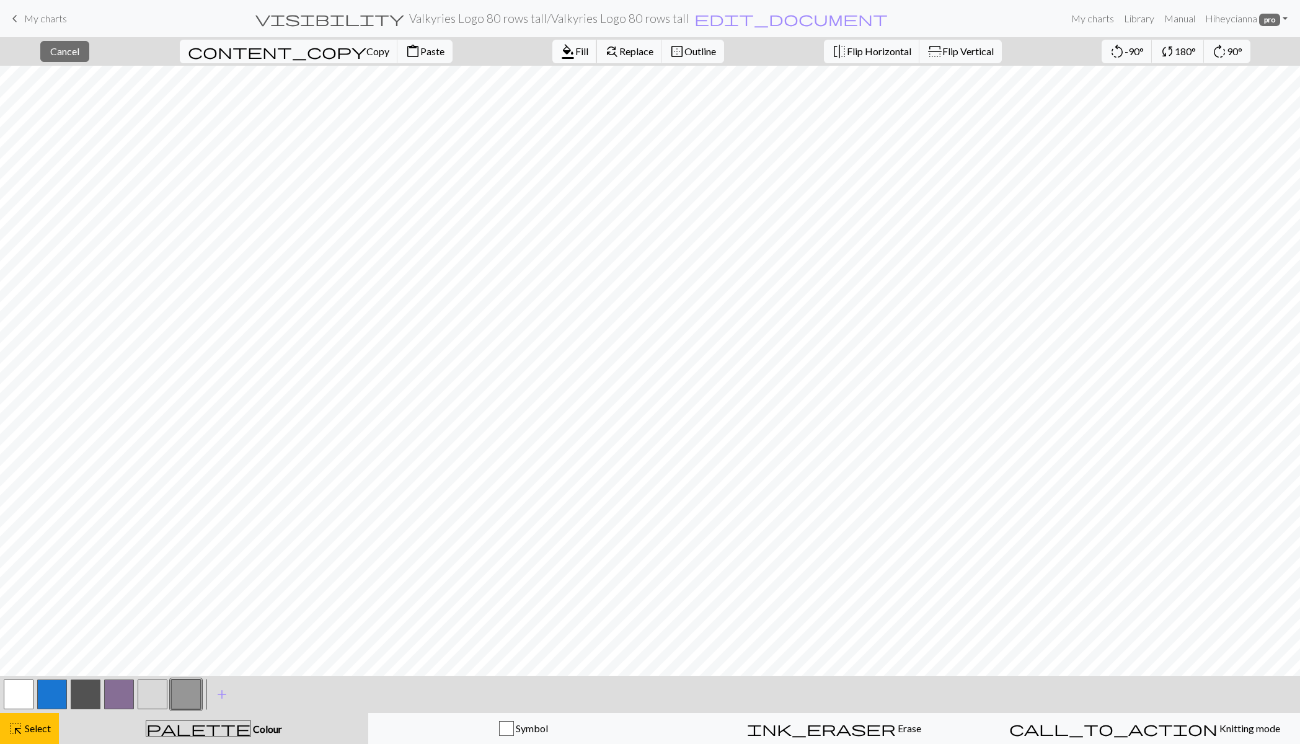
click at [561, 50] on span "format_color_fill" at bounding box center [568, 51] width 15 height 17
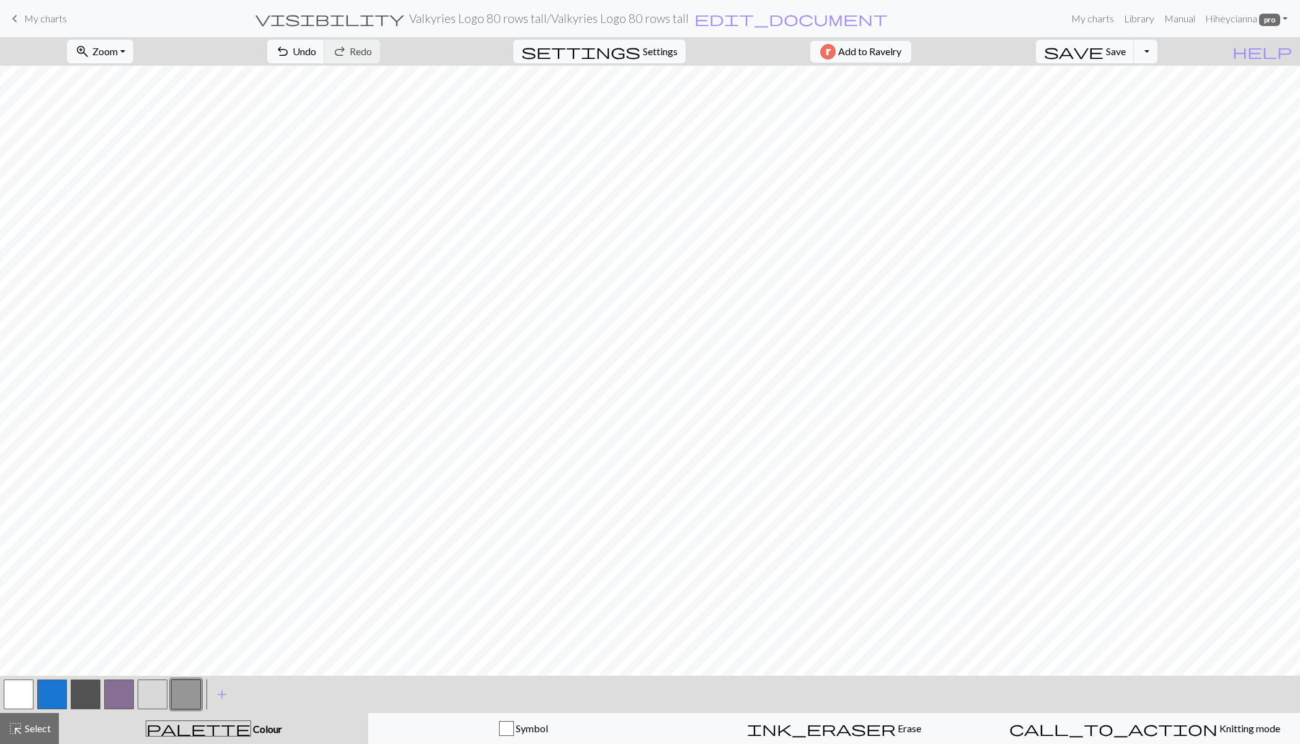
drag, startPoint x: 33, startPoint y: 728, endPoint x: 65, endPoint y: 695, distance: 45.6
click at [33, 728] on span "Select" at bounding box center [37, 728] width 28 height 12
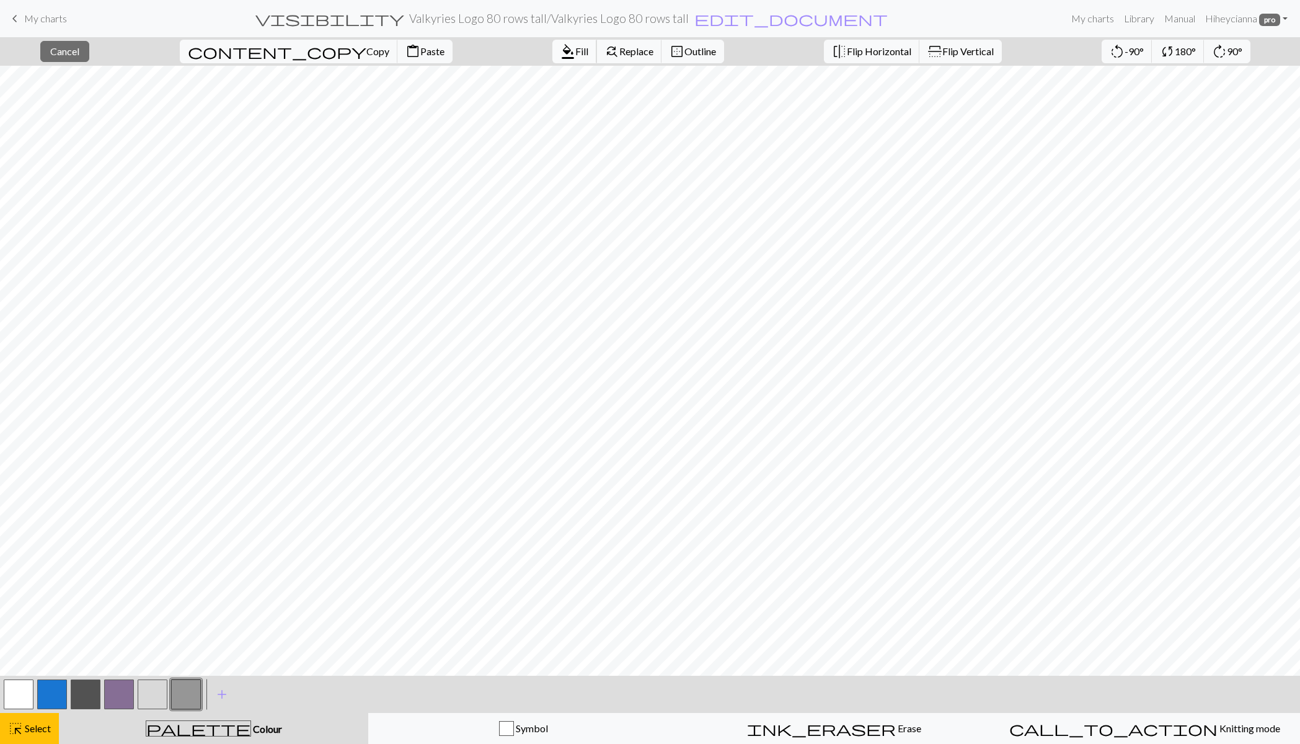
click at [575, 47] on span "Fill" at bounding box center [581, 51] width 13 height 12
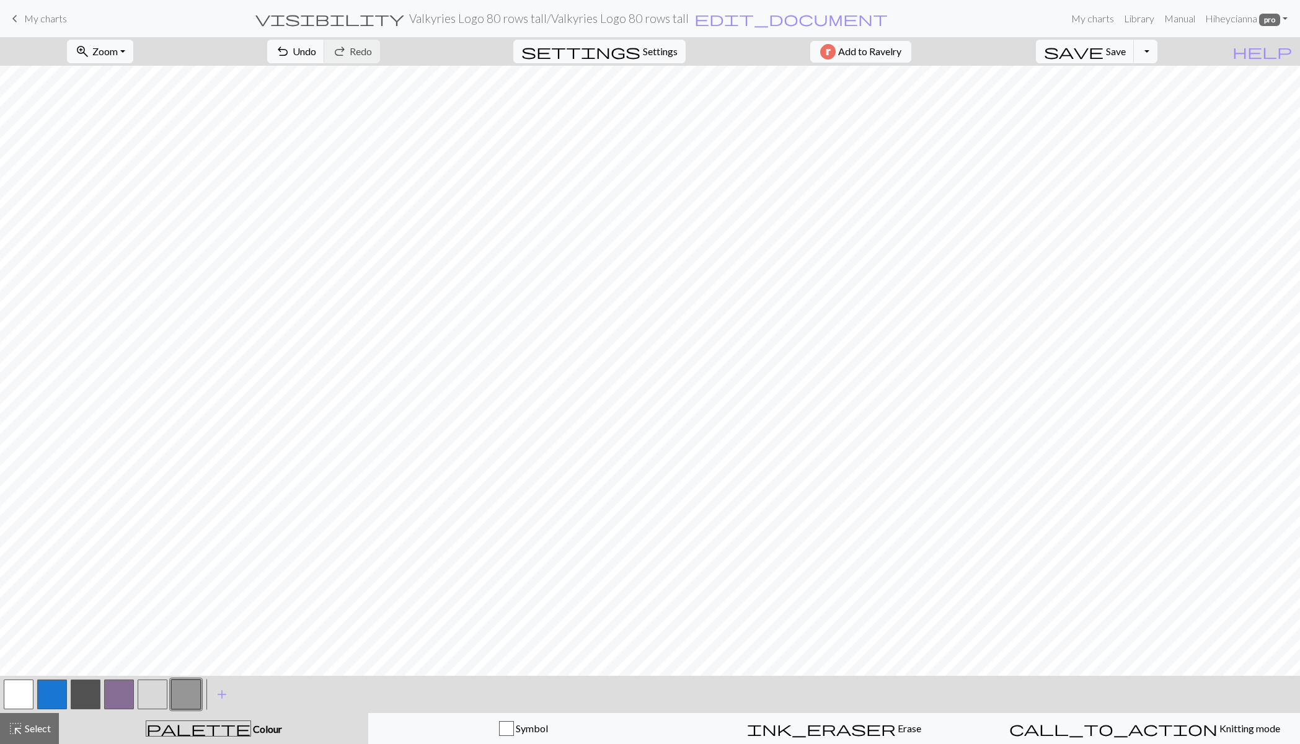
drag, startPoint x: 40, startPoint y: 724, endPoint x: 67, endPoint y: 685, distance: 48.2
click at [40, 724] on span "Select" at bounding box center [37, 728] width 28 height 12
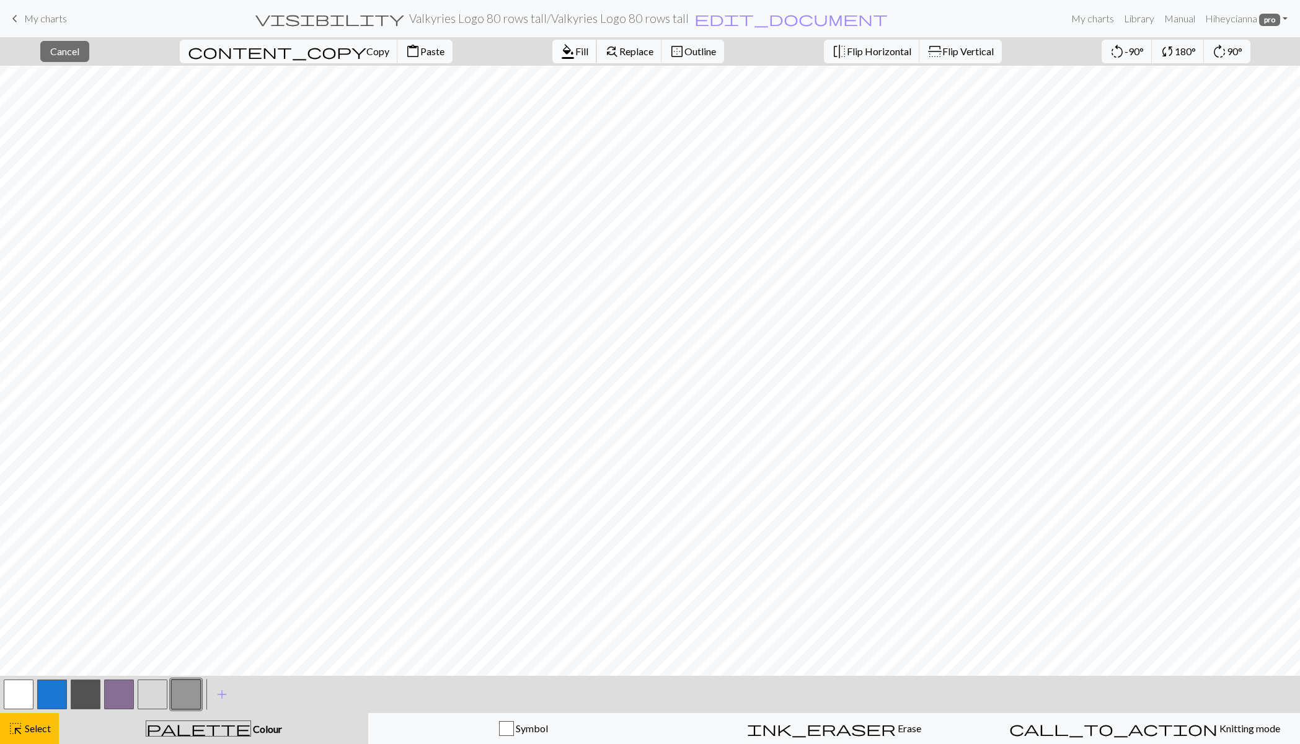
click at [561, 43] on span "format_color_fill" at bounding box center [568, 51] width 15 height 17
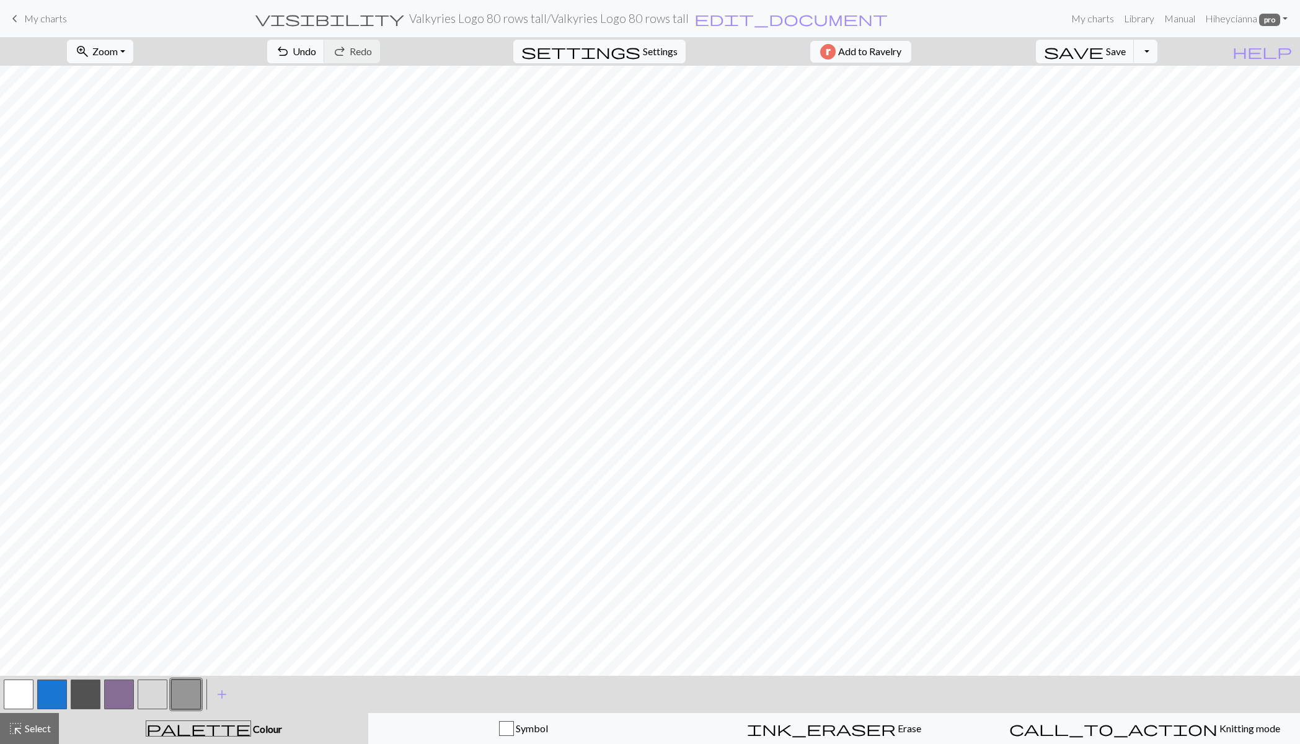
drag, startPoint x: 28, startPoint y: 730, endPoint x: 74, endPoint y: 690, distance: 60.7
click at [27, 729] on span "Select" at bounding box center [37, 728] width 28 height 12
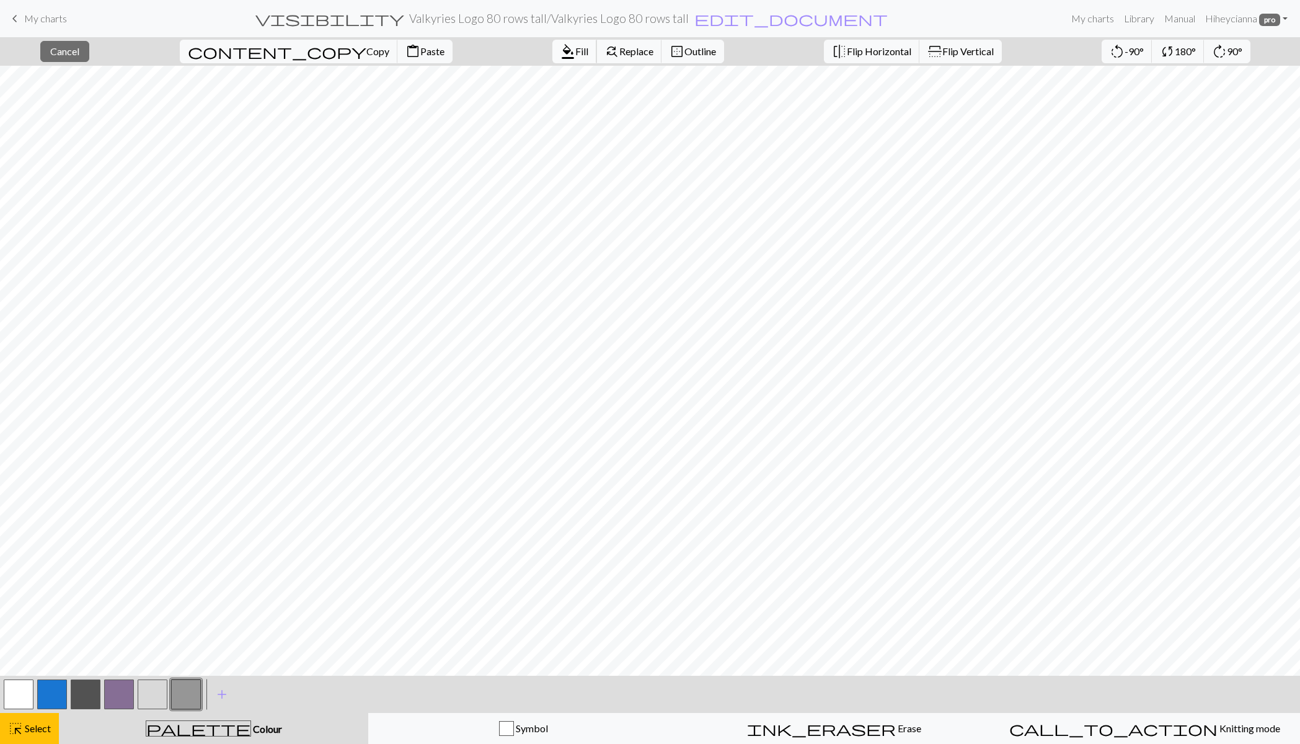
click at [561, 51] on span "format_color_fill" at bounding box center [568, 51] width 15 height 17
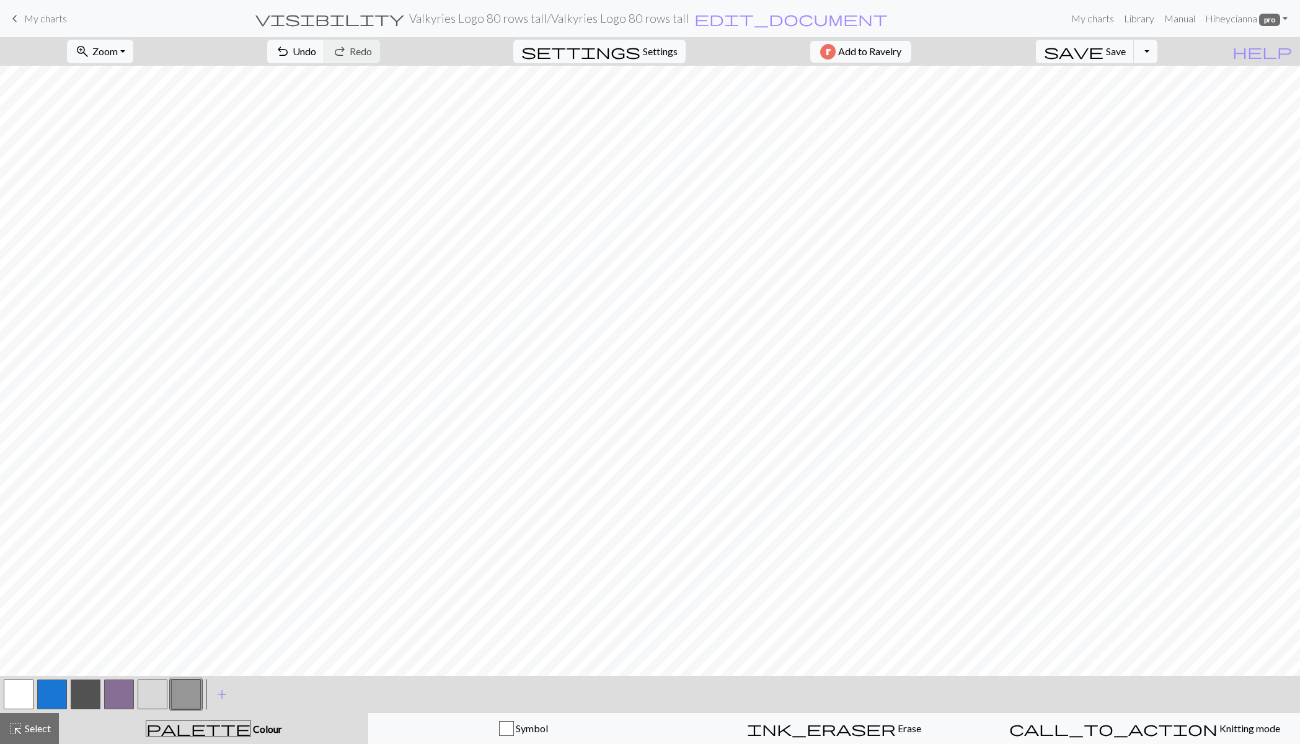
drag, startPoint x: 40, startPoint y: 724, endPoint x: 55, endPoint y: 692, distance: 35.8
click at [42, 724] on span "Select" at bounding box center [37, 728] width 28 height 12
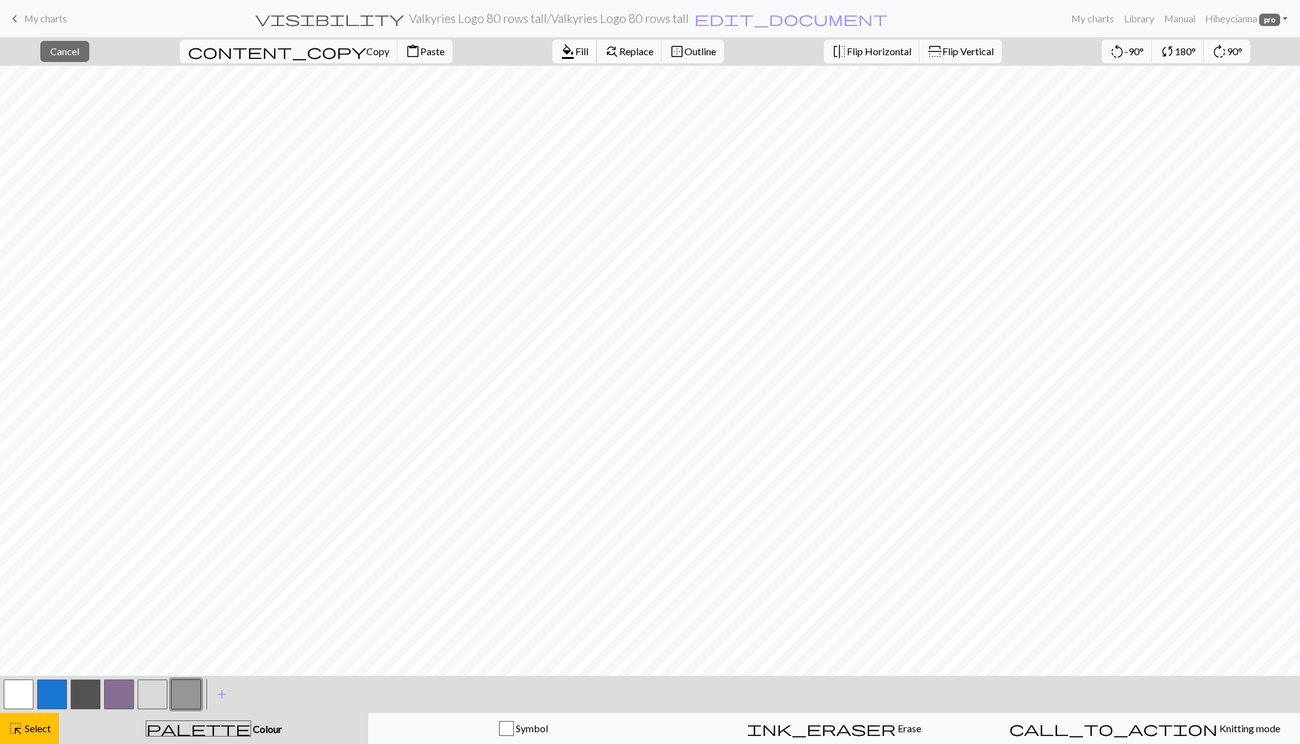
click at [561, 48] on span "format_color_fill" at bounding box center [568, 51] width 15 height 17
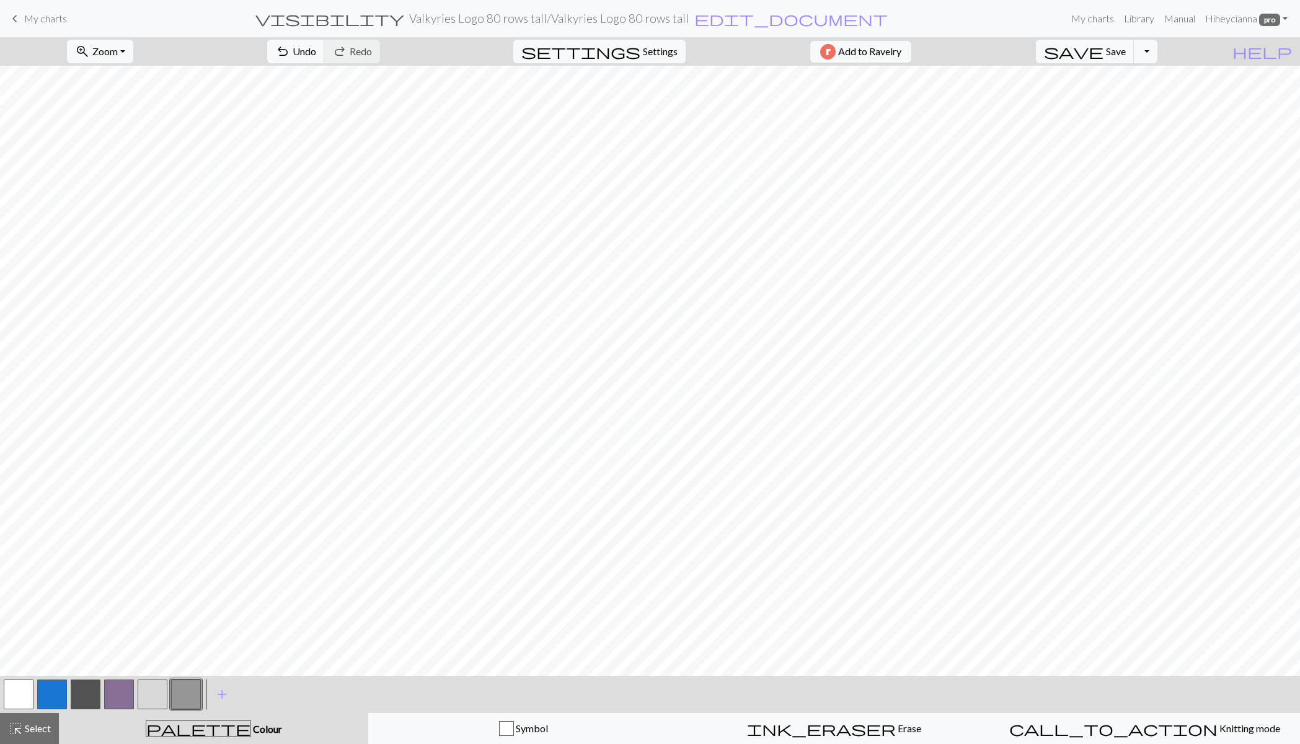
drag, startPoint x: 37, startPoint y: 729, endPoint x: 80, endPoint y: 691, distance: 57.2
click at [37, 728] on span "Select" at bounding box center [37, 728] width 28 height 12
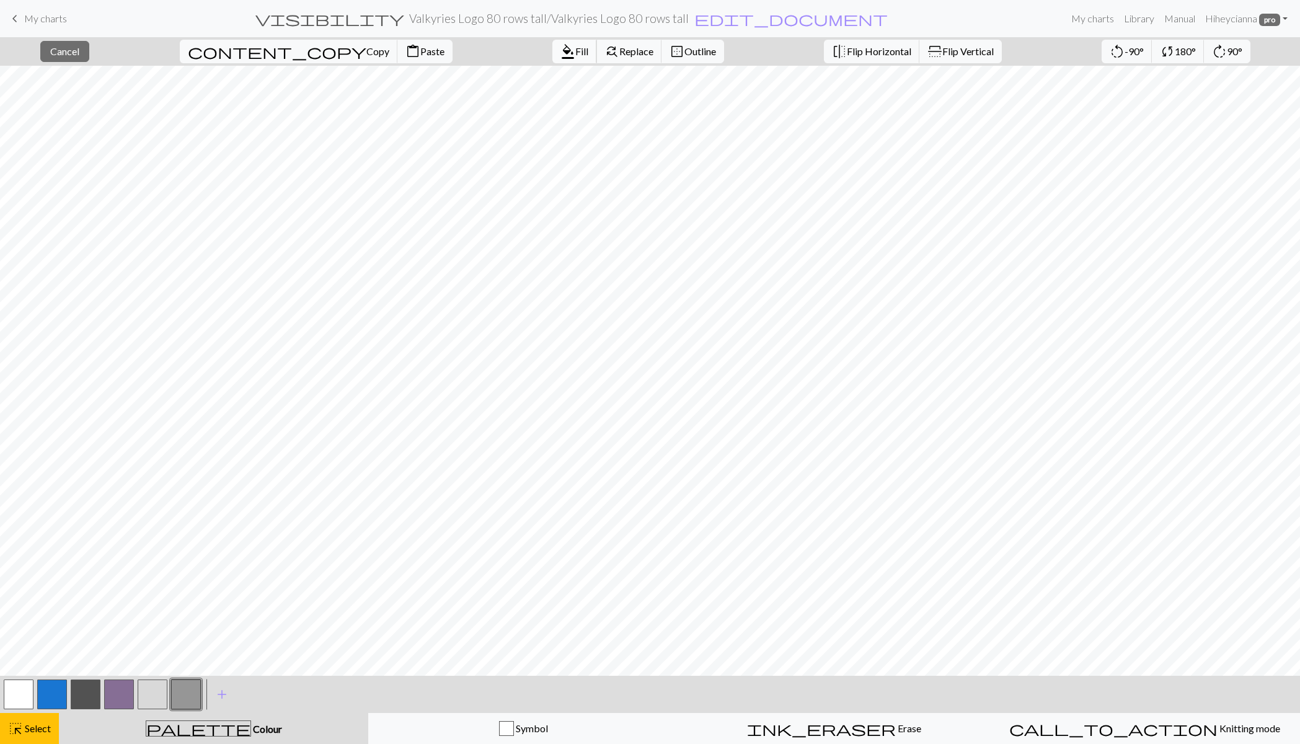
click at [575, 45] on span "Fill" at bounding box center [581, 51] width 13 height 12
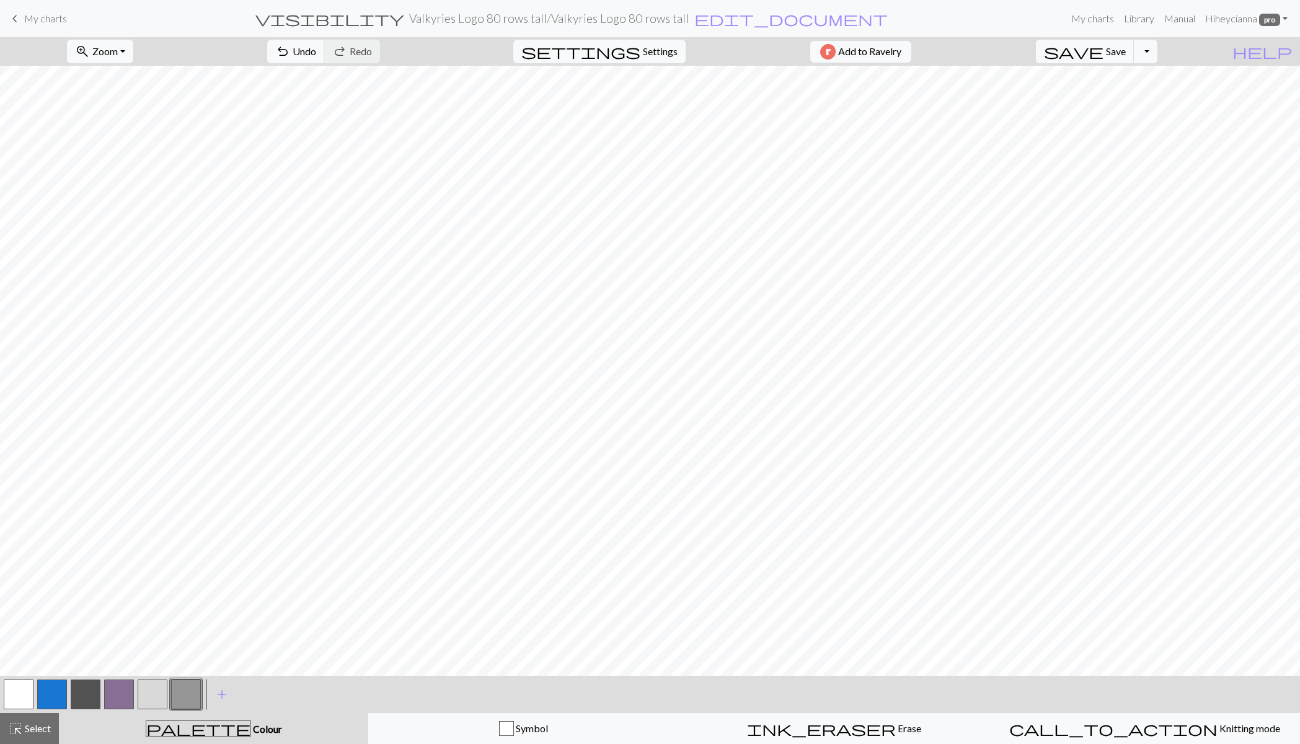
drag, startPoint x: 22, startPoint y: 731, endPoint x: 43, endPoint y: 690, distance: 46.0
click at [22, 732] on div "highlight_alt Select Select" at bounding box center [29, 728] width 43 height 15
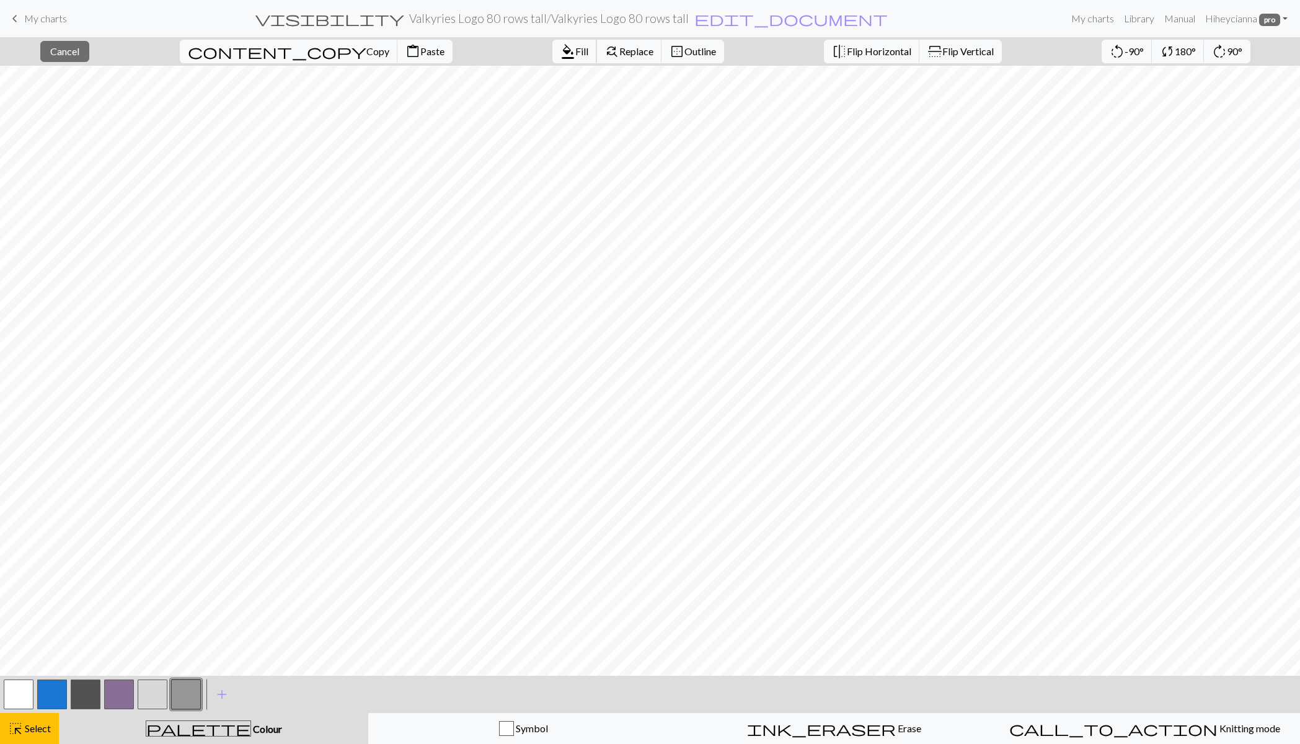
click at [575, 51] on span "Fill" at bounding box center [581, 51] width 13 height 12
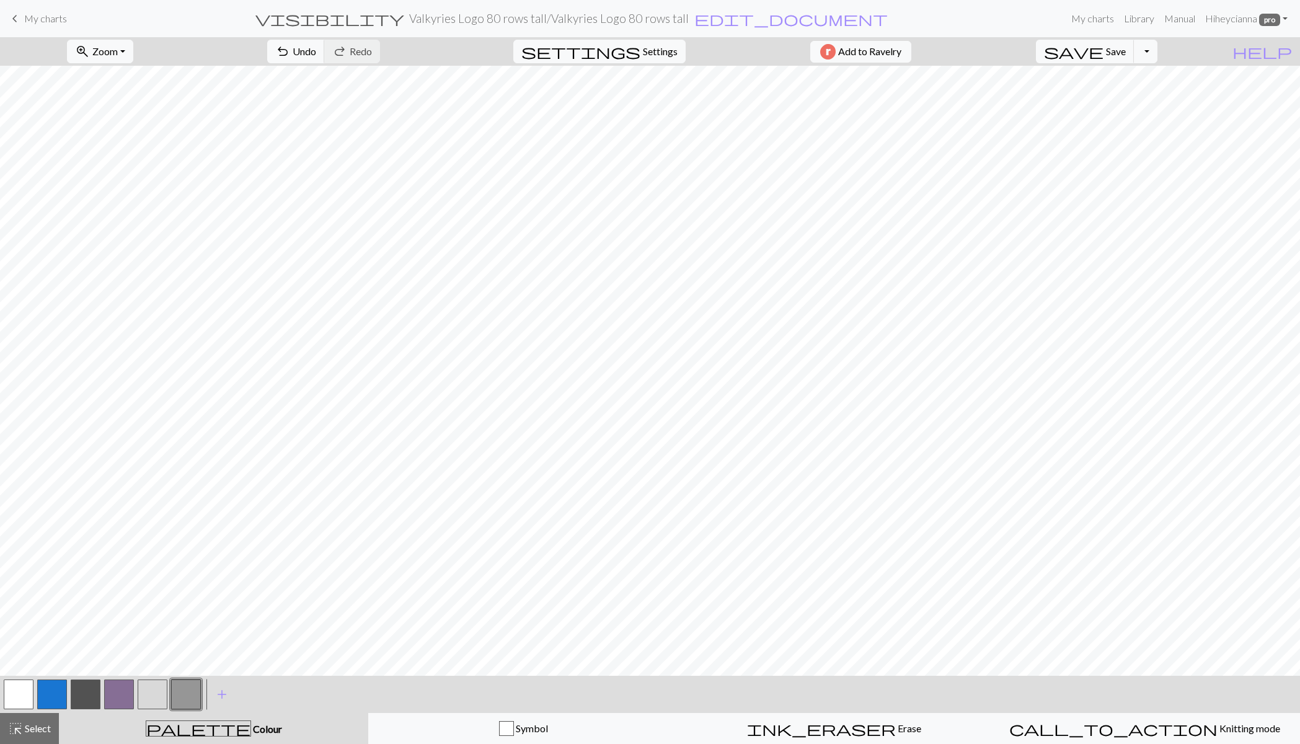
drag, startPoint x: 38, startPoint y: 722, endPoint x: 71, endPoint y: 693, distance: 43.9
click at [38, 722] on span "Select" at bounding box center [37, 728] width 28 height 12
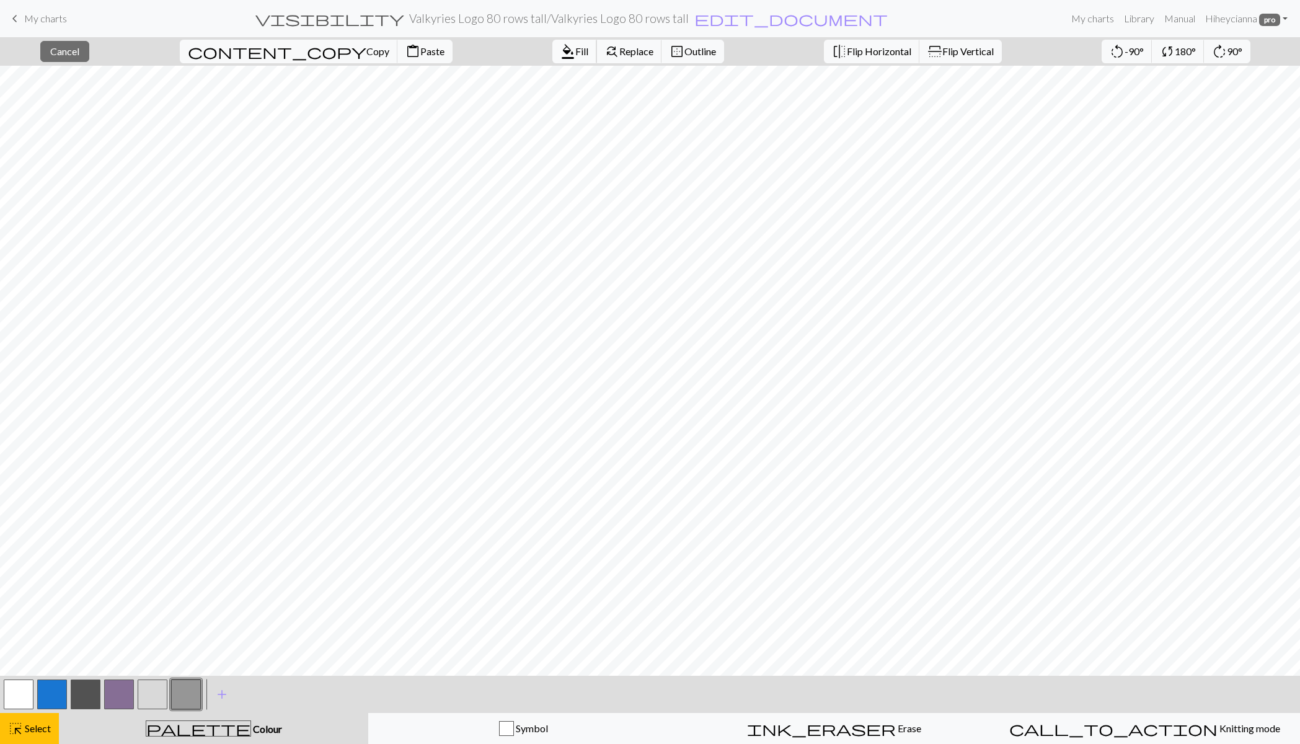
click at [575, 50] on span "Fill" at bounding box center [581, 51] width 13 height 12
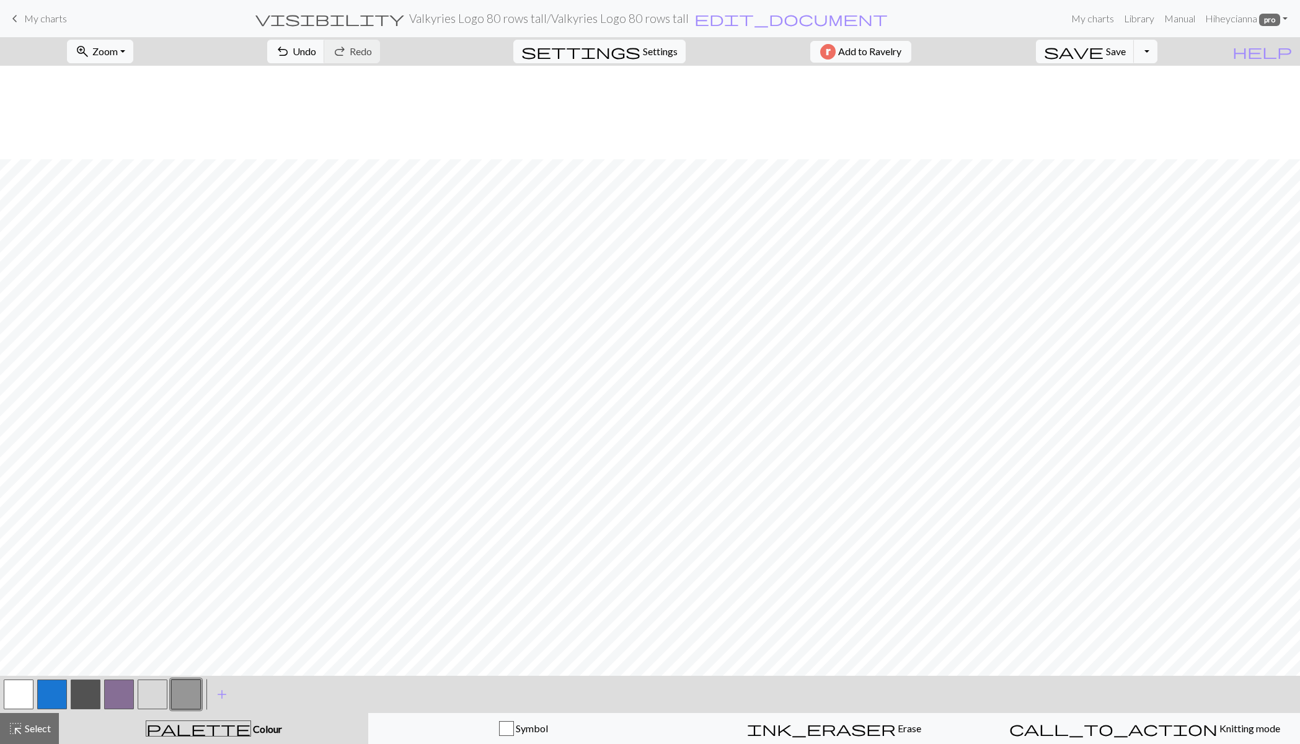
scroll to position [447, 0]
drag, startPoint x: 45, startPoint y: 730, endPoint x: 71, endPoint y: 703, distance: 37.7
click at [45, 729] on span "Select" at bounding box center [37, 728] width 28 height 12
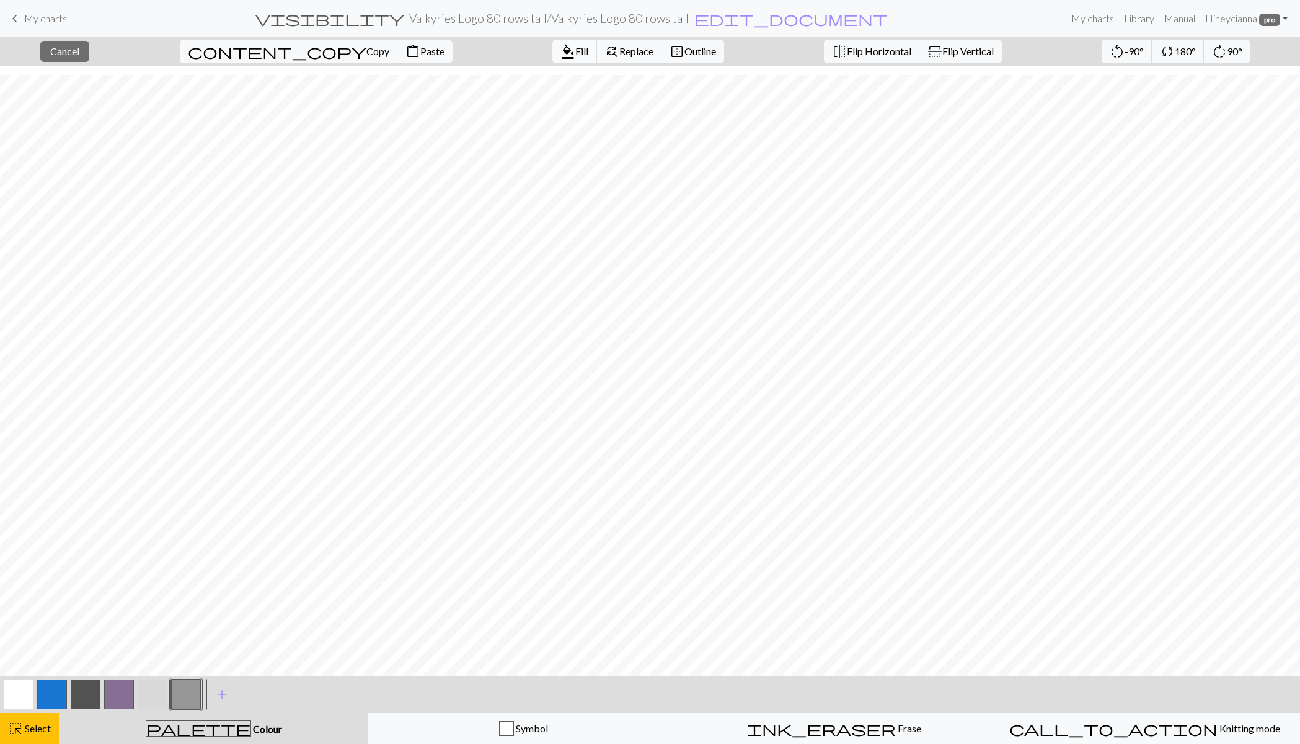
click at [561, 47] on span "format_color_fill" at bounding box center [568, 51] width 15 height 17
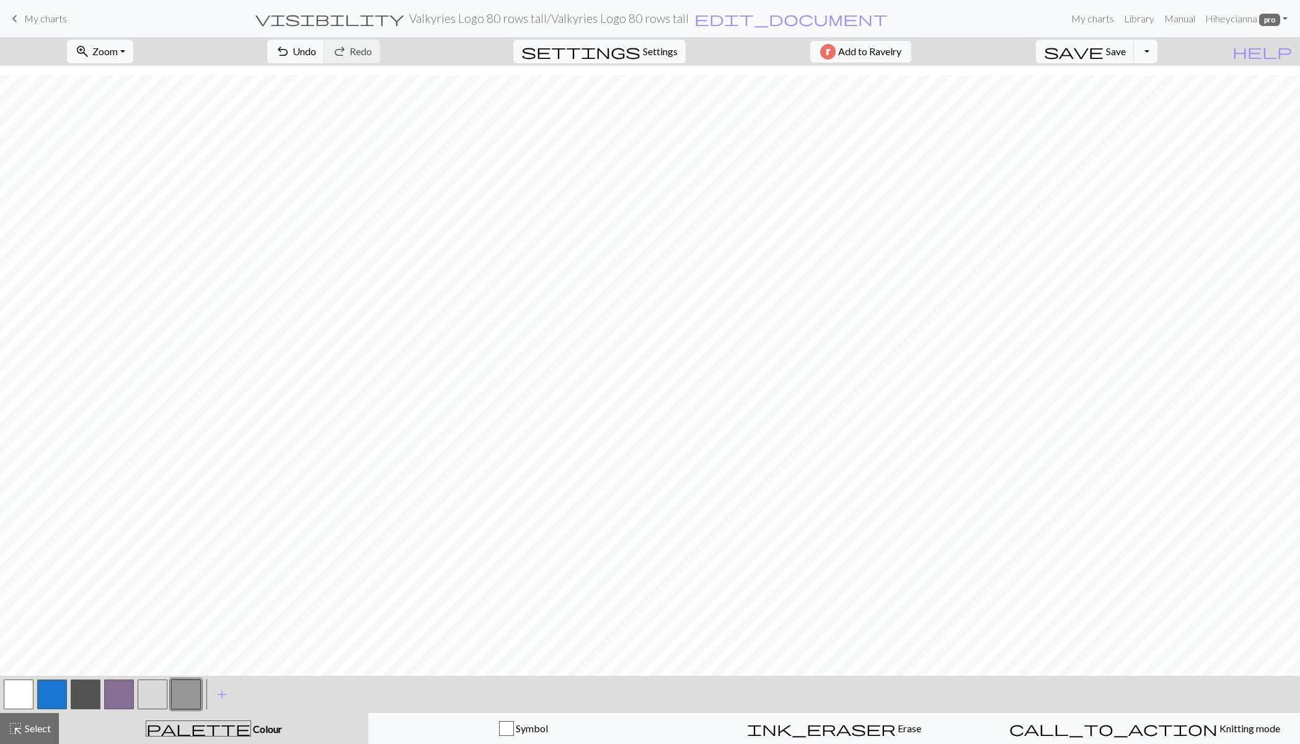
drag, startPoint x: 38, startPoint y: 731, endPoint x: 78, endPoint y: 698, distance: 51.9
click at [39, 732] on span "Select" at bounding box center [37, 728] width 28 height 12
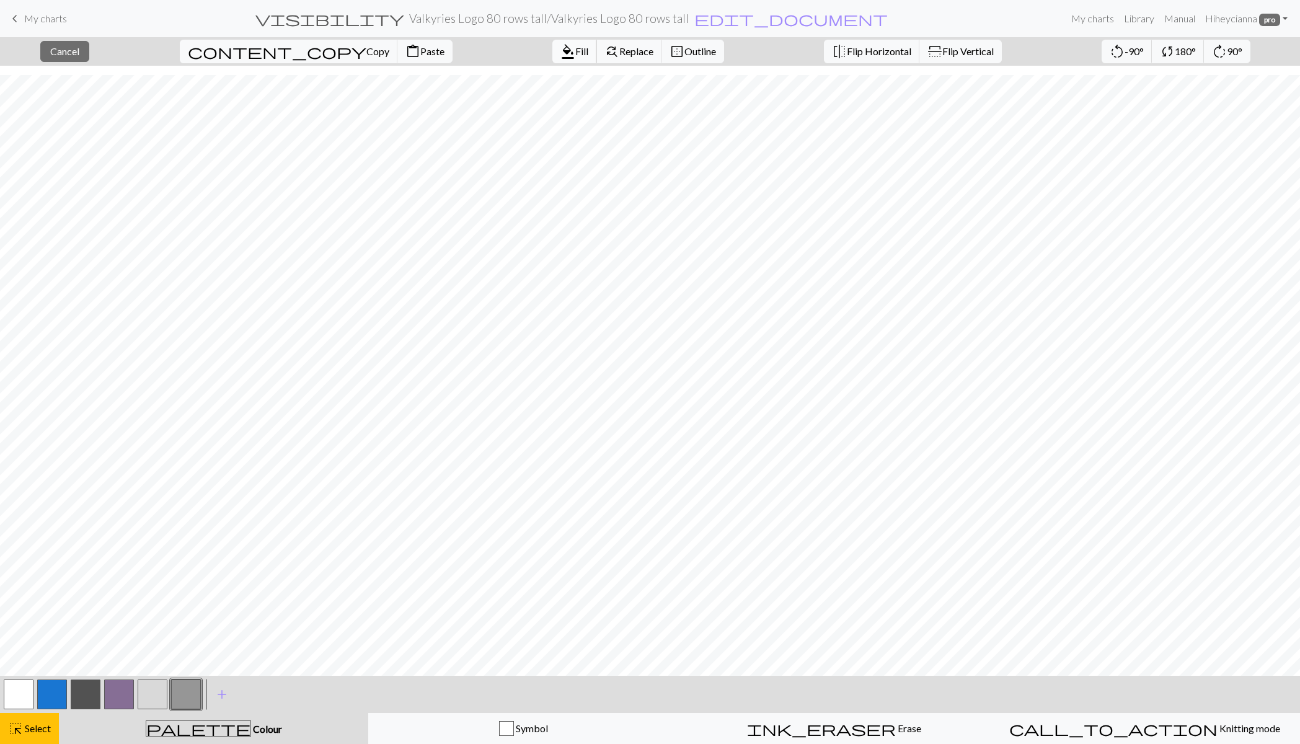
click at [561, 52] on span "format_color_fill" at bounding box center [568, 51] width 15 height 17
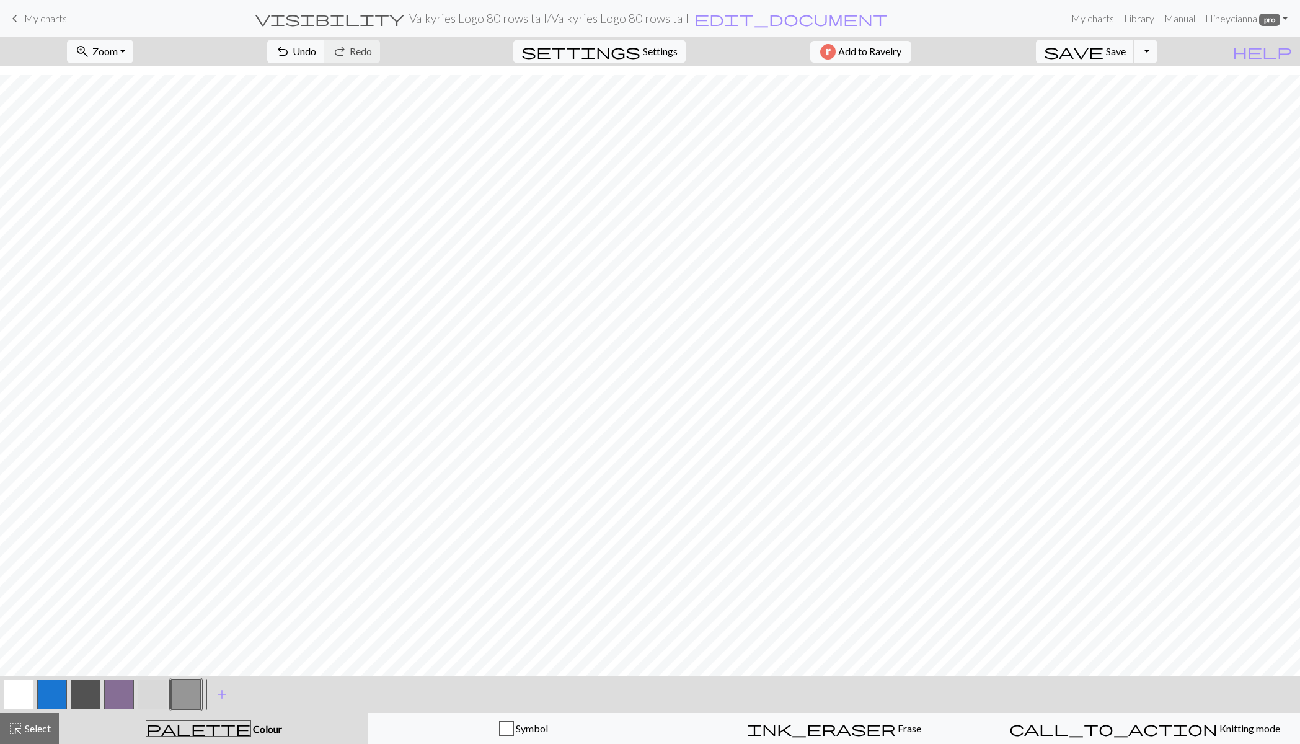
drag, startPoint x: 37, startPoint y: 728, endPoint x: 76, endPoint y: 698, distance: 49.1
click at [37, 728] on span "Select" at bounding box center [37, 728] width 28 height 12
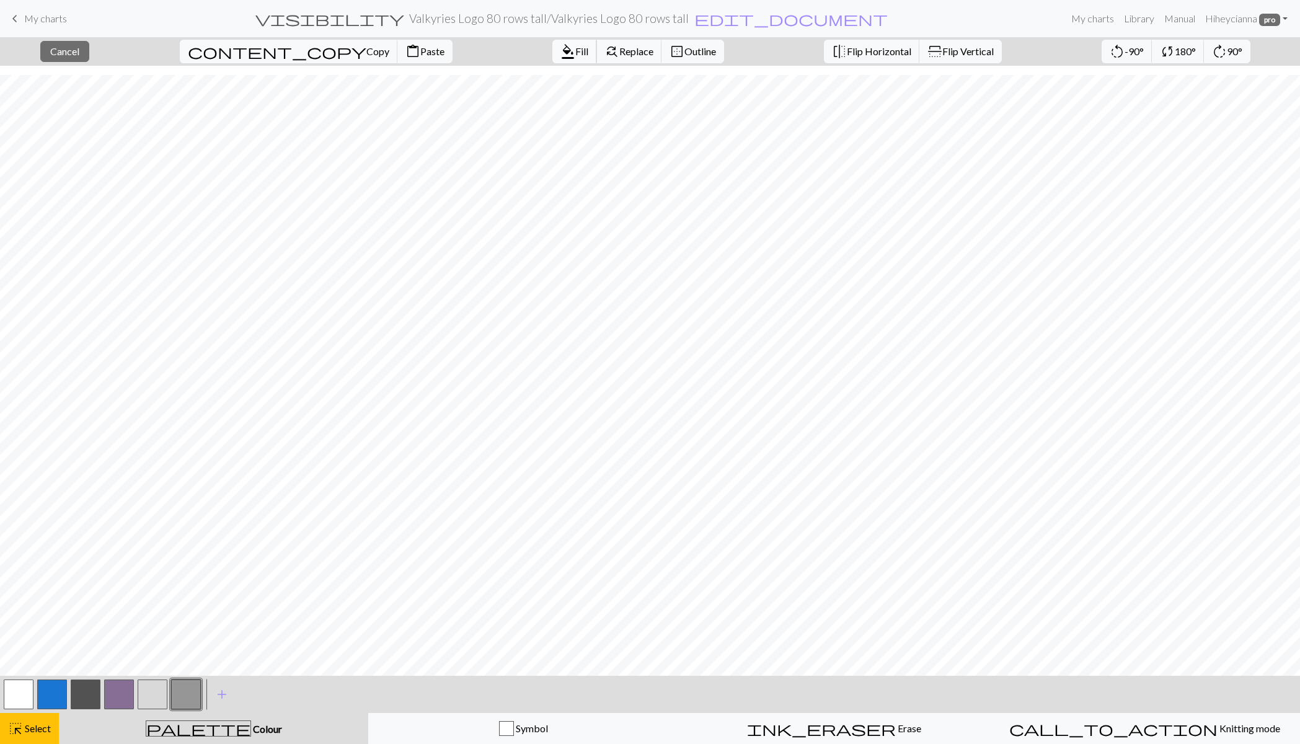
click at [561, 51] on span "format_color_fill" at bounding box center [568, 51] width 15 height 17
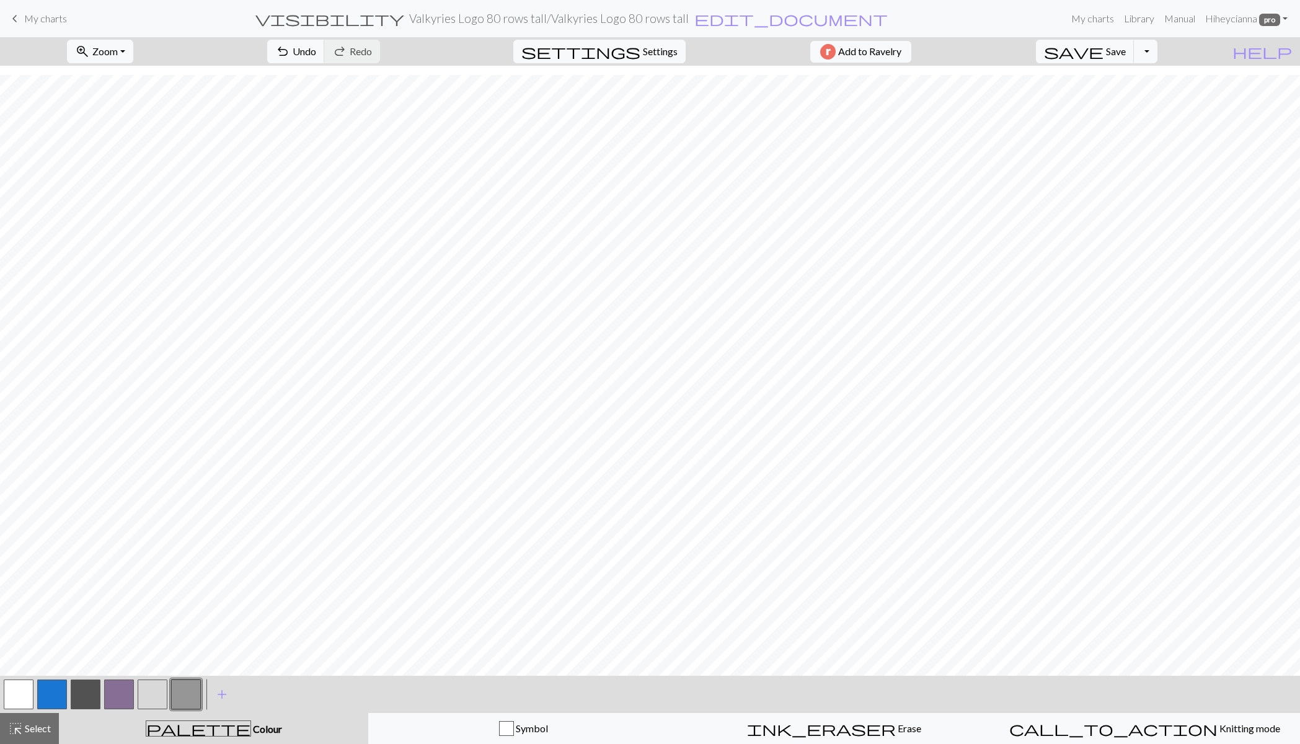
drag, startPoint x: 32, startPoint y: 732, endPoint x: 66, endPoint y: 675, distance: 66.5
click at [32, 732] on span "Select" at bounding box center [37, 728] width 28 height 12
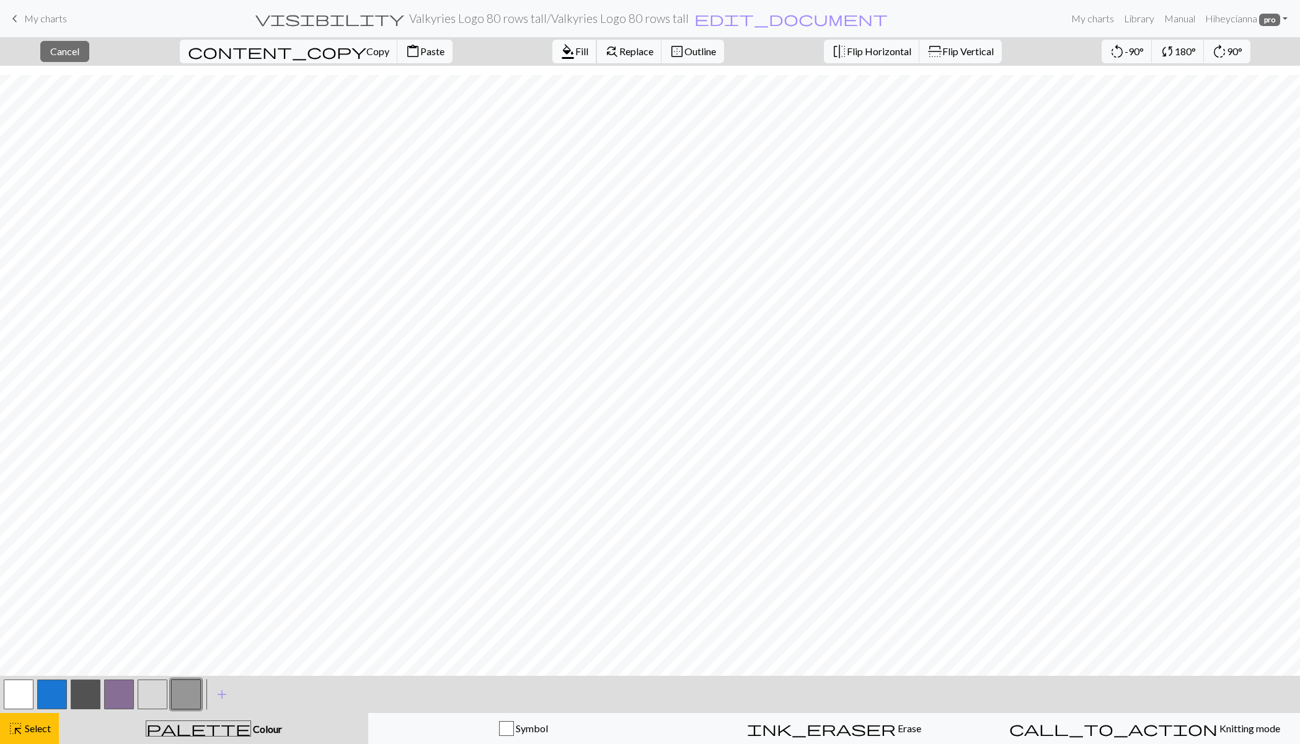
click at [561, 53] on span "format_color_fill" at bounding box center [568, 51] width 15 height 17
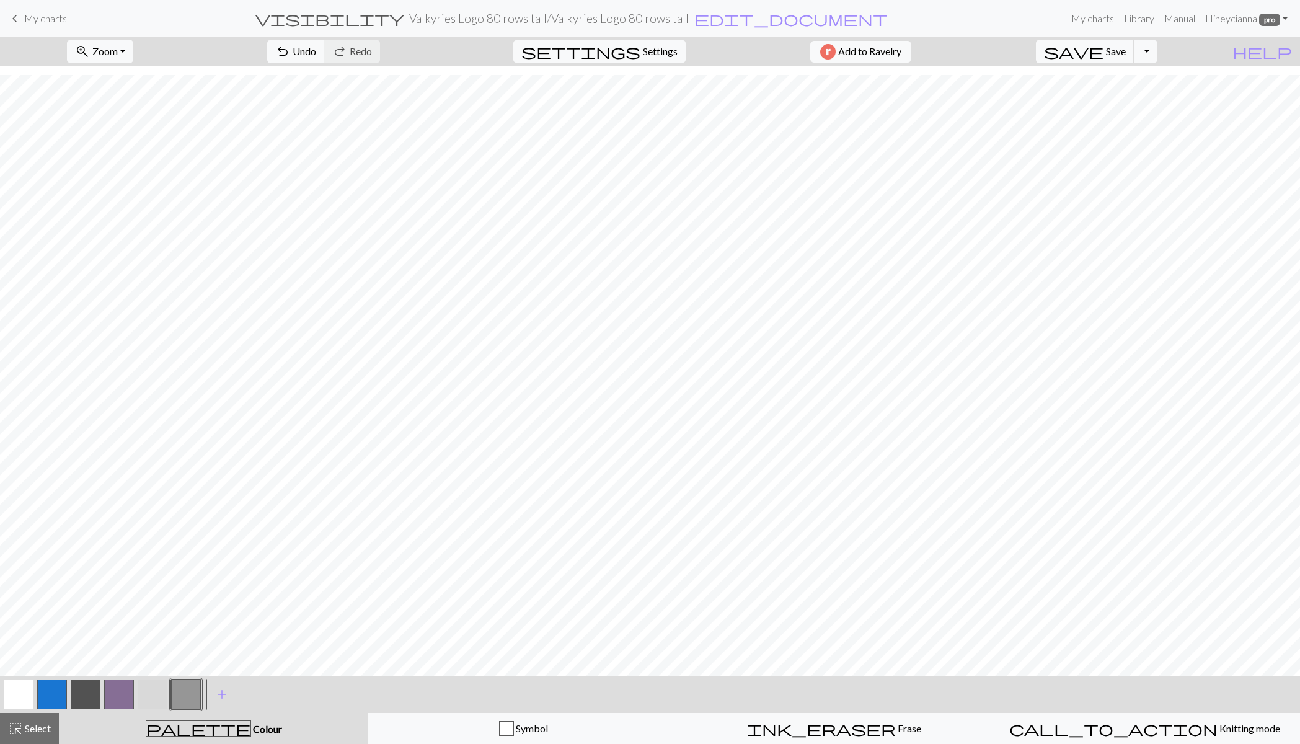
drag, startPoint x: 36, startPoint y: 731, endPoint x: 50, endPoint y: 709, distance: 25.1
click at [36, 731] on span "Select" at bounding box center [37, 728] width 28 height 12
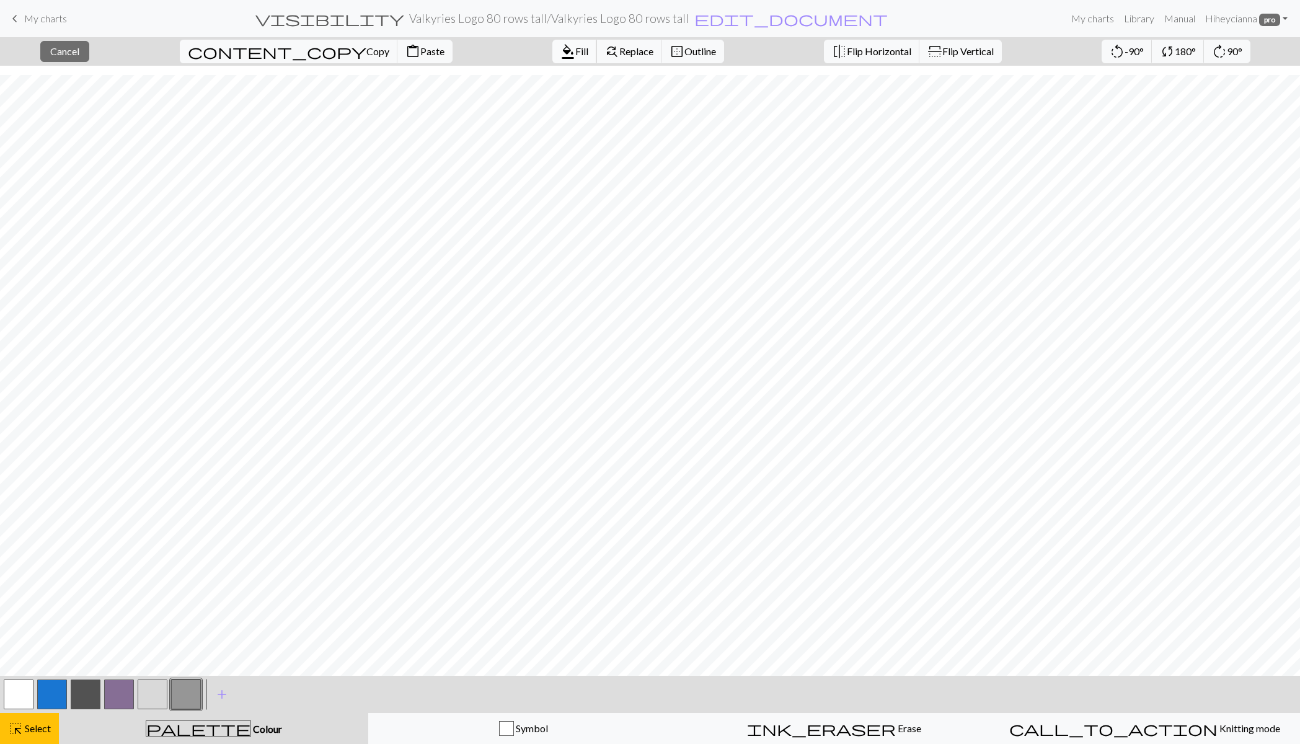
click at [561, 50] on span "format_color_fill" at bounding box center [568, 51] width 15 height 17
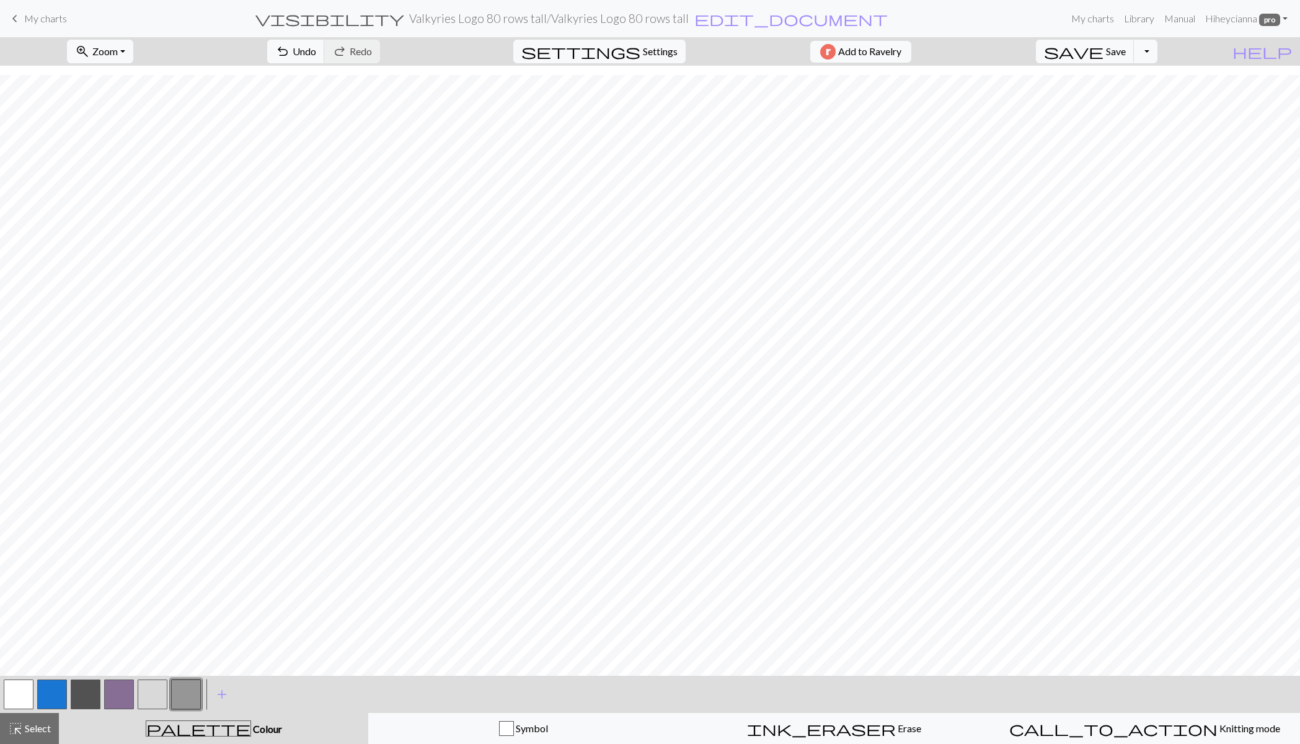
drag, startPoint x: 35, startPoint y: 727, endPoint x: 47, endPoint y: 693, distance: 36.3
click at [35, 727] on span "Select" at bounding box center [37, 728] width 28 height 12
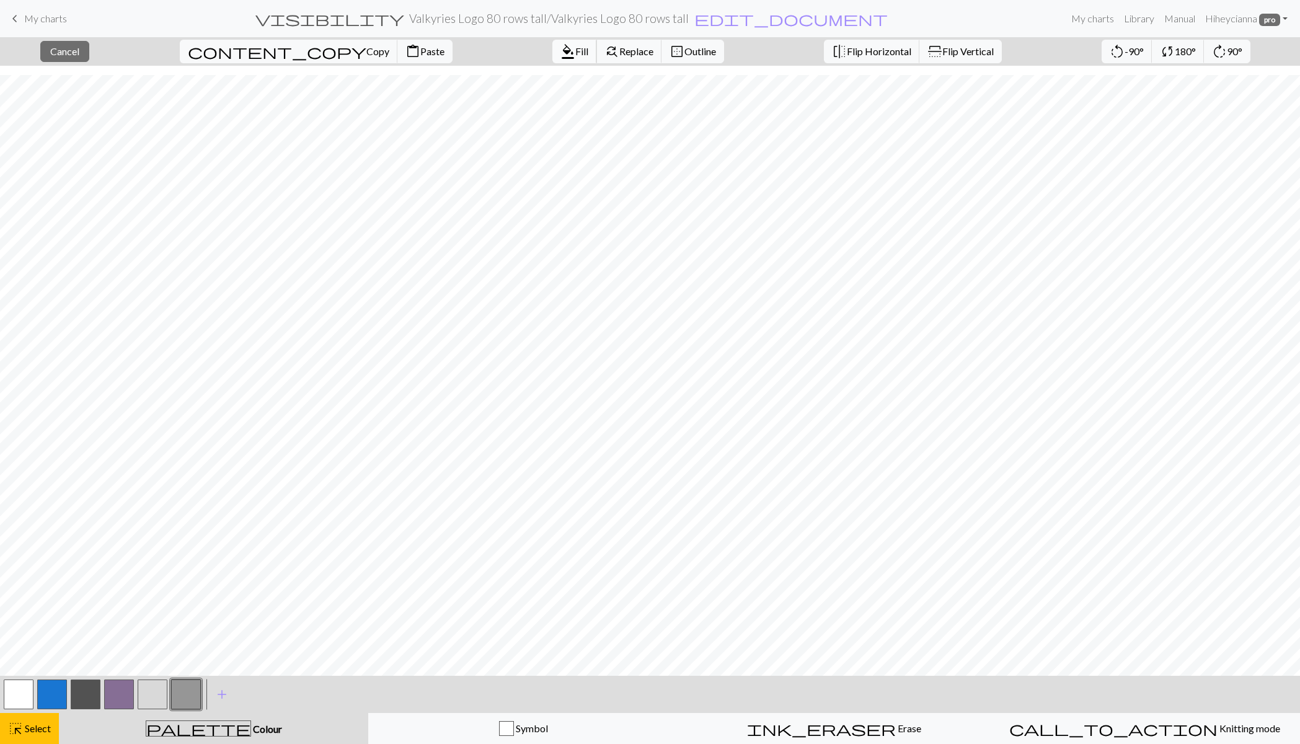
click at [561, 53] on span "format_color_fill" at bounding box center [568, 51] width 15 height 17
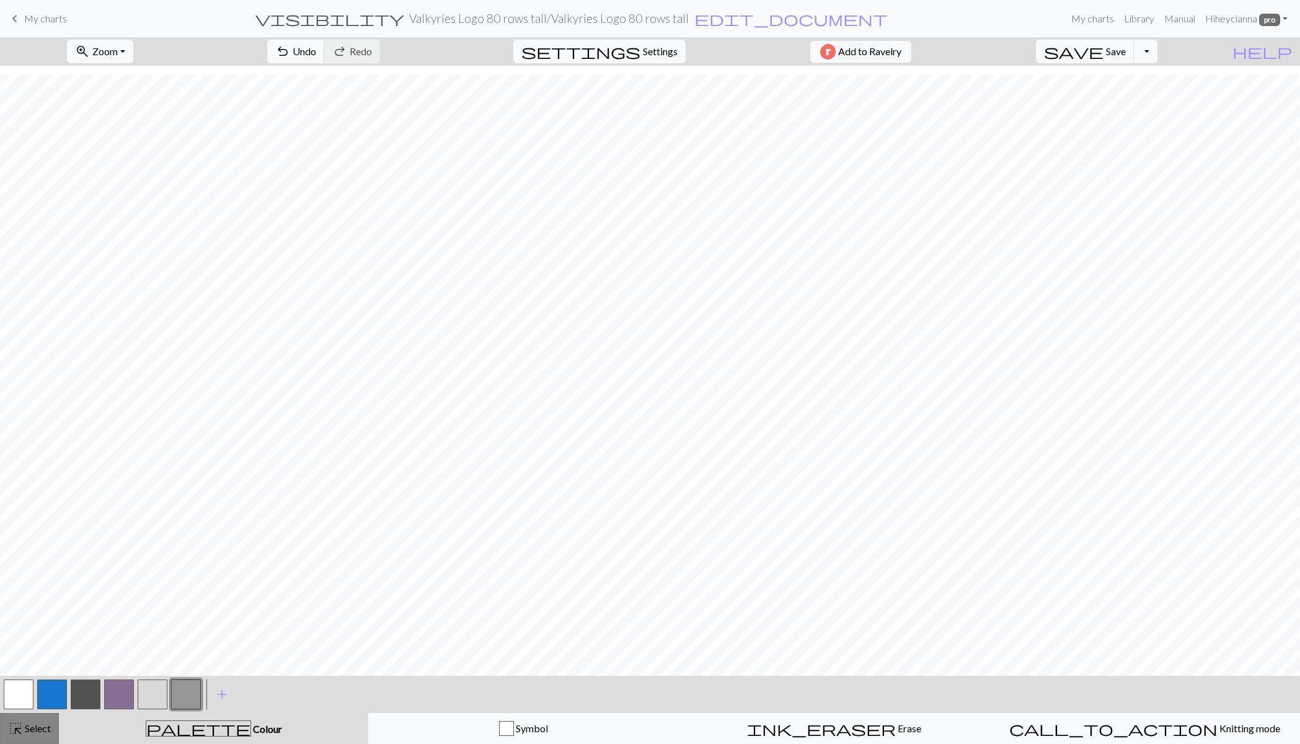
click at [37, 735] on div "highlight_alt Select Select" at bounding box center [29, 728] width 43 height 15
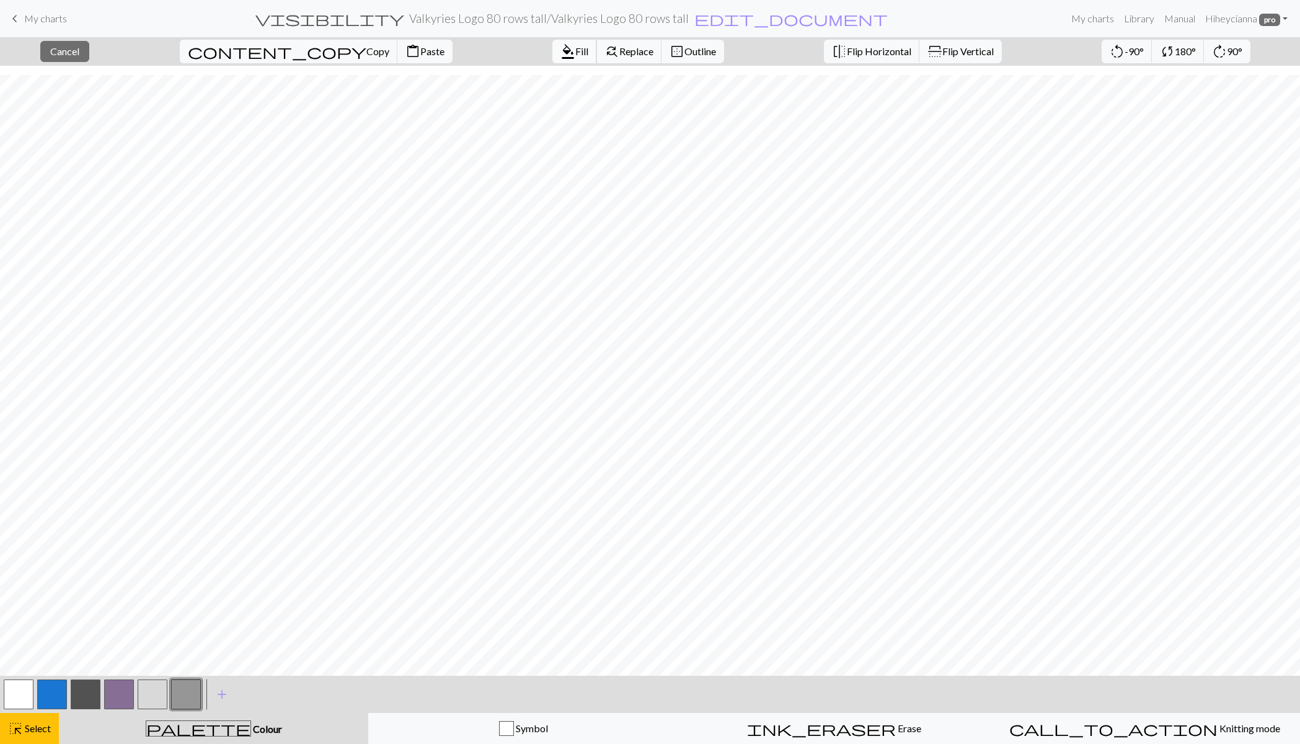
click at [553, 40] on button "format_color_fill Fill" at bounding box center [575, 52] width 45 height 24
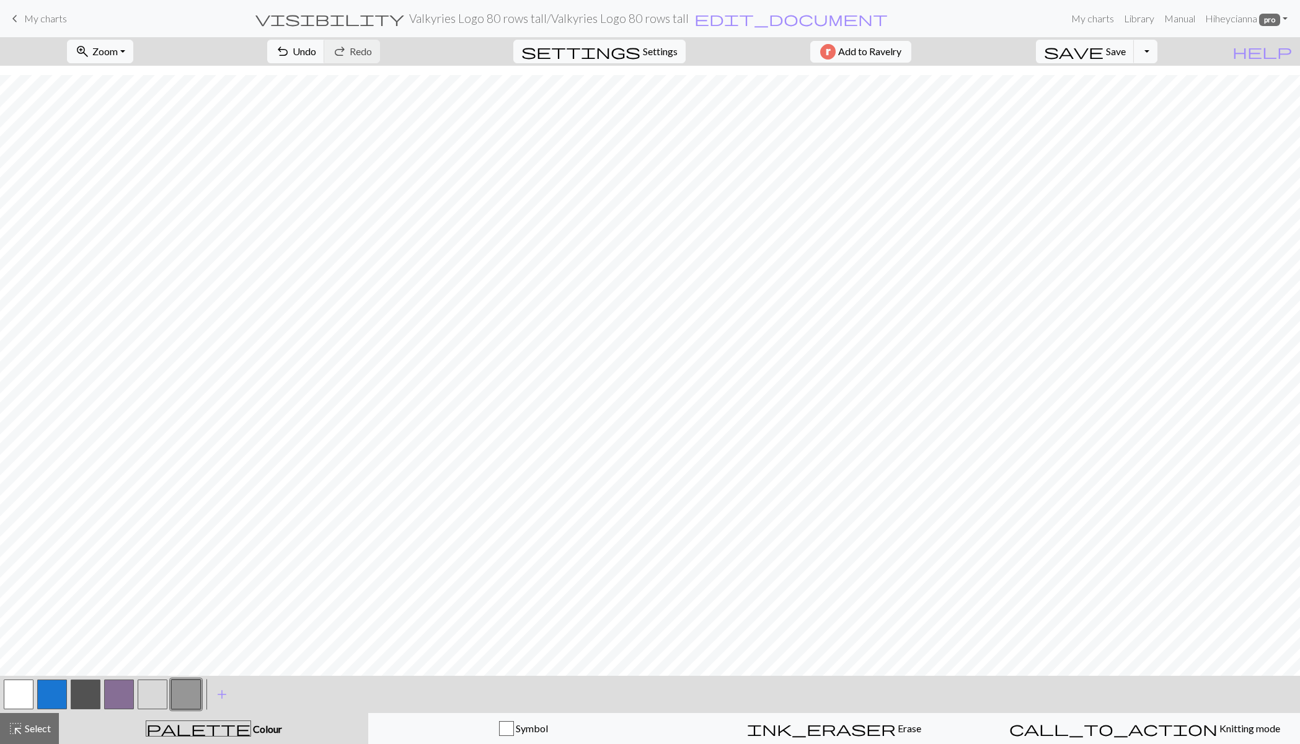
drag, startPoint x: 37, startPoint y: 729, endPoint x: 58, endPoint y: 708, distance: 30.3
click at [37, 731] on span "Select" at bounding box center [37, 728] width 28 height 12
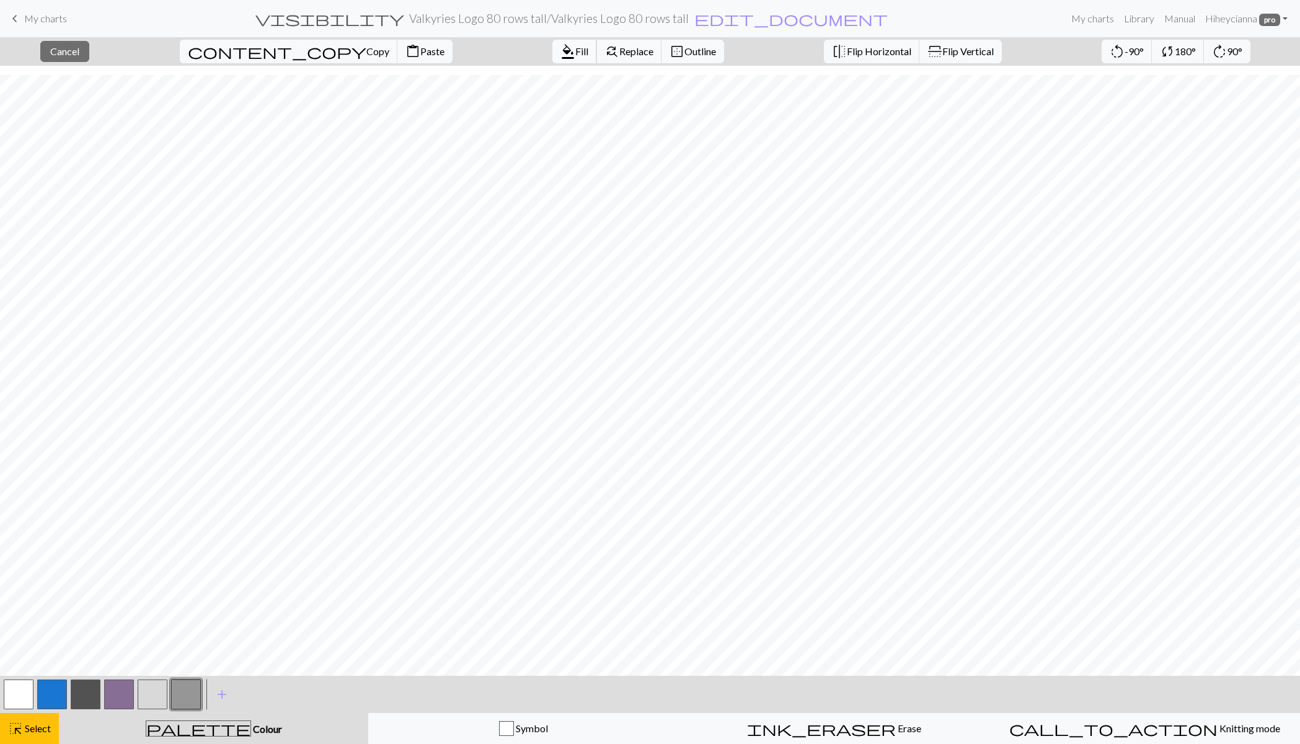
click at [575, 51] on span "Fill" at bounding box center [581, 51] width 13 height 12
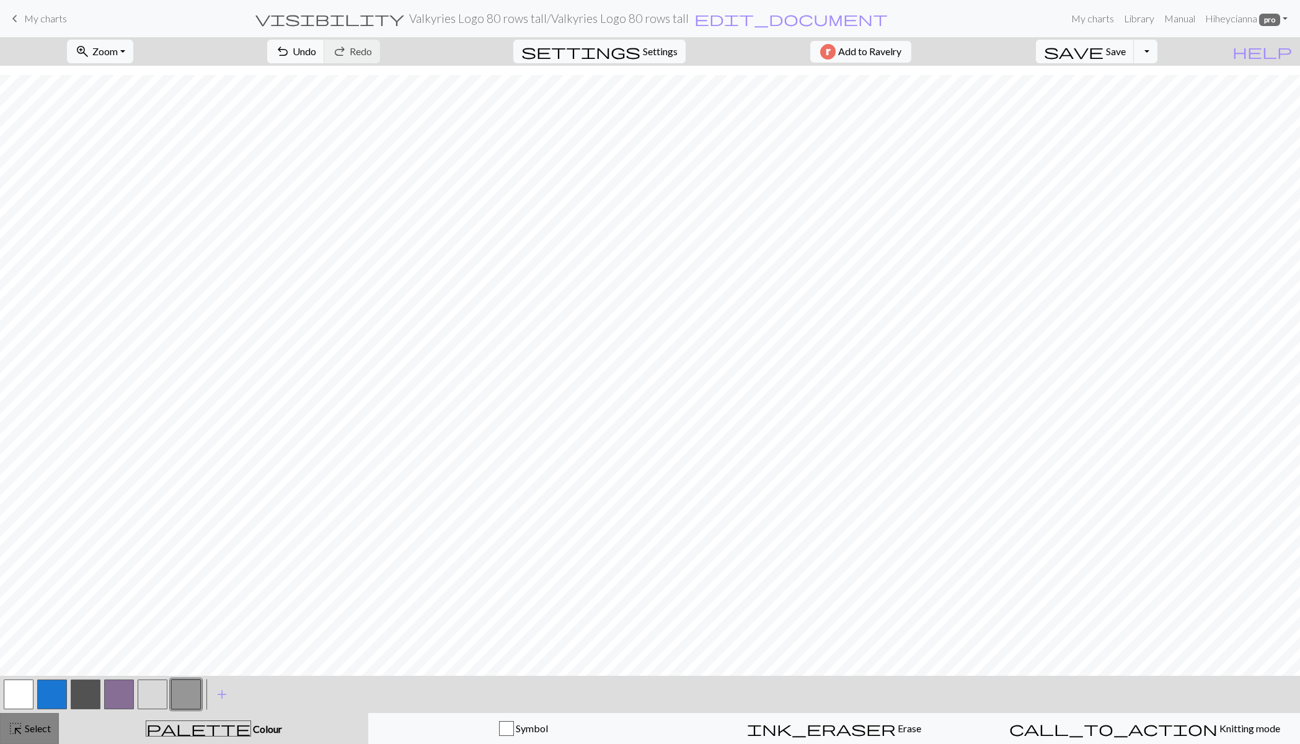
click at [33, 737] on button "highlight_alt Select Select" at bounding box center [29, 728] width 59 height 31
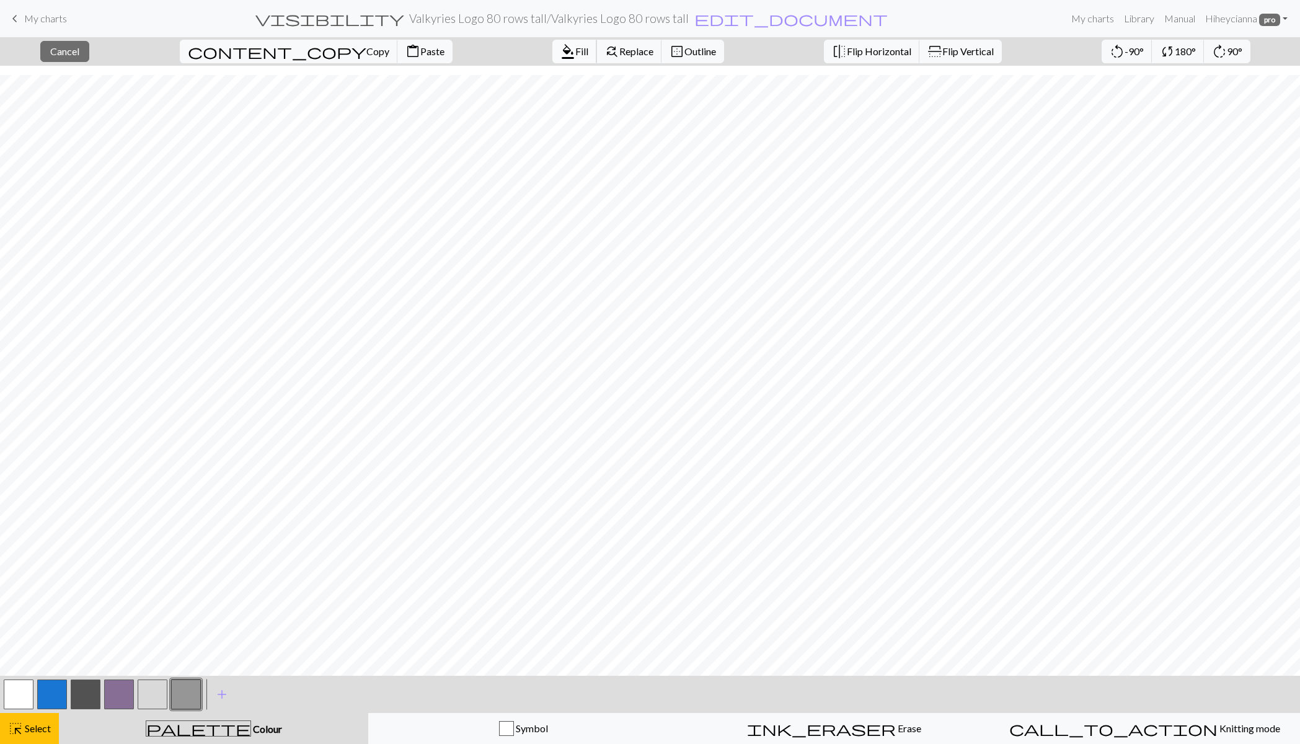
click at [561, 51] on span "format_color_fill" at bounding box center [568, 51] width 15 height 17
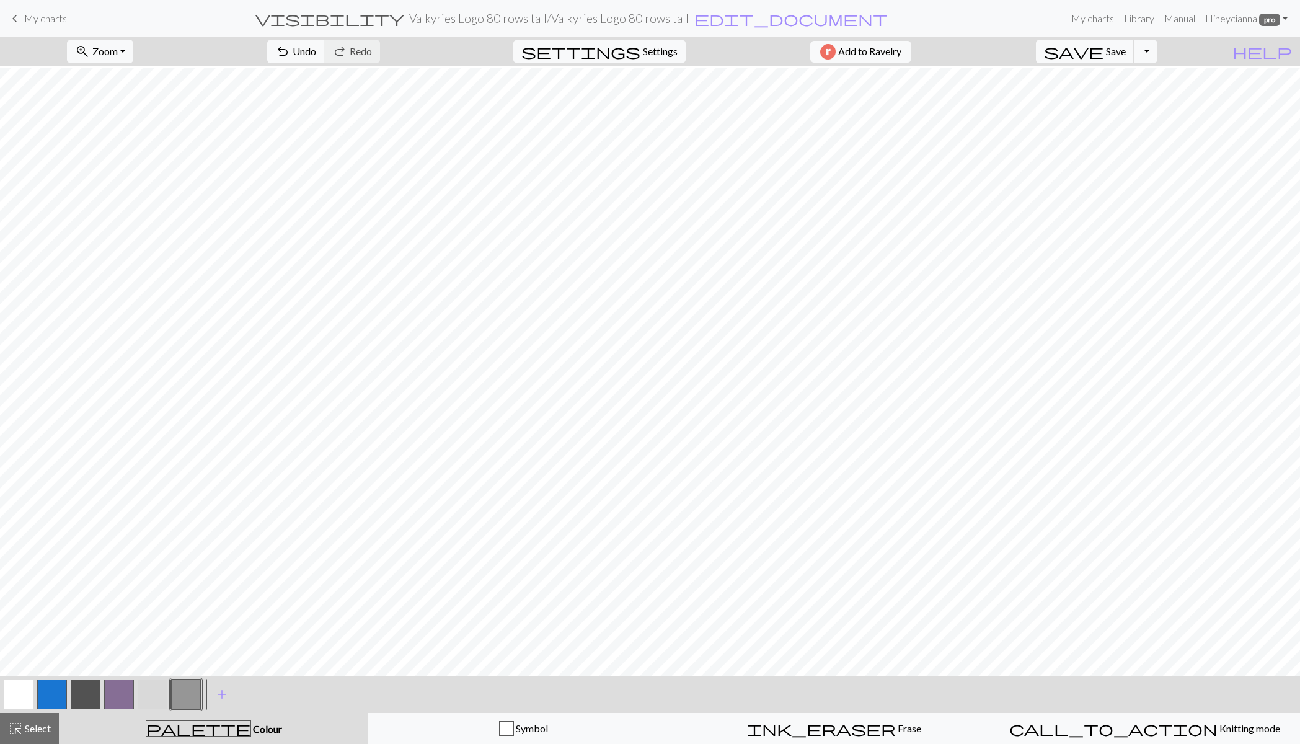
scroll to position [11, 0]
click at [1126, 53] on span "Save" at bounding box center [1116, 51] width 20 height 12
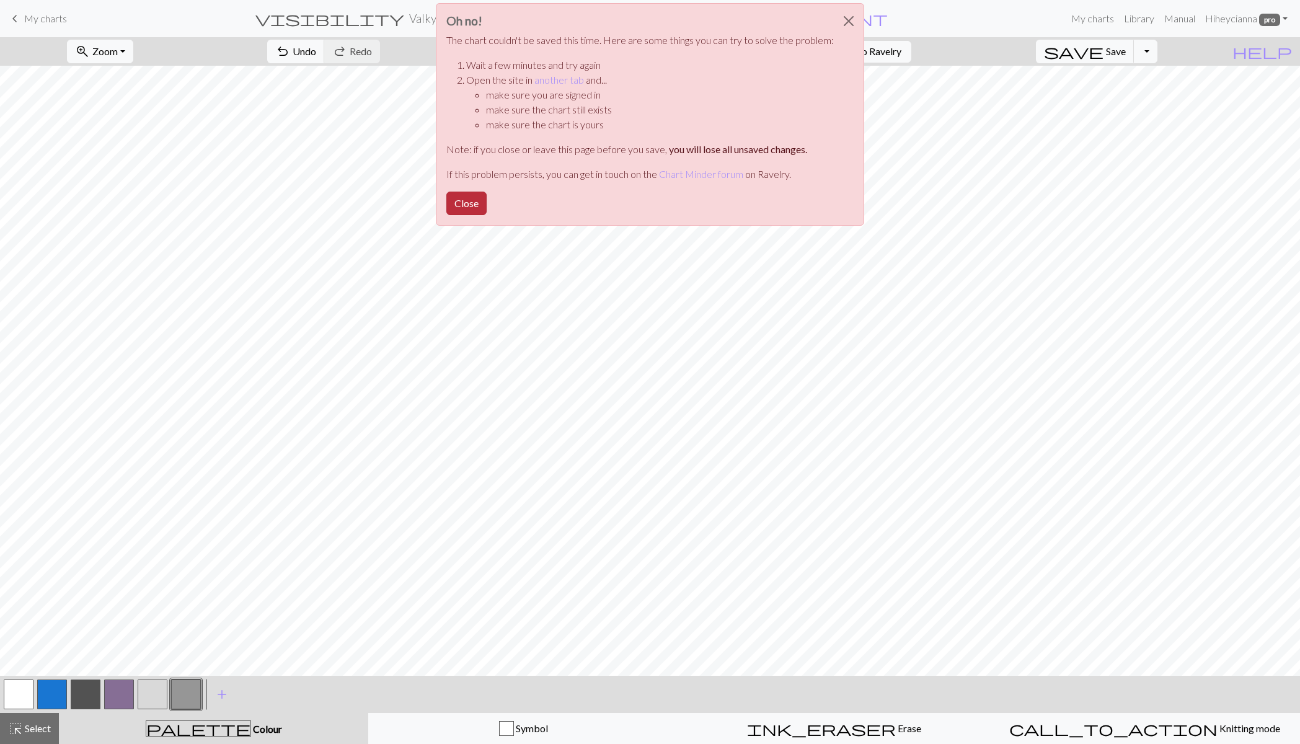
click at [467, 202] on button "Close" at bounding box center [467, 204] width 40 height 24
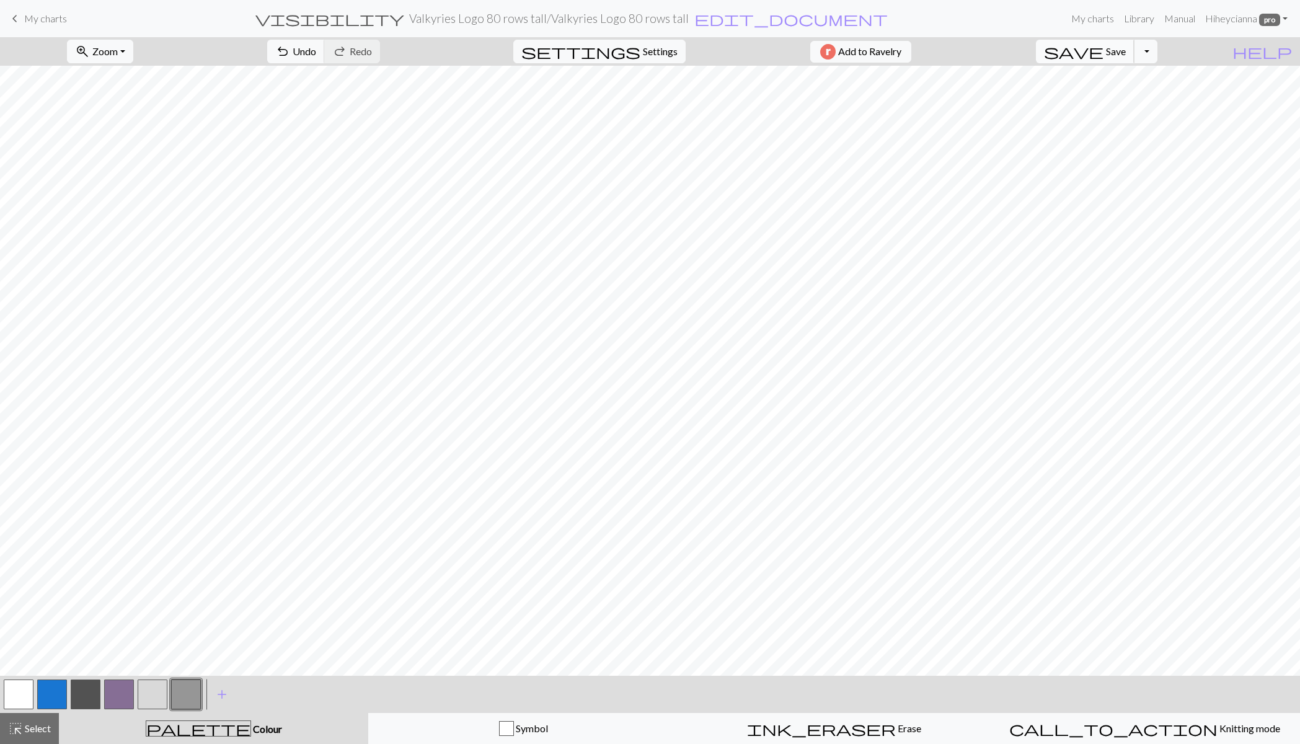
click at [1126, 51] on span "Save" at bounding box center [1116, 51] width 20 height 12
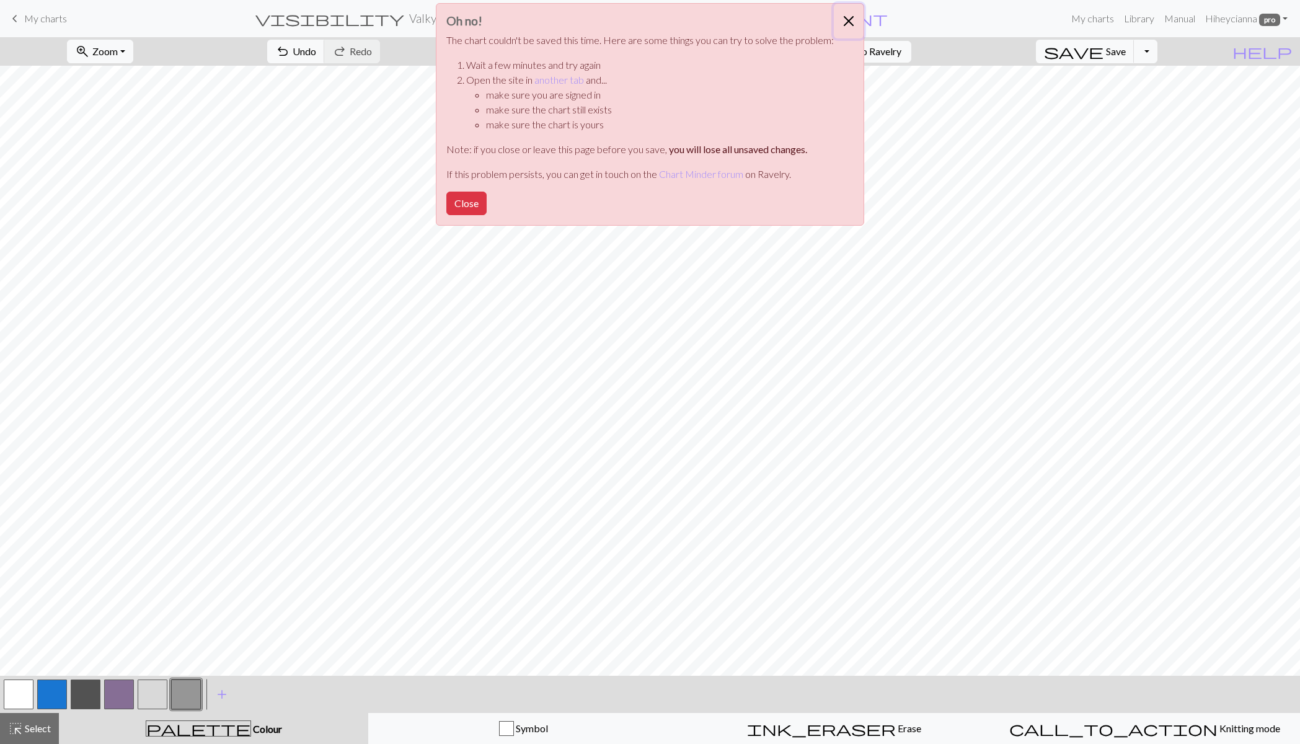
click at [846, 22] on button "Close" at bounding box center [849, 21] width 30 height 35
